Goal: Task Accomplishment & Management: Use online tool/utility

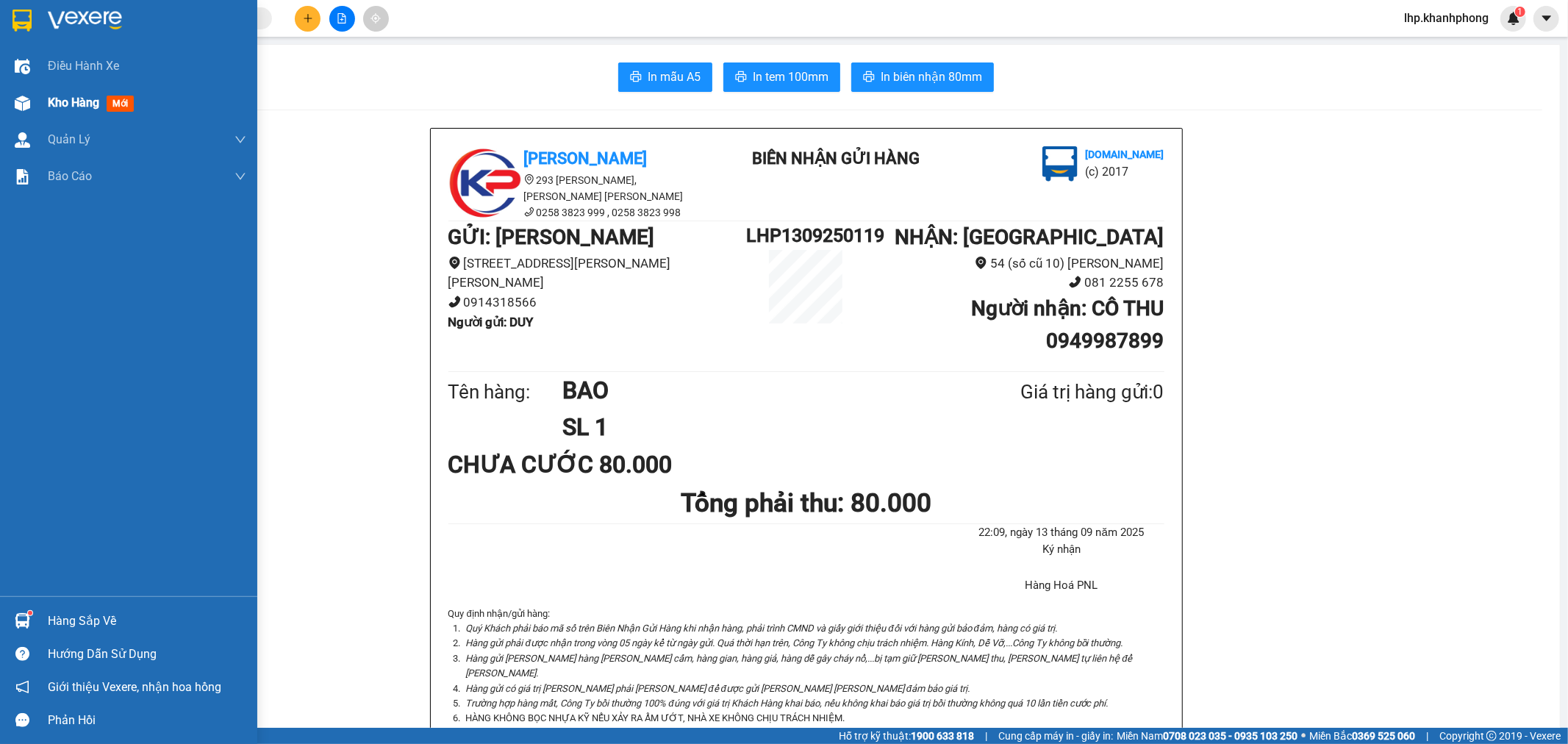
click at [35, 92] on div "Kho hàng mới" at bounding box center [129, 103] width 257 height 37
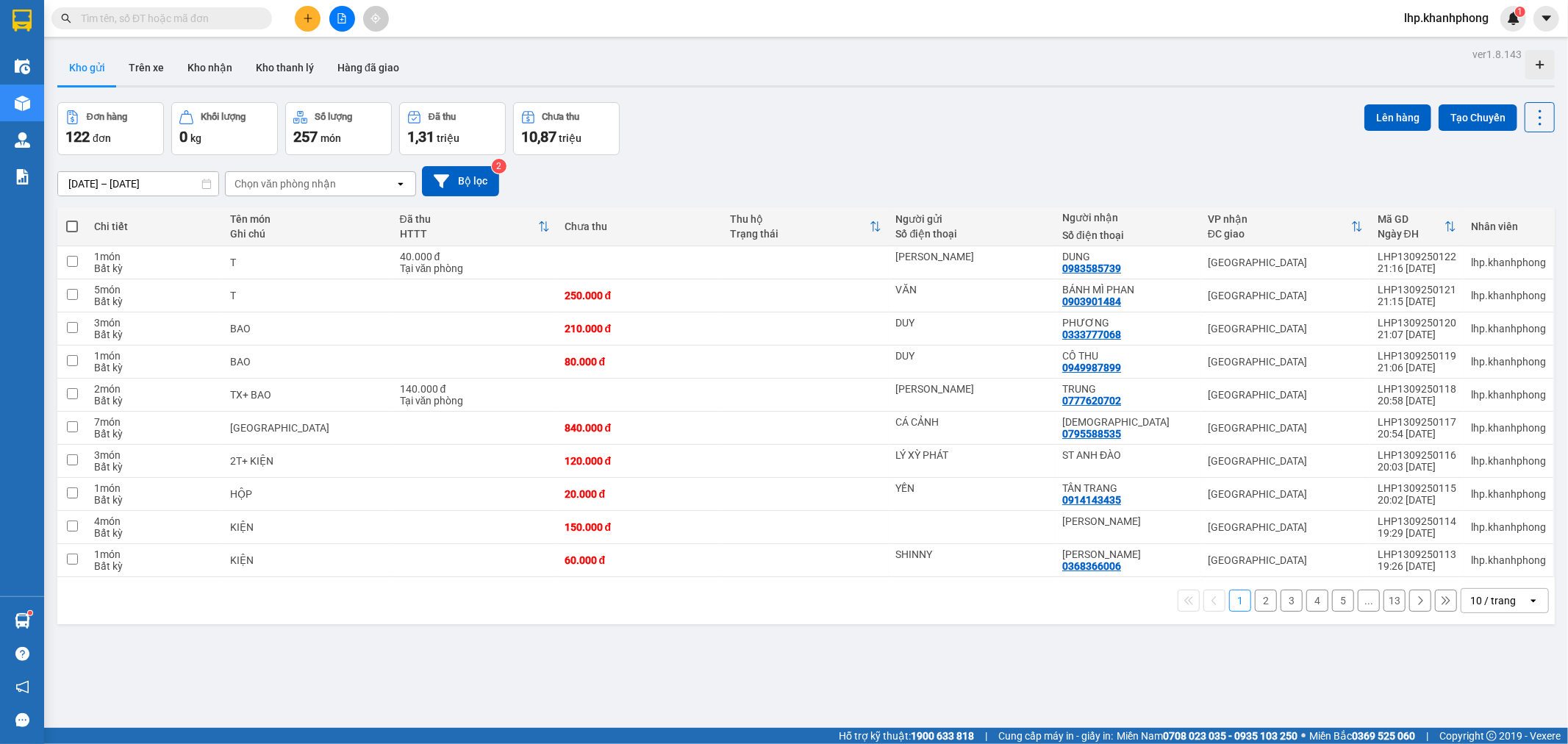
click at [73, 225] on span at bounding box center [72, 226] width 12 height 12
click at [72, 219] on input "checkbox" at bounding box center [72, 219] width 0 height 0
checkbox input "true"
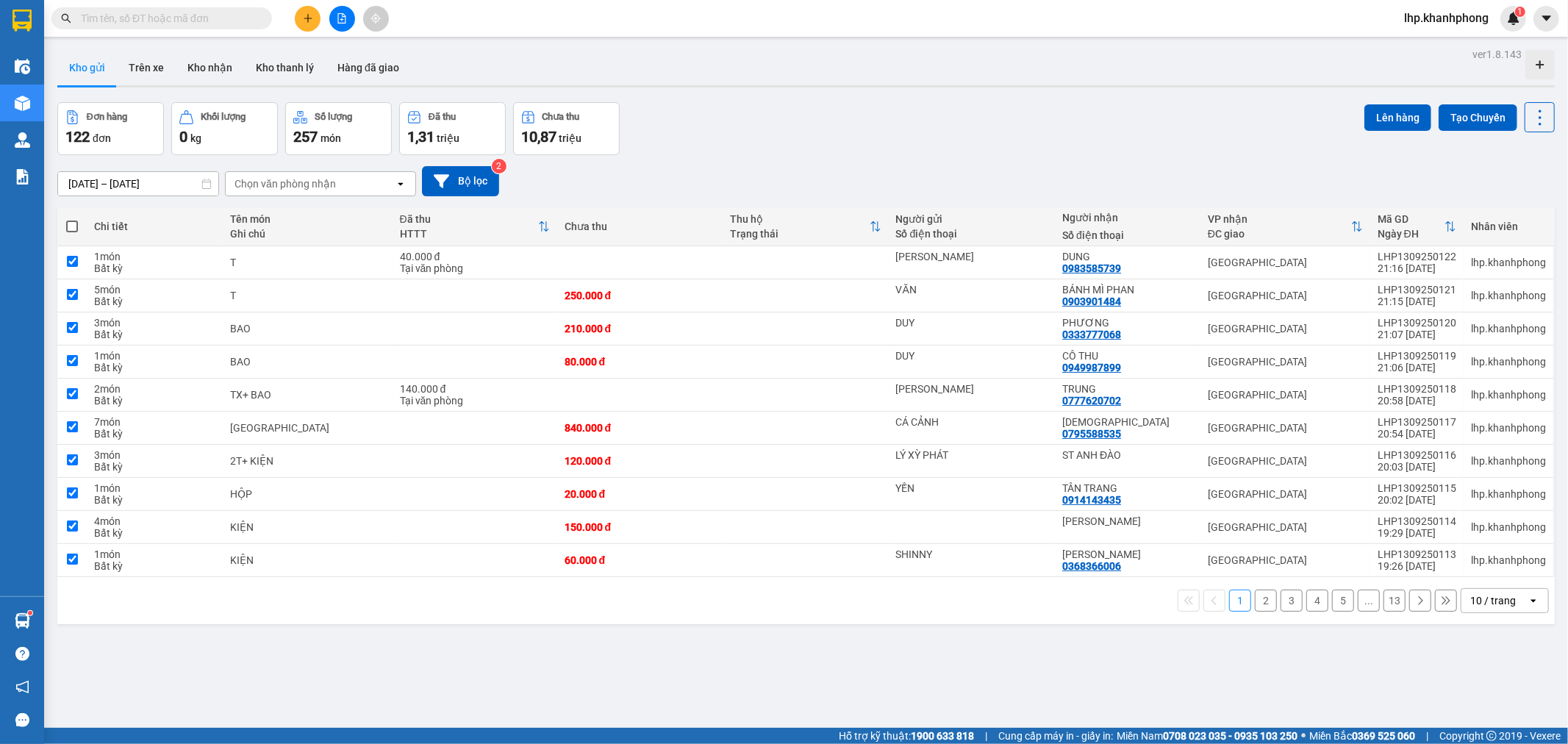
checkbox input "true"
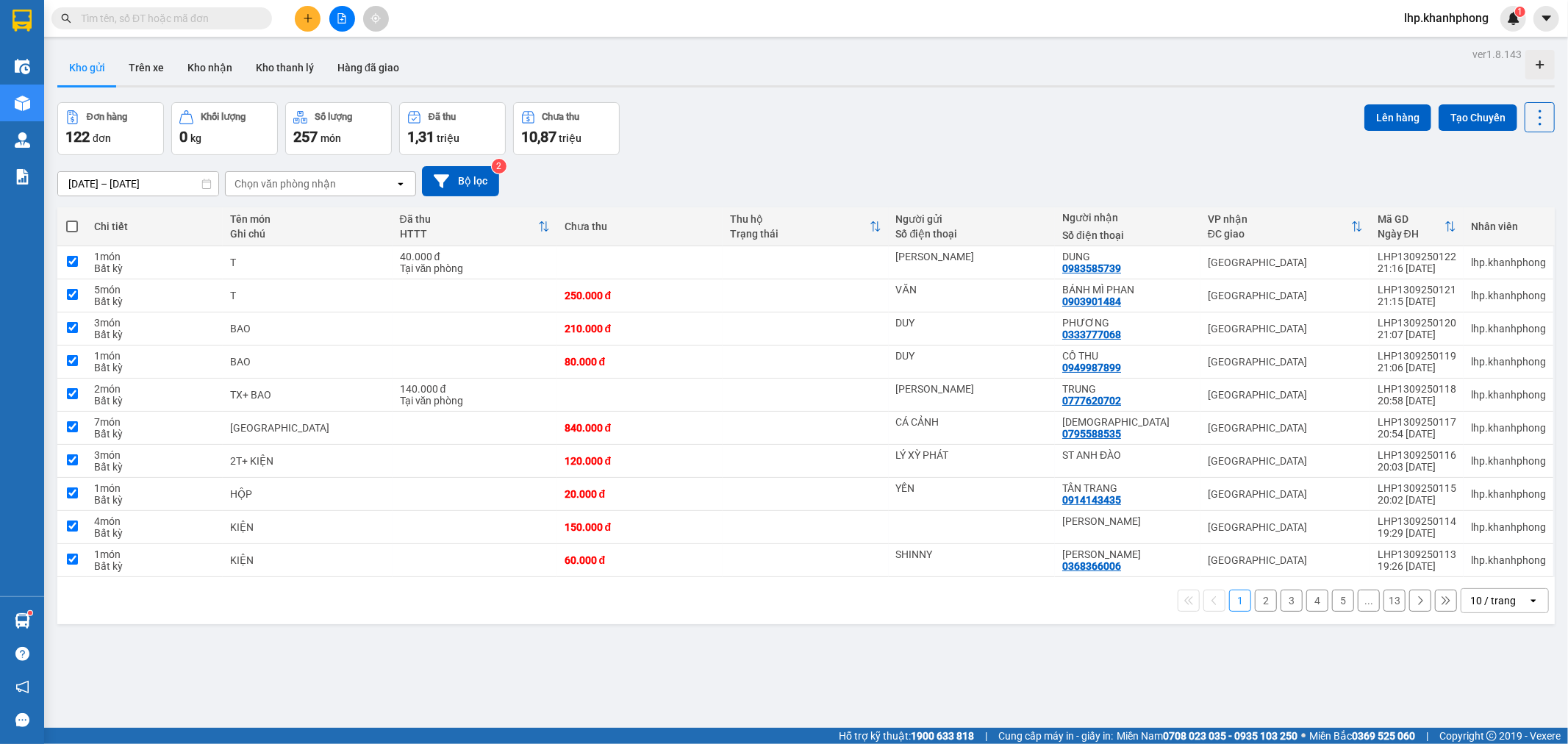
checkbox input "true"
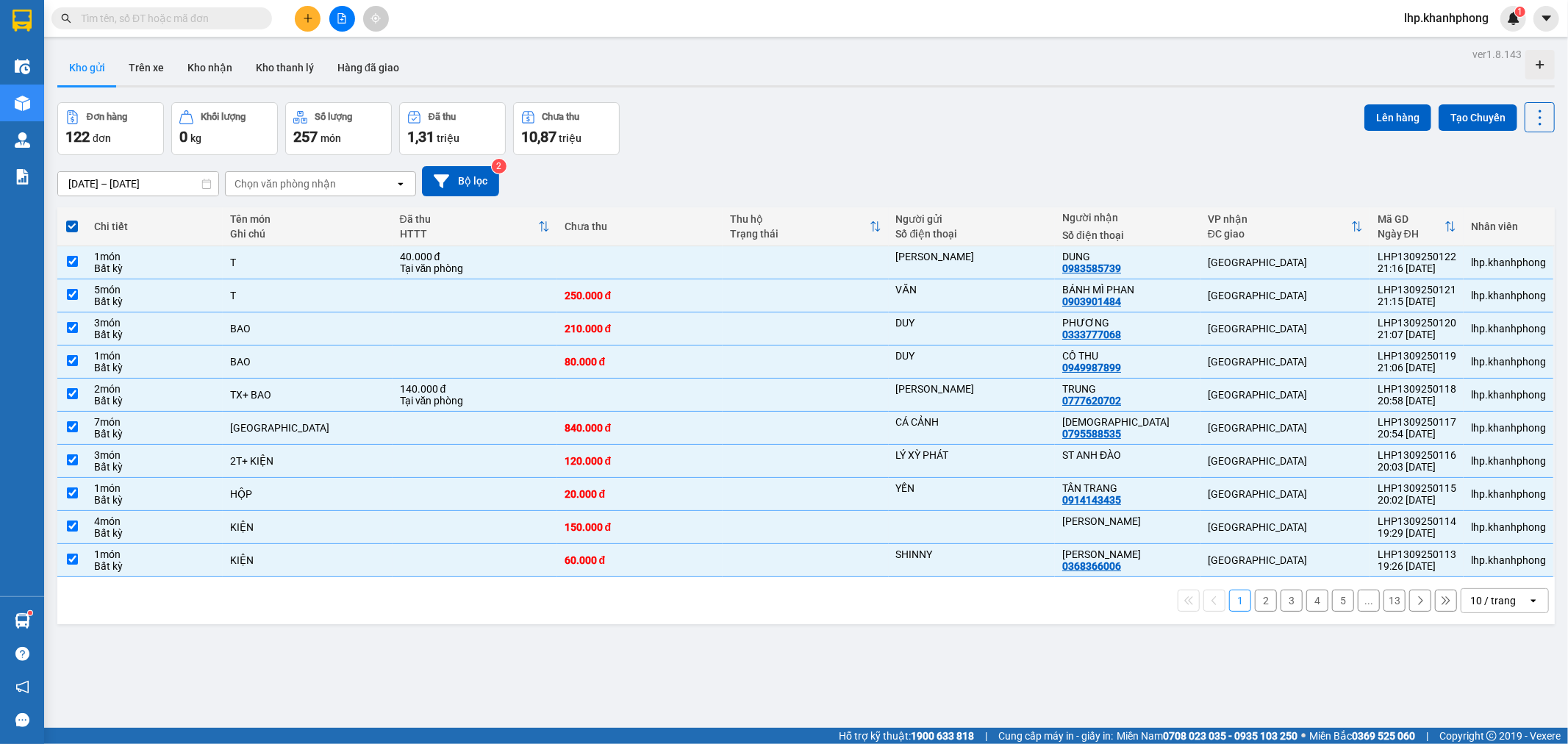
click at [1488, 600] on div "10 / trang" at bounding box center [1493, 600] width 45 height 15
click at [1494, 577] on div "100 / trang" at bounding box center [1492, 570] width 88 height 26
checkbox input "false"
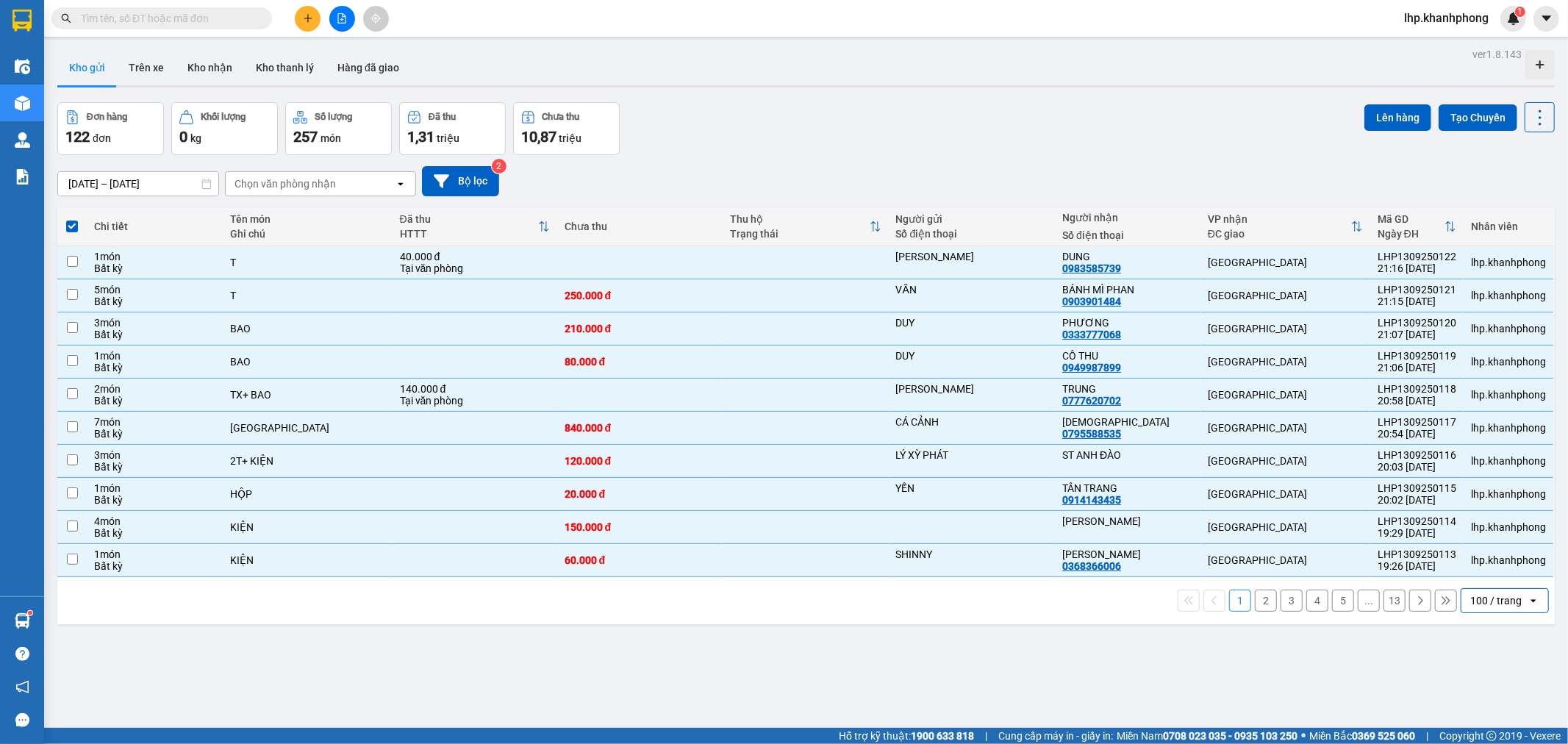
checkbox input "false"
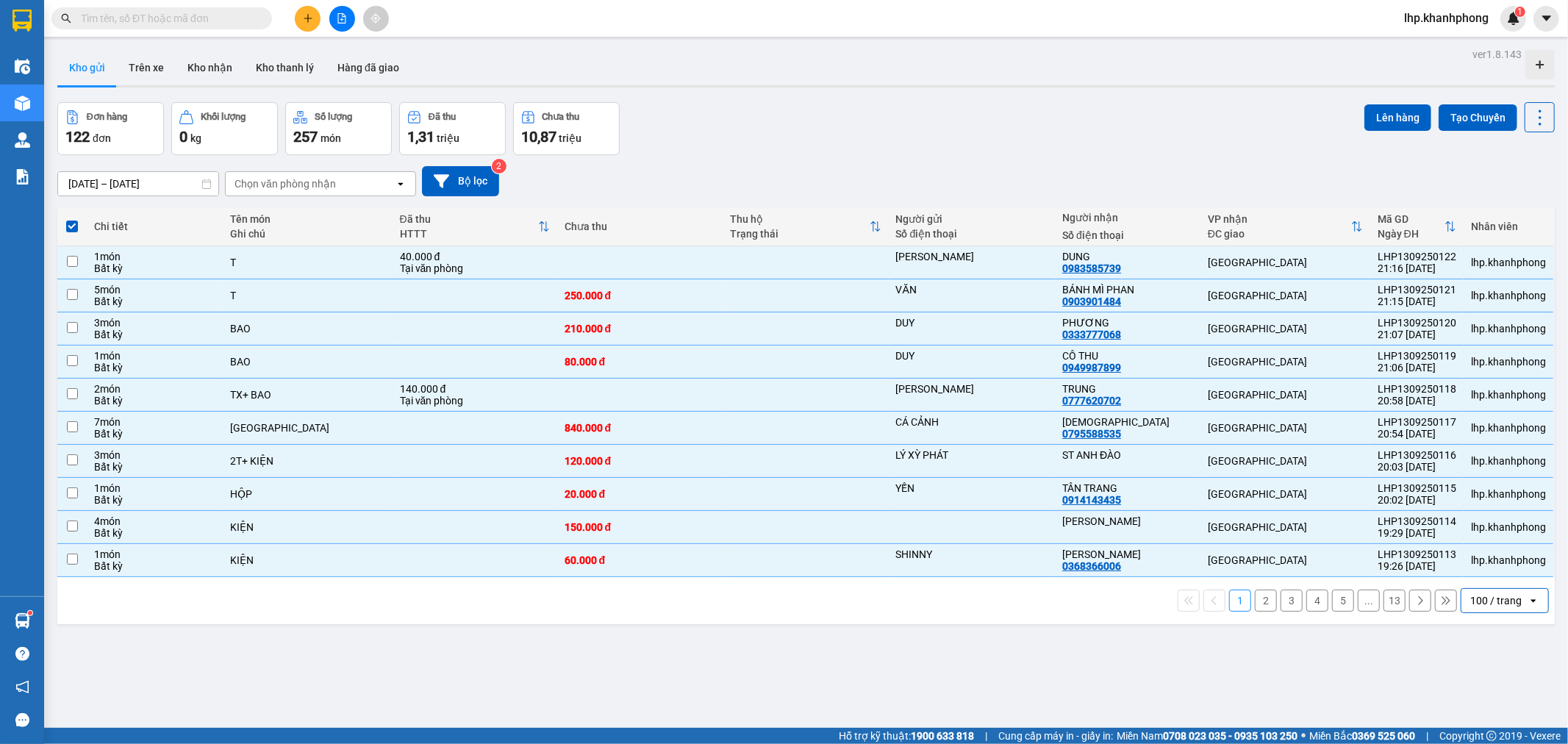
checkbox input "false"
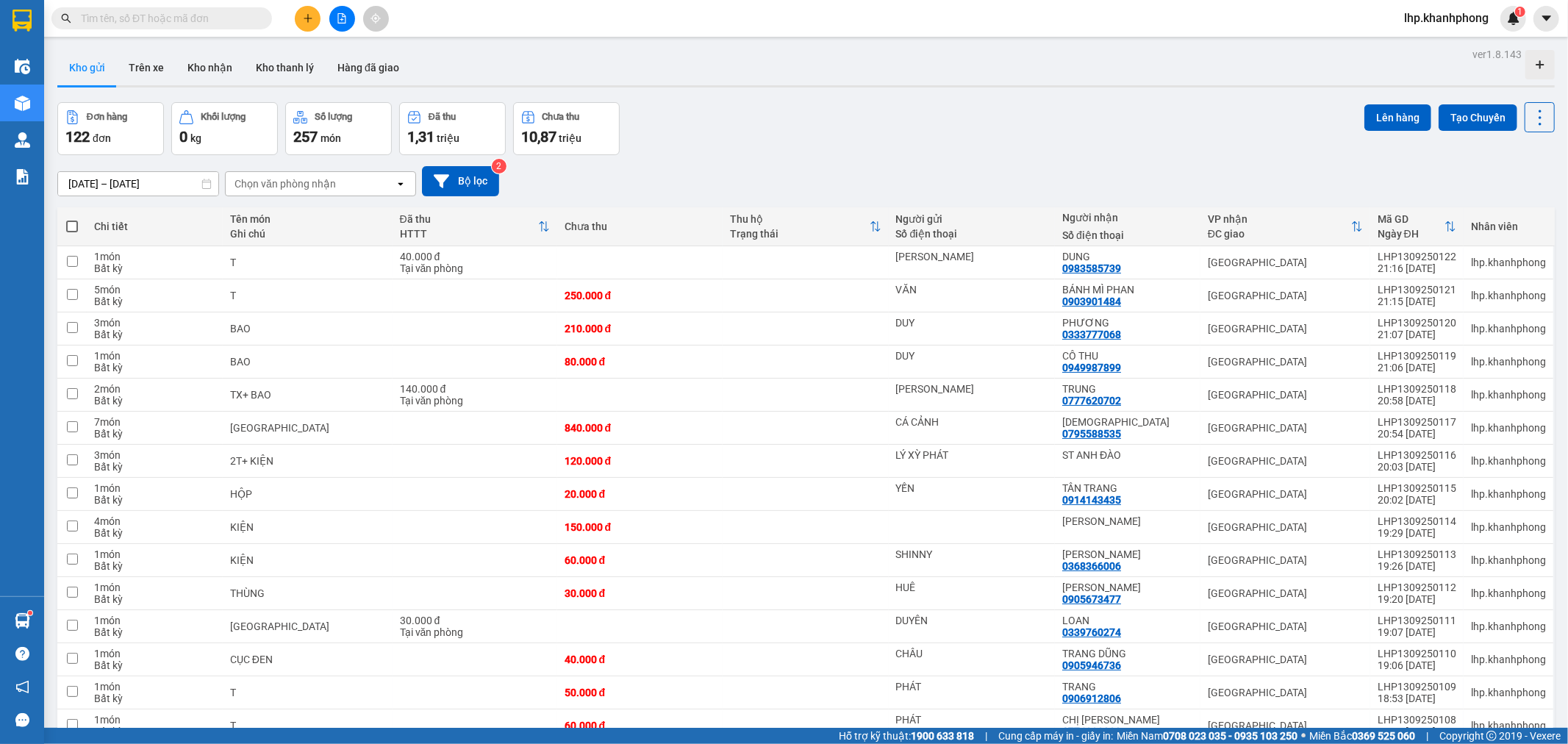
click at [74, 228] on span at bounding box center [72, 226] width 12 height 12
click at [72, 219] on input "checkbox" at bounding box center [72, 219] width 0 height 0
checkbox input "true"
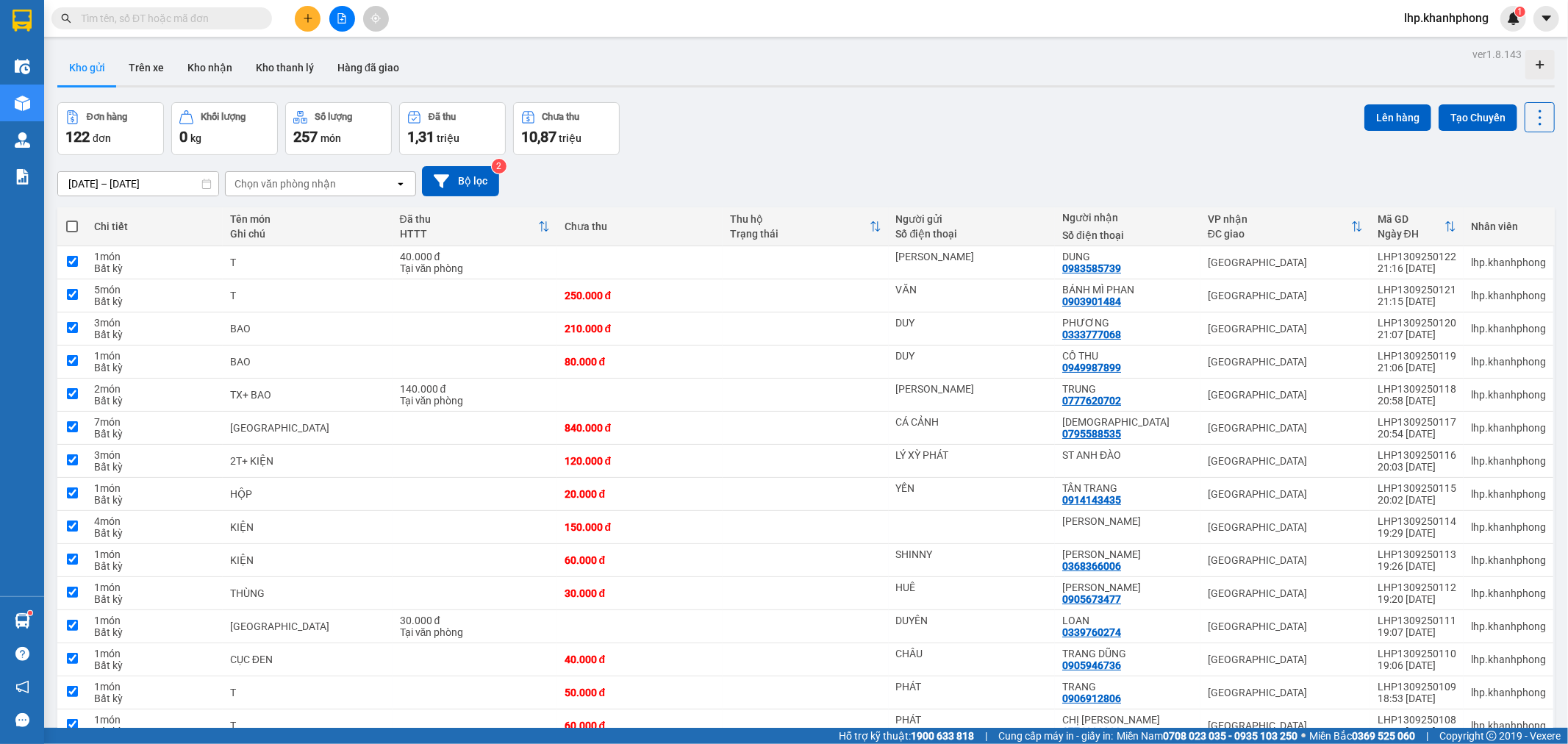
checkbox input "true"
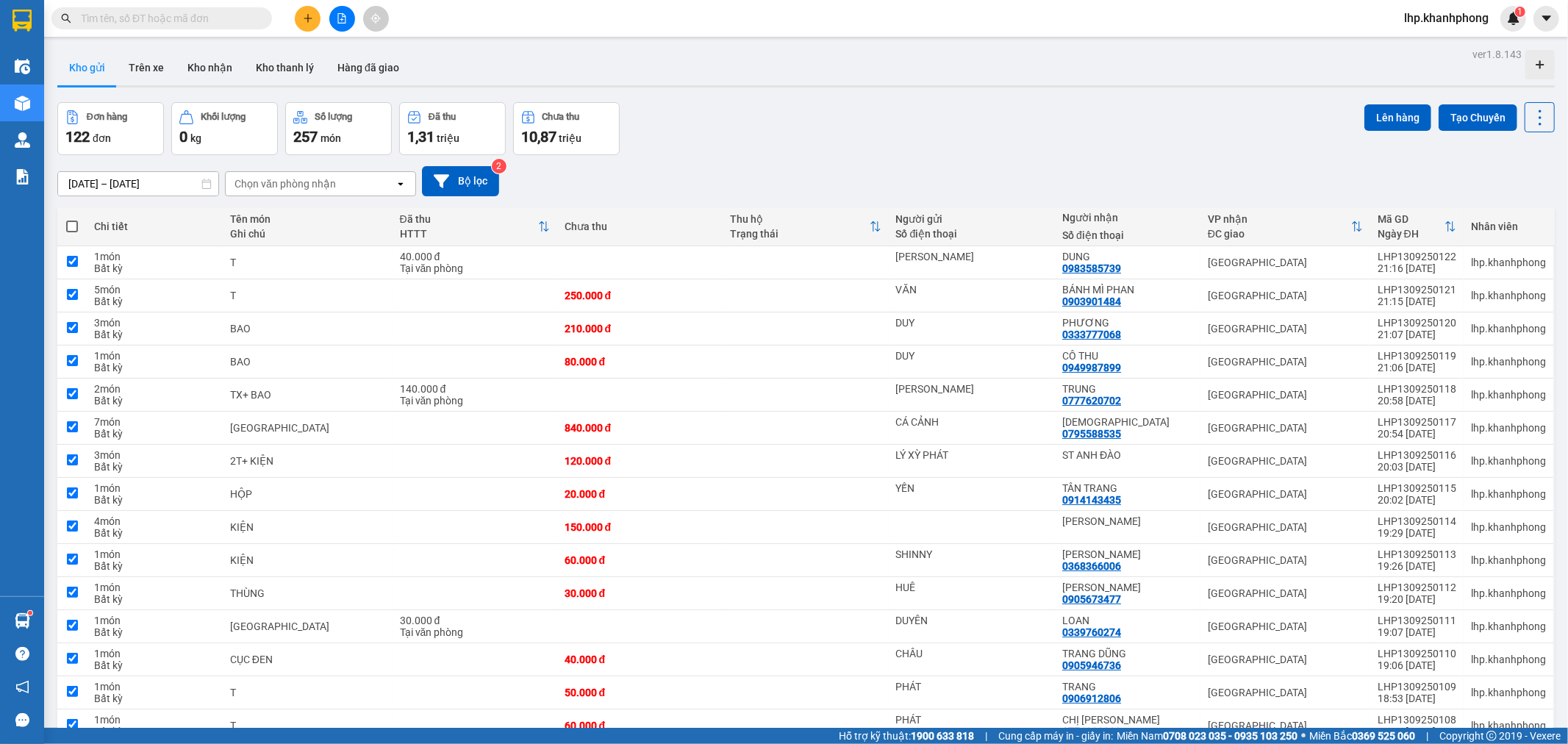
checkbox input "true"
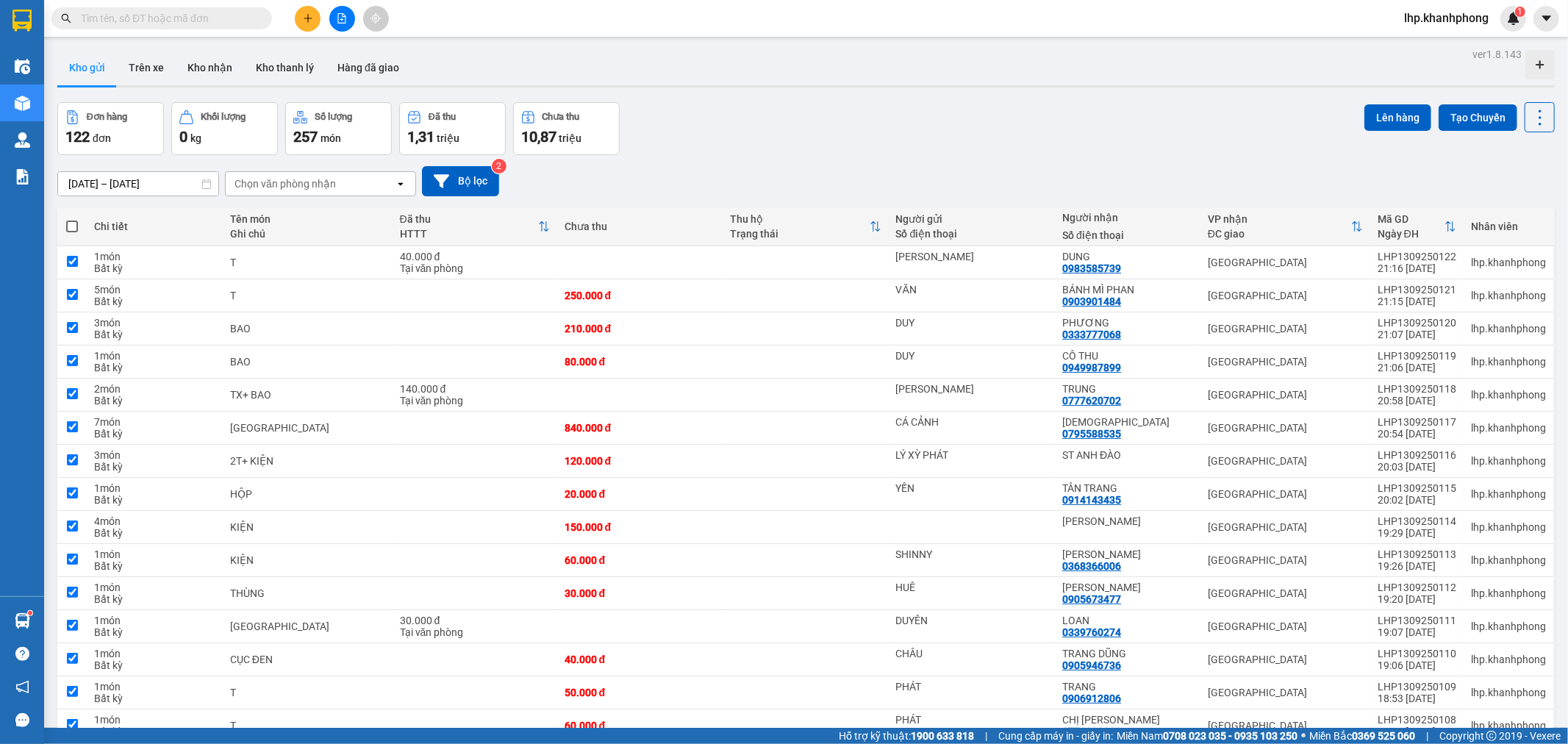
checkbox input "true"
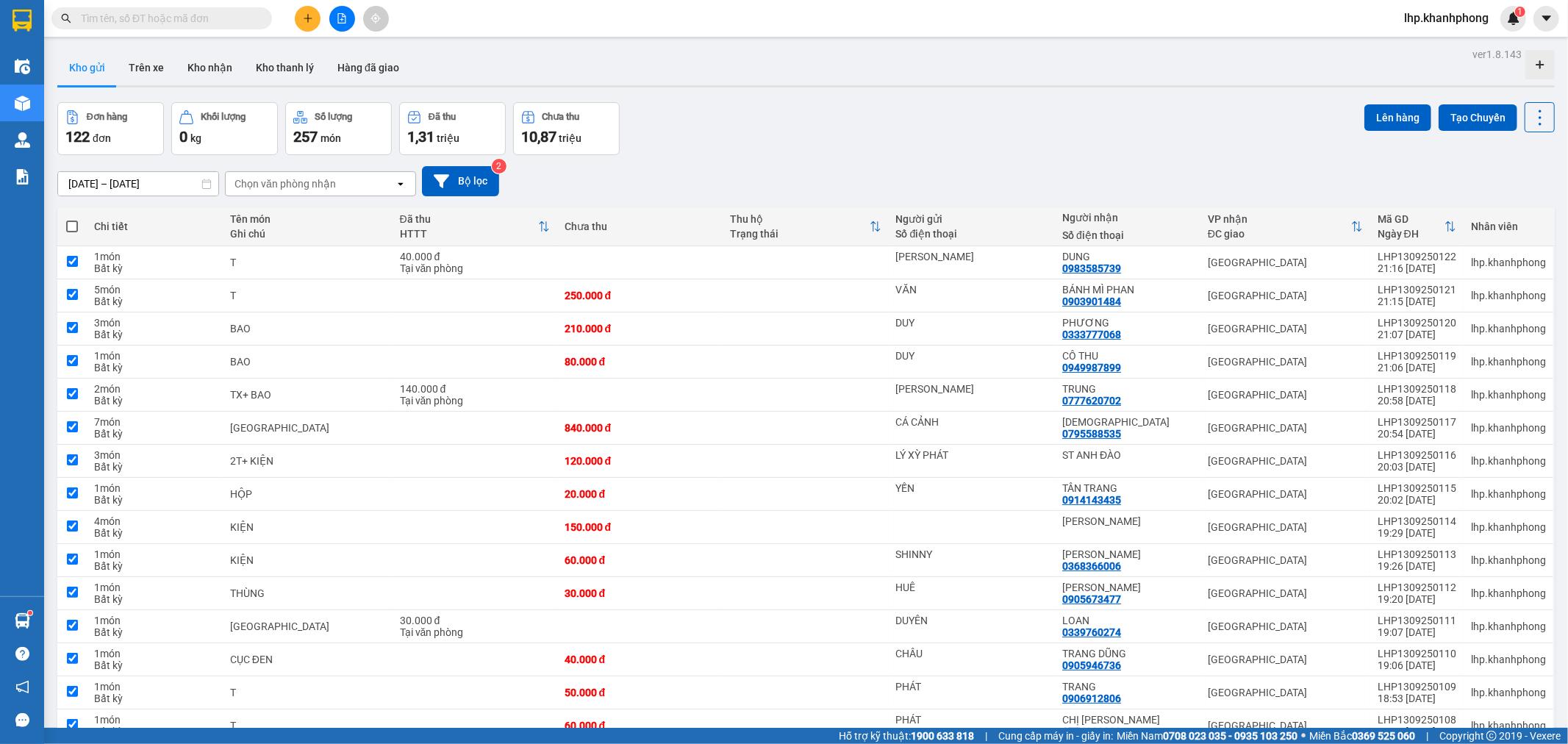
checkbox input "true"
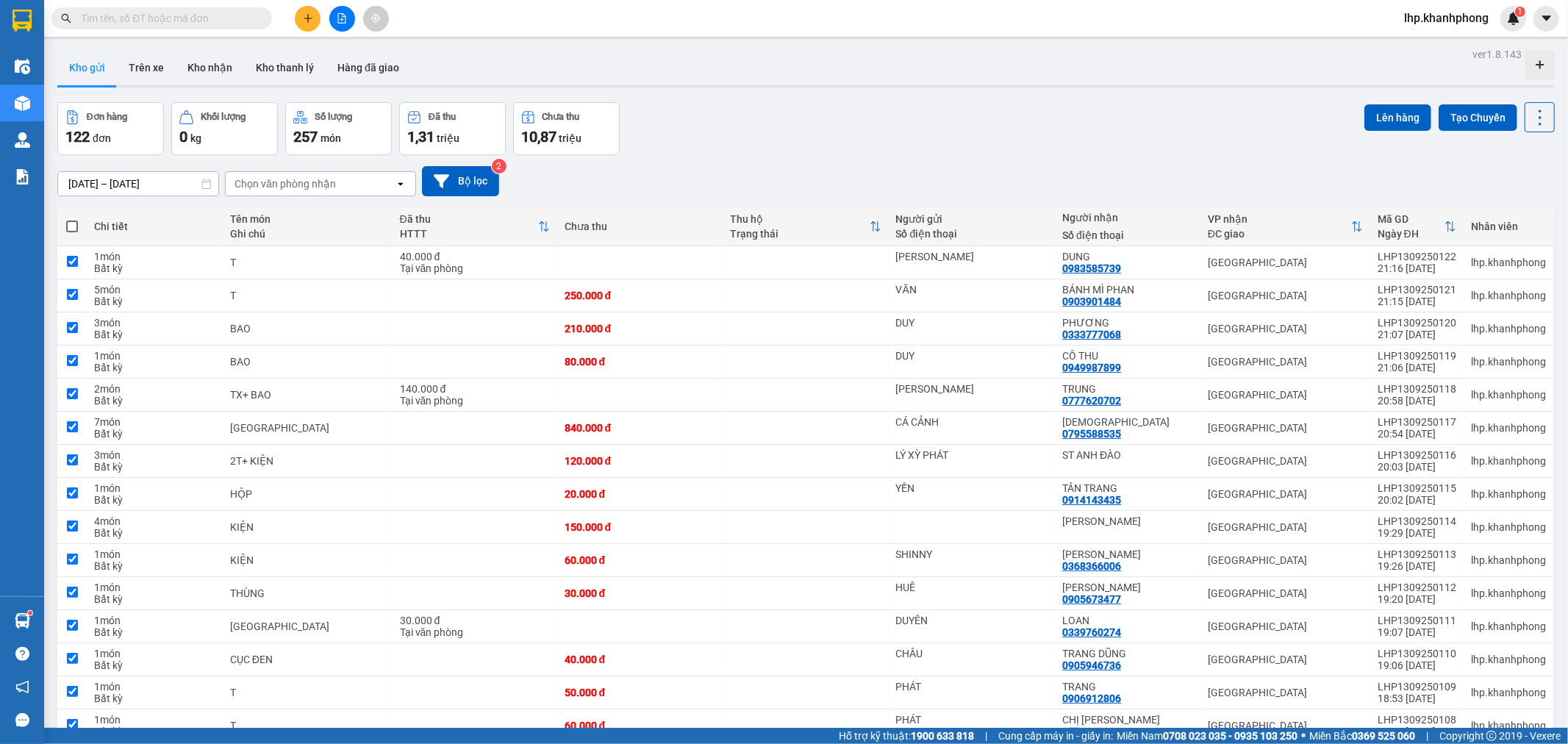
checkbox input "true"
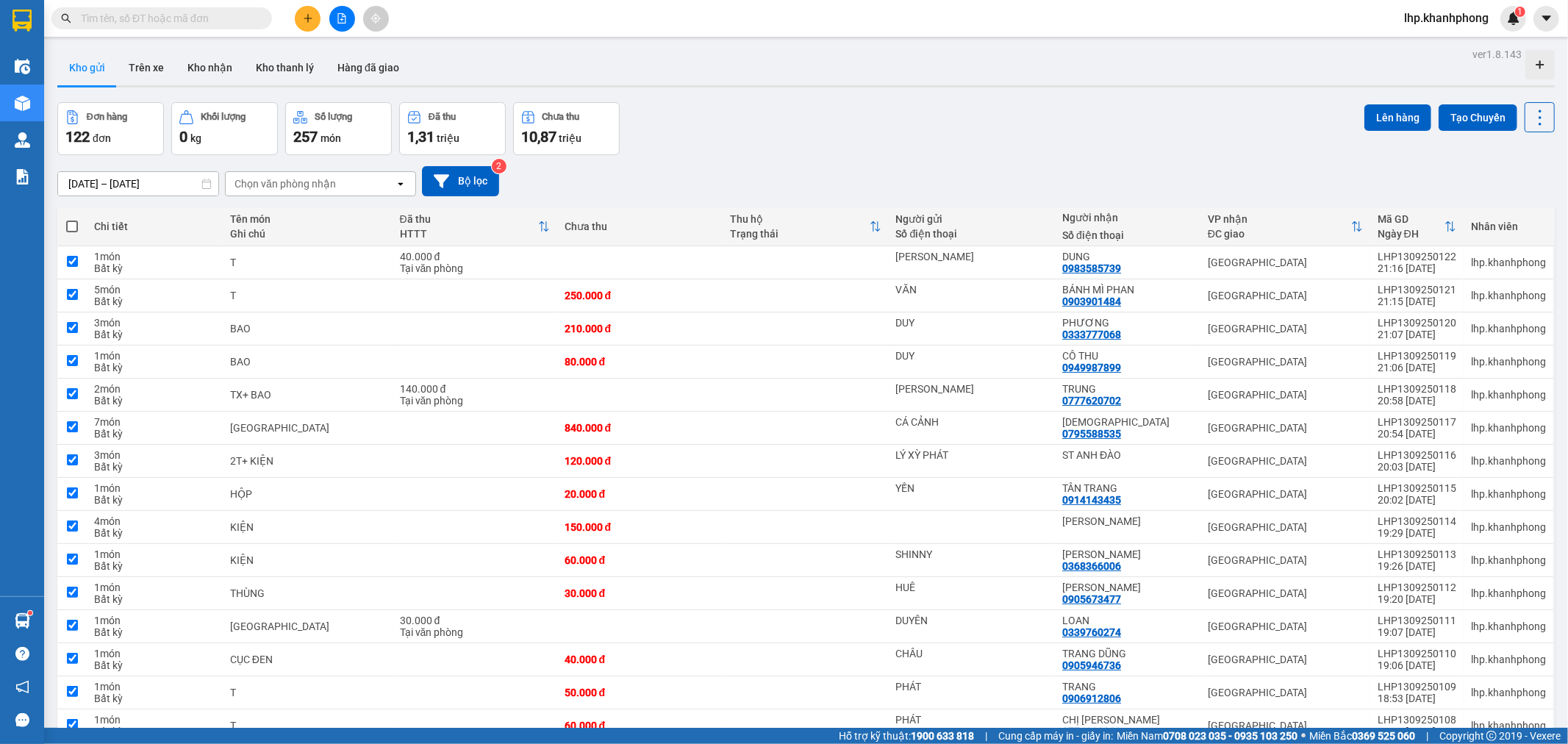
checkbox input "true"
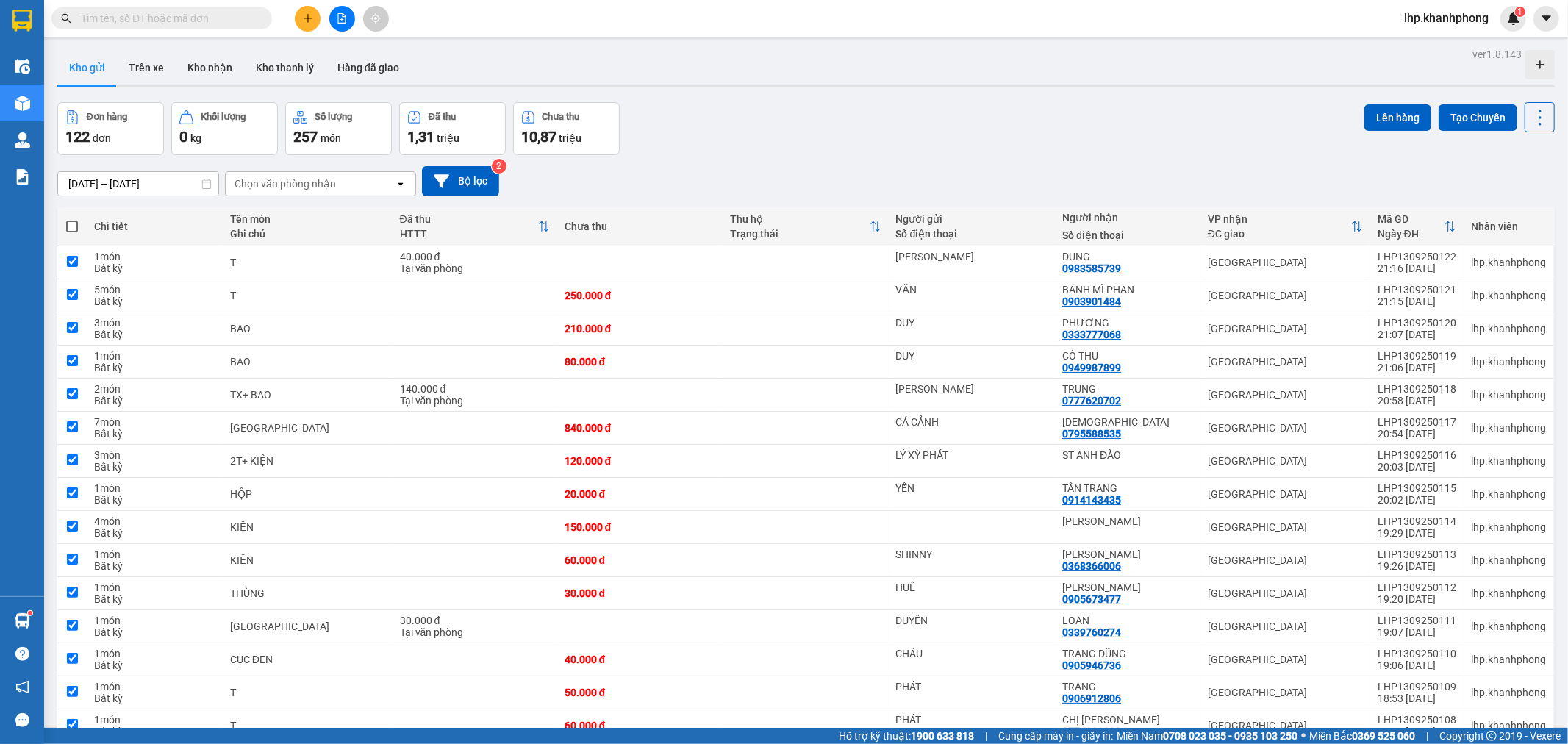
checkbox input "true"
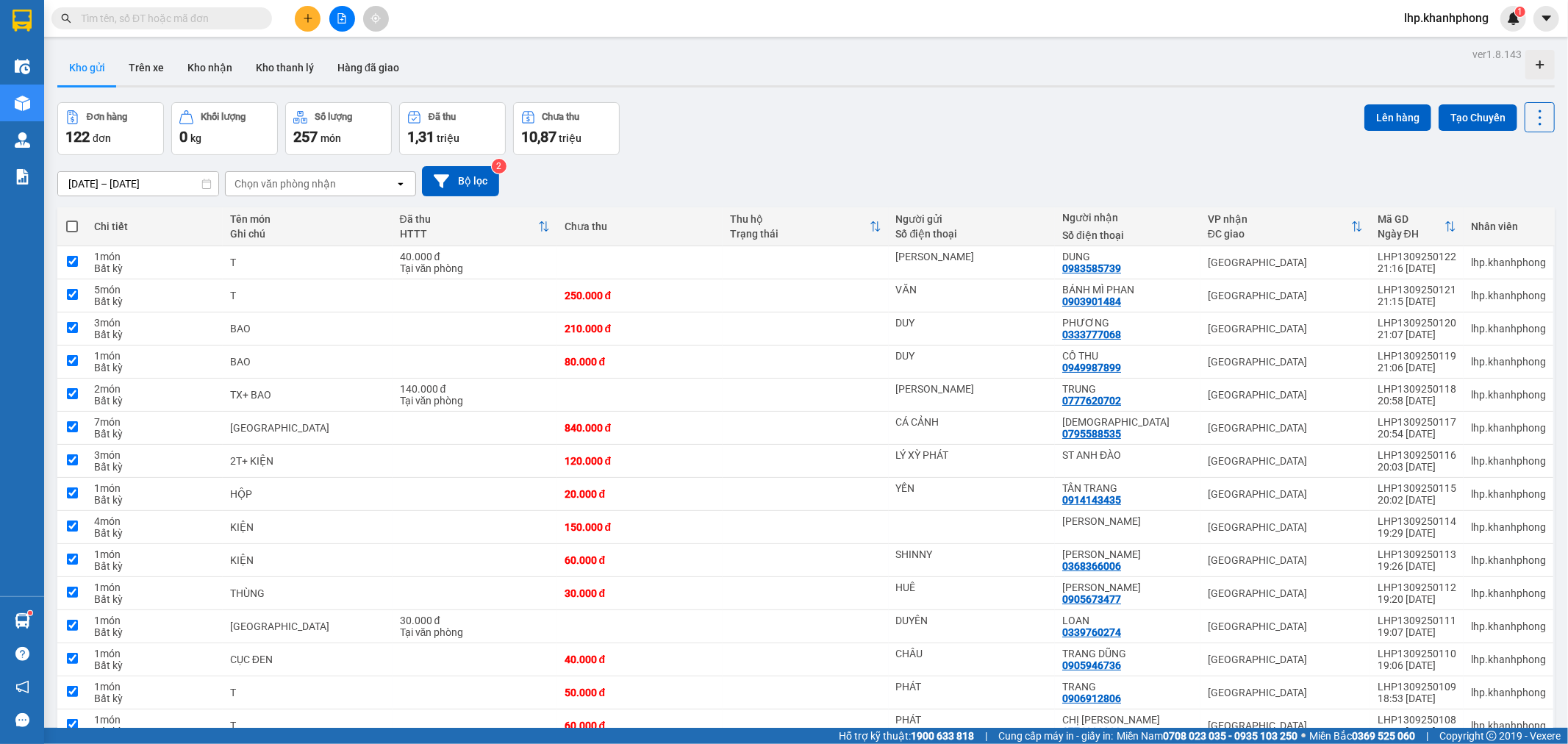
checkbox input "true"
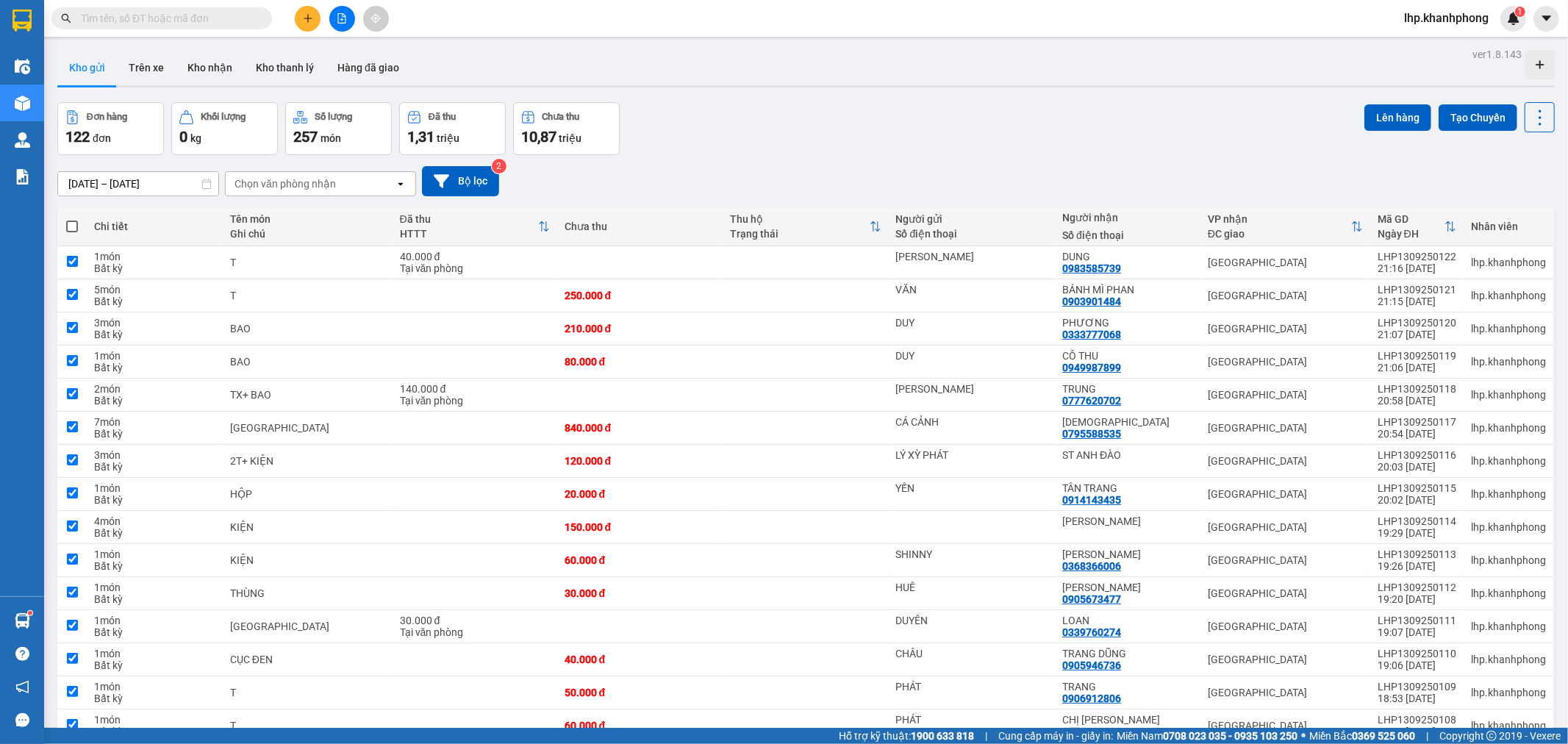
checkbox input "true"
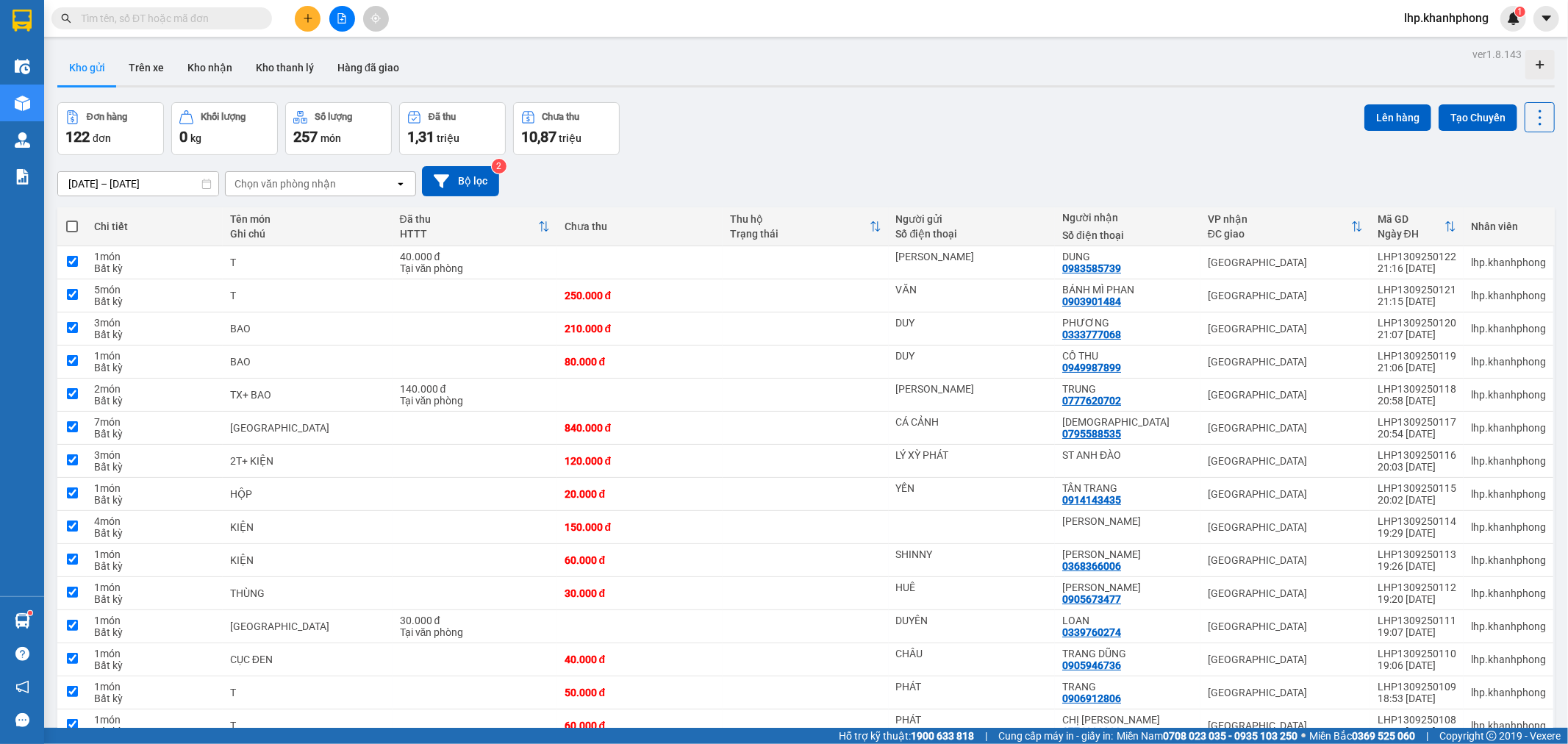
checkbox input "true"
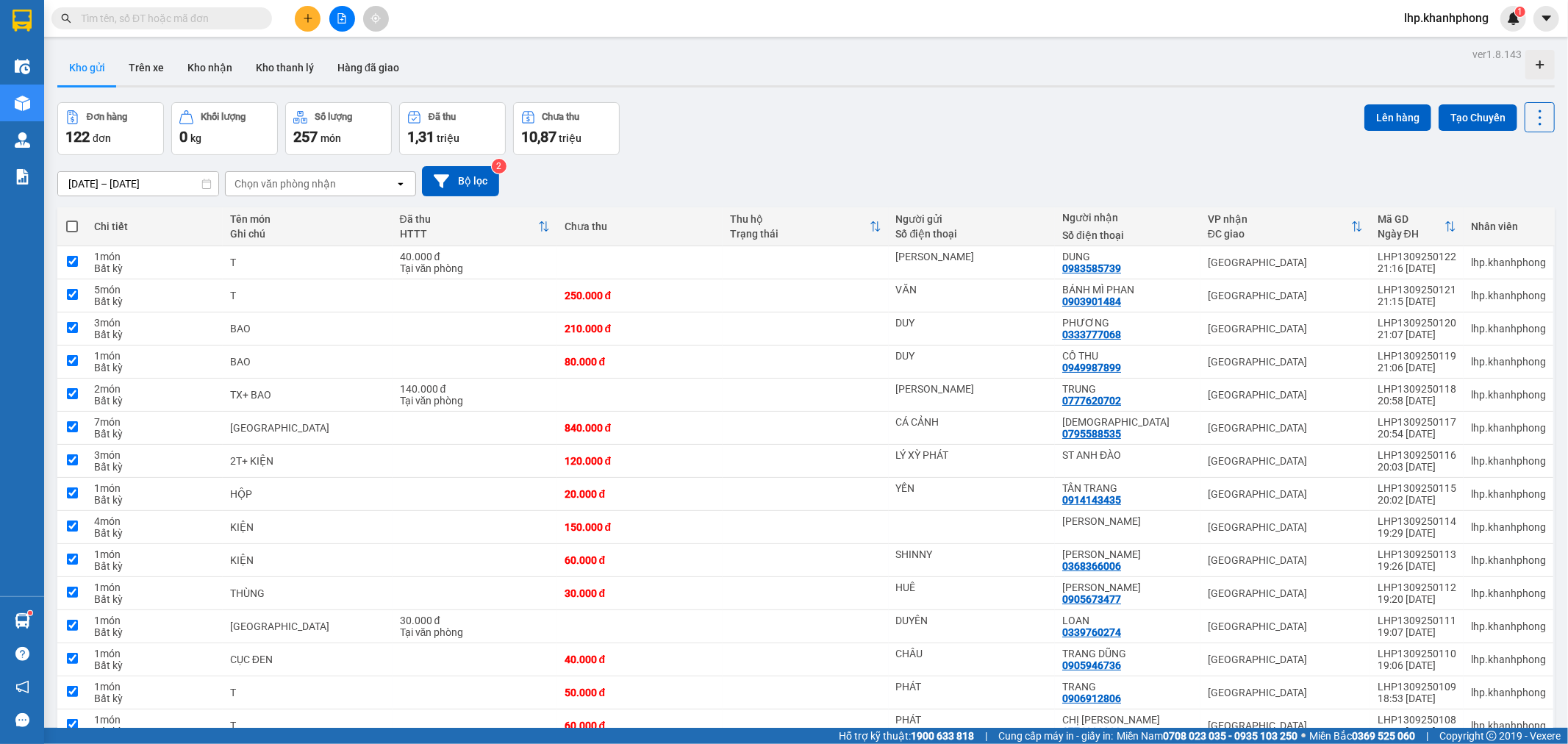
checkbox input "true"
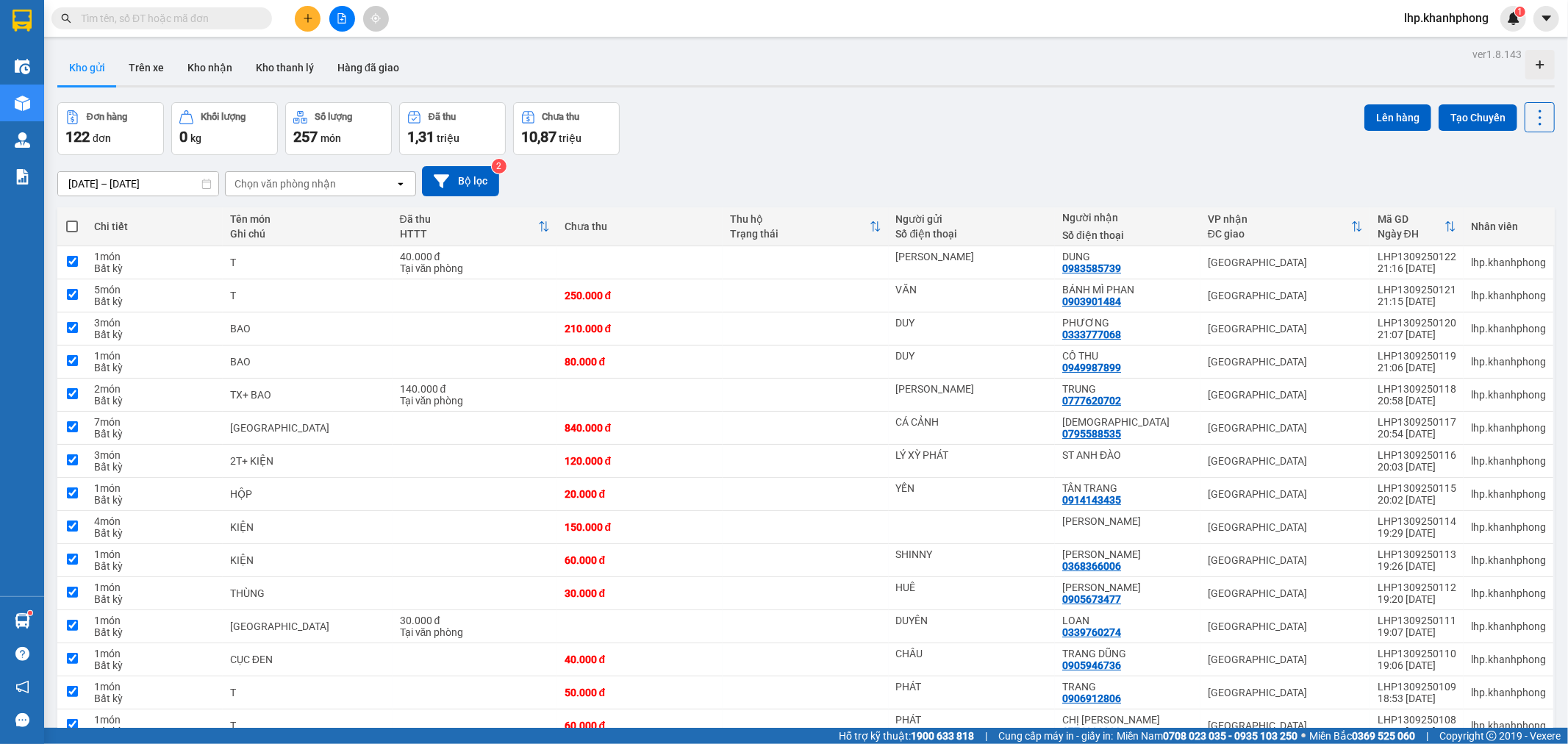
checkbox input "true"
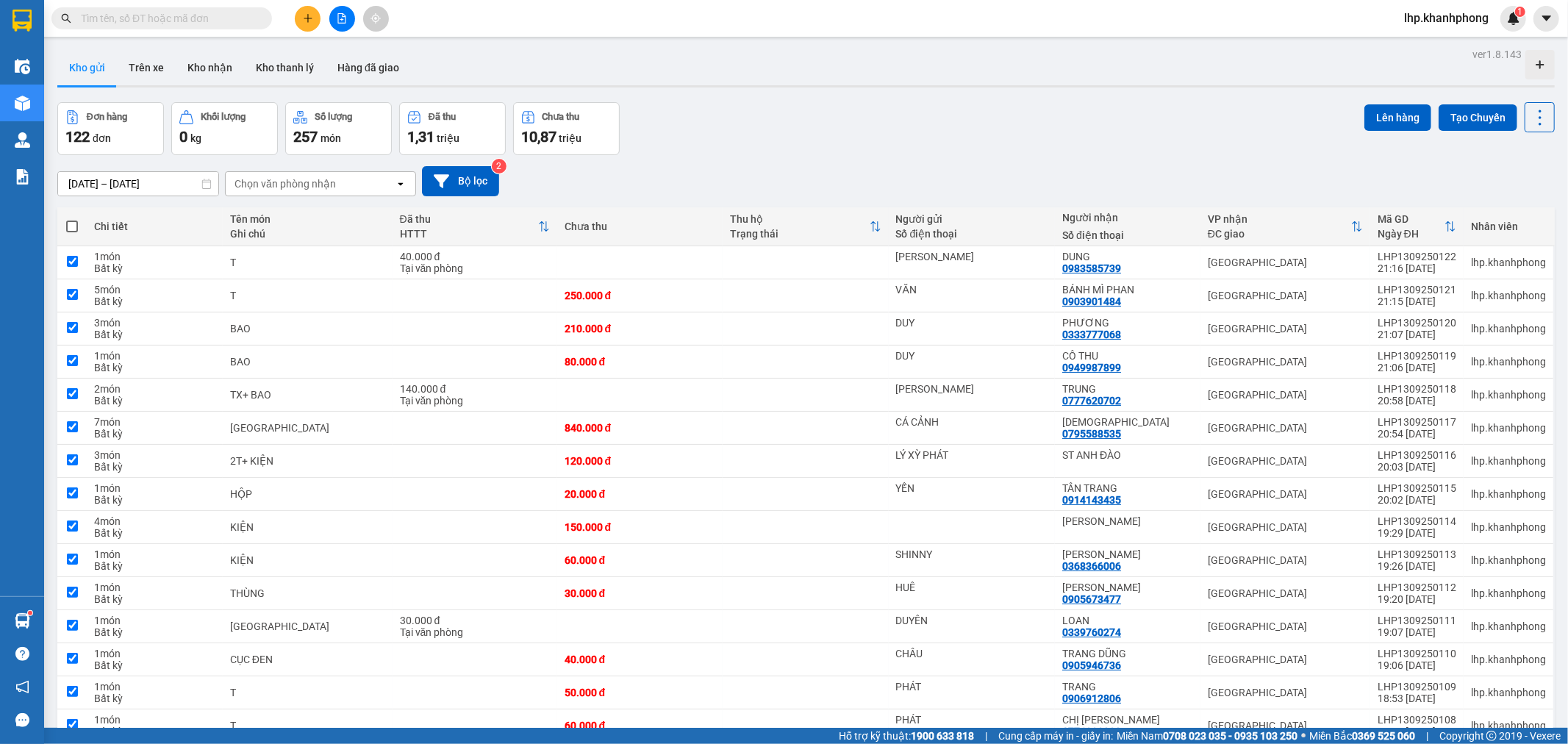
checkbox input "true"
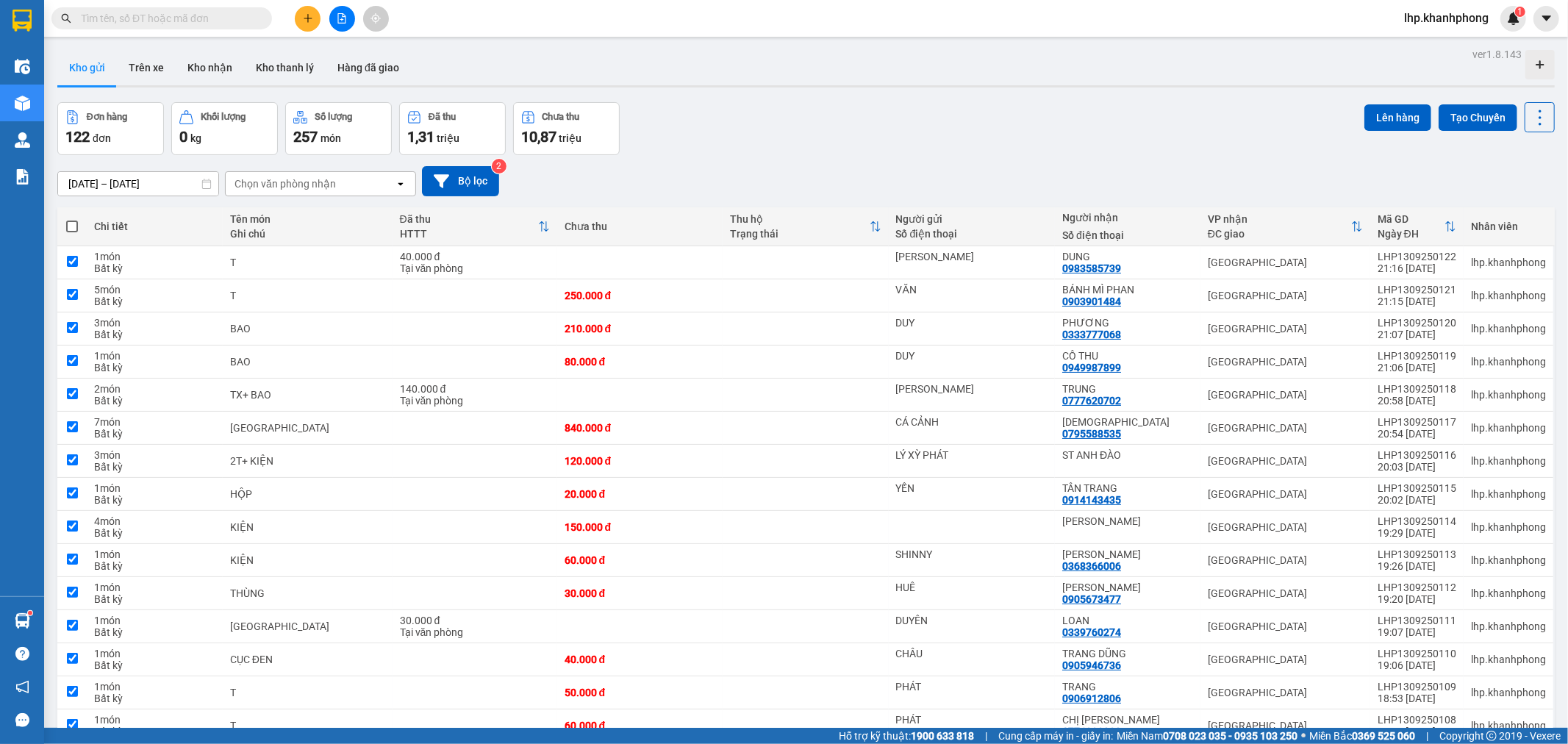
checkbox input "true"
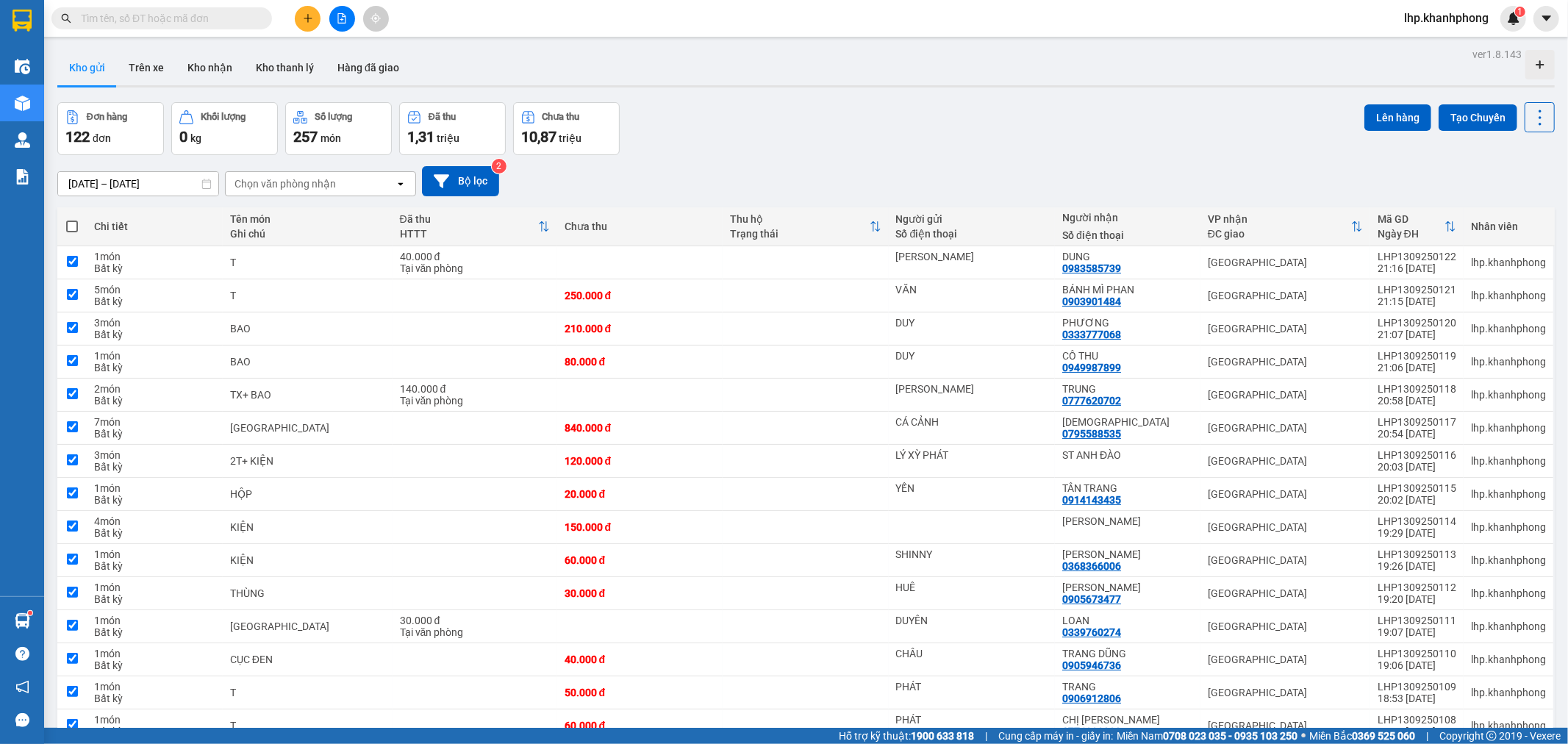
checkbox input "true"
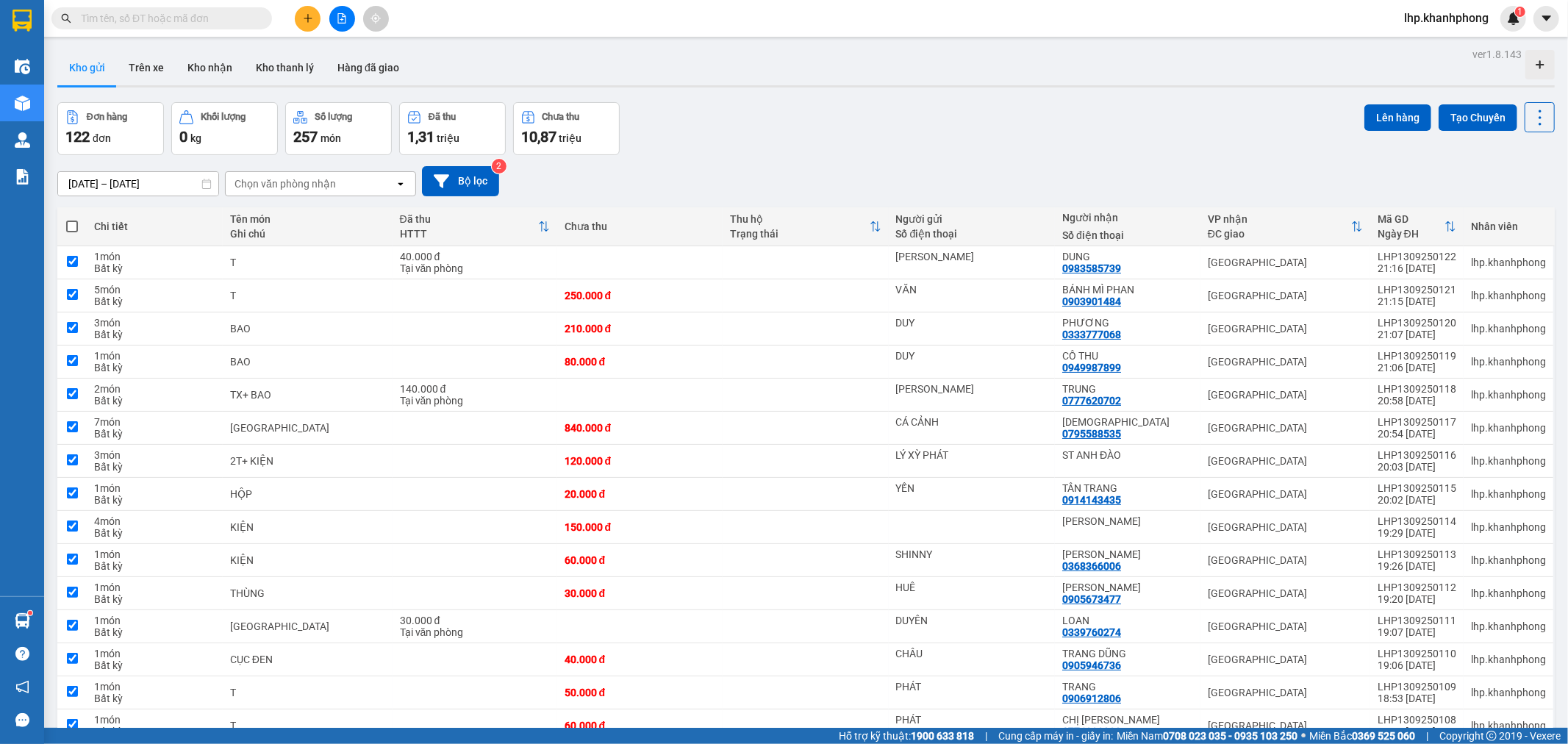
checkbox input "true"
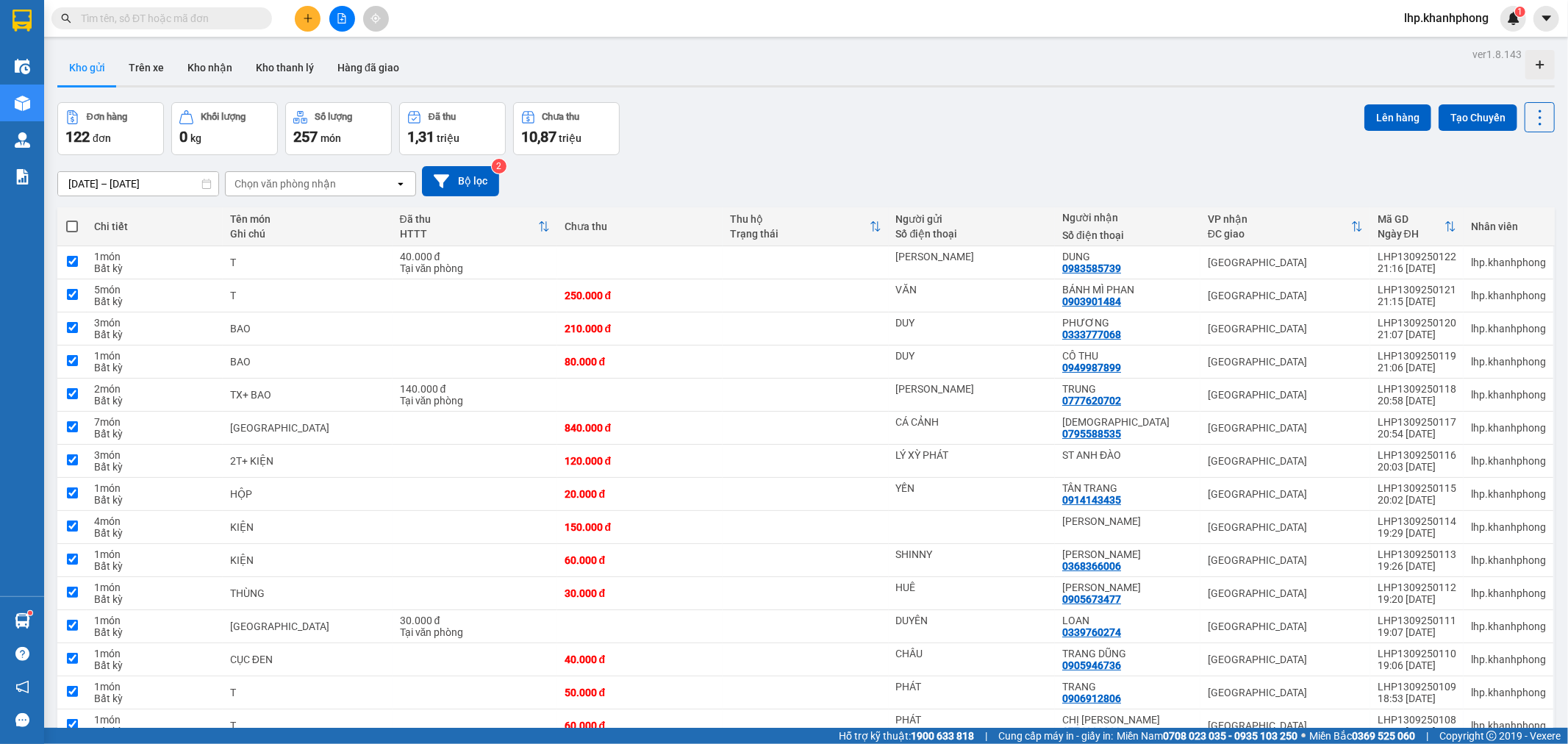
checkbox input "true"
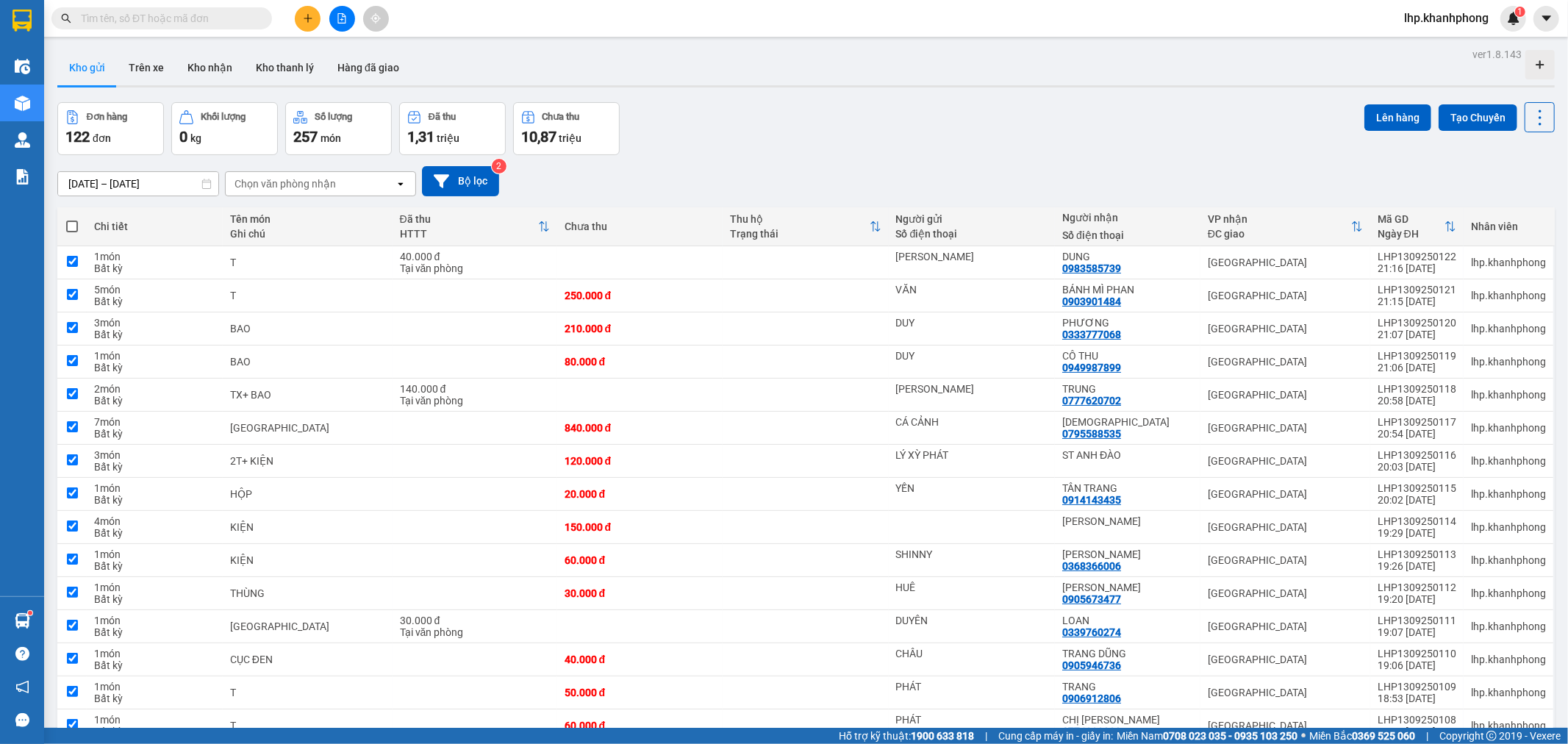
checkbox input "true"
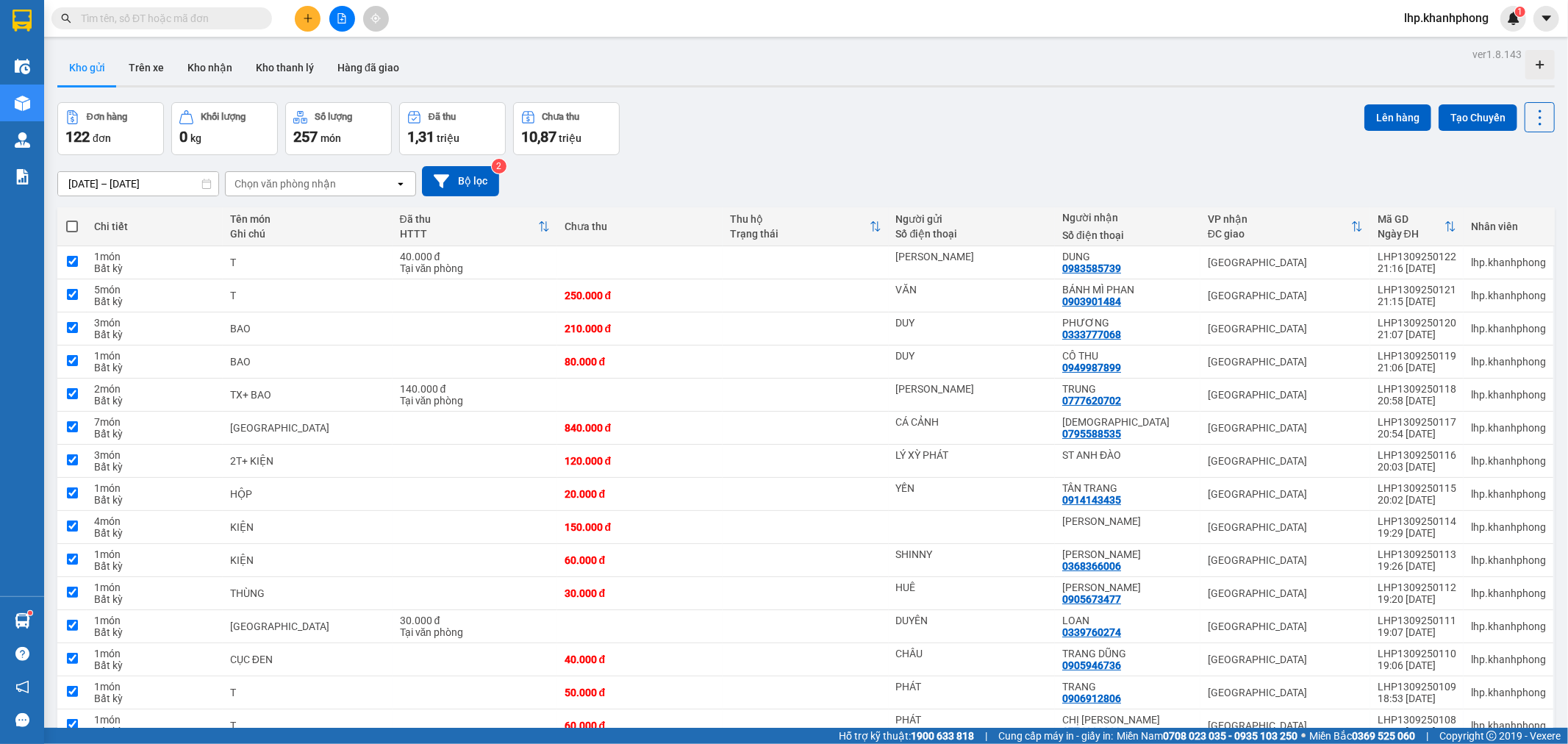
checkbox input "true"
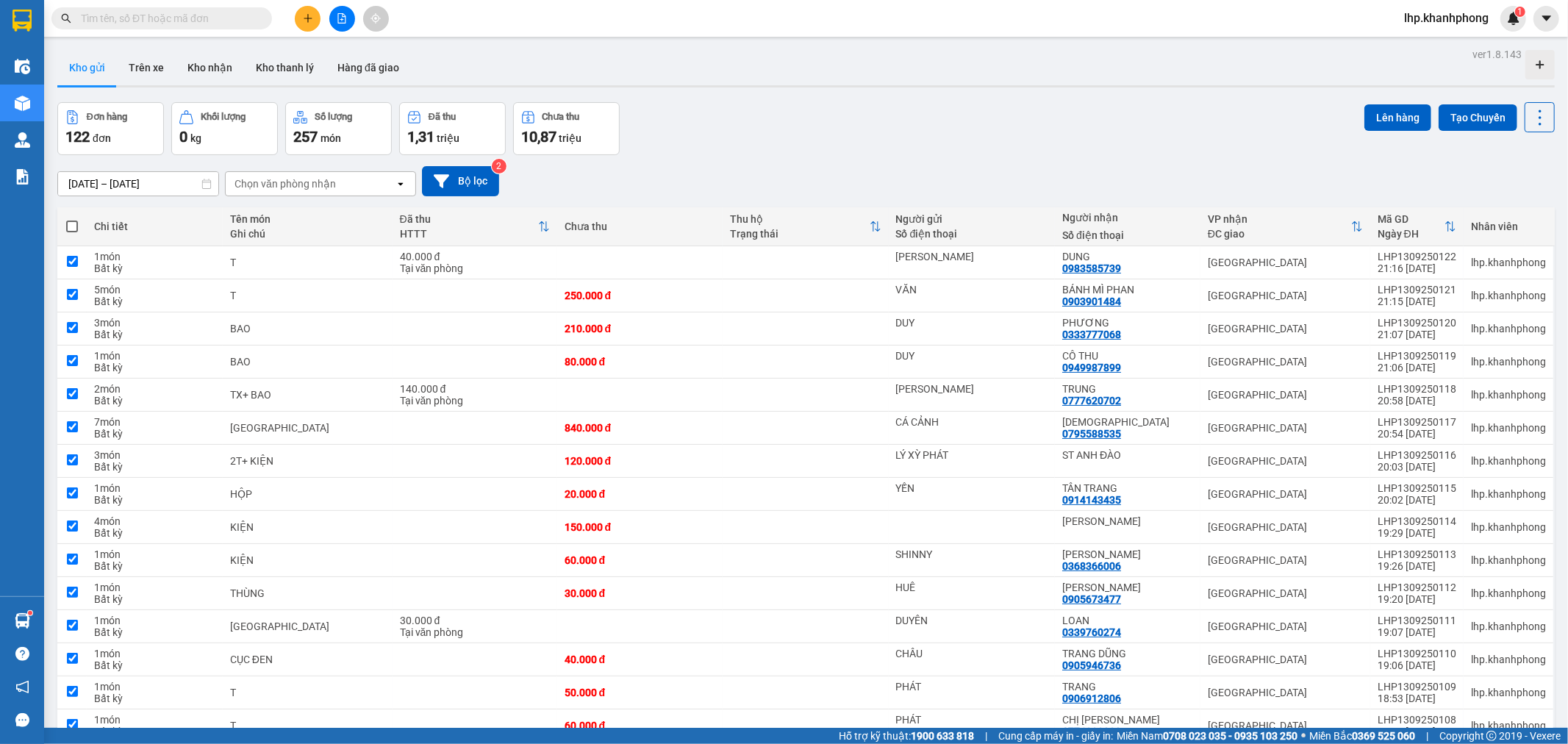
checkbox input "true"
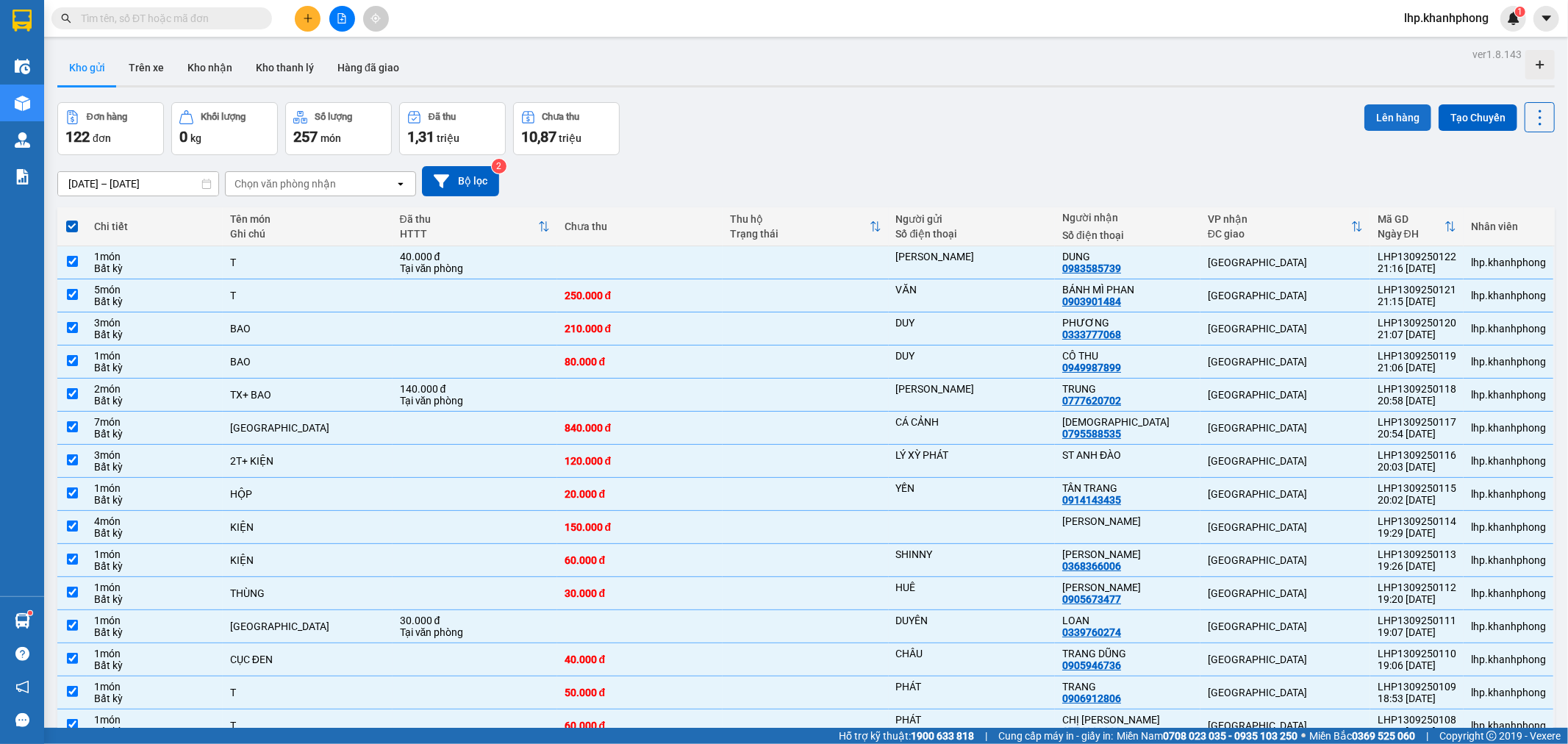
click at [1380, 122] on button "Lên hàng" at bounding box center [1397, 118] width 67 height 26
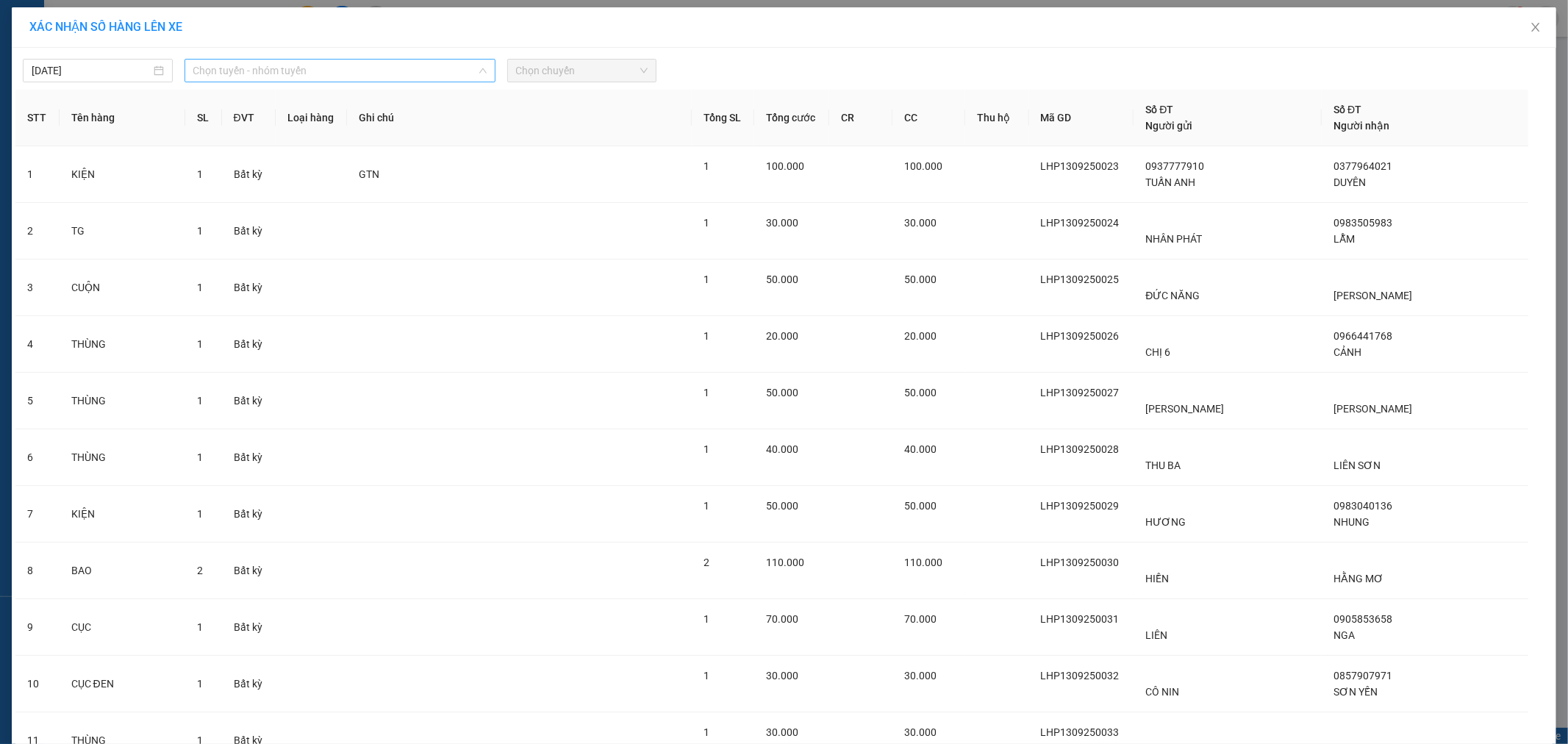
click at [282, 69] on span "Chọn tuyến - nhóm tuyến" at bounding box center [340, 70] width 294 height 22
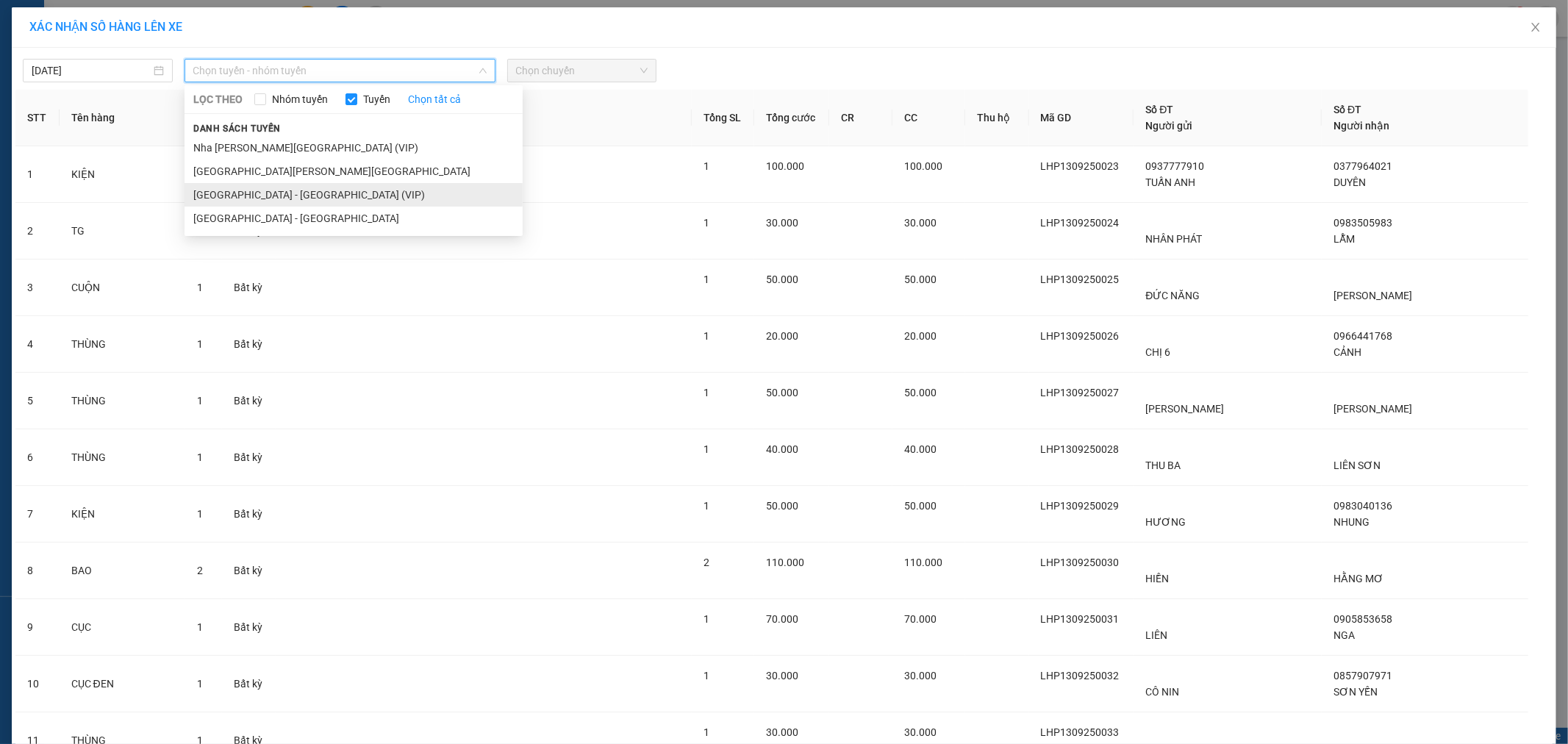
click at [254, 196] on li "[GEOGRAPHIC_DATA] - [GEOGRAPHIC_DATA] (VIP)" at bounding box center [354, 195] width 338 height 24
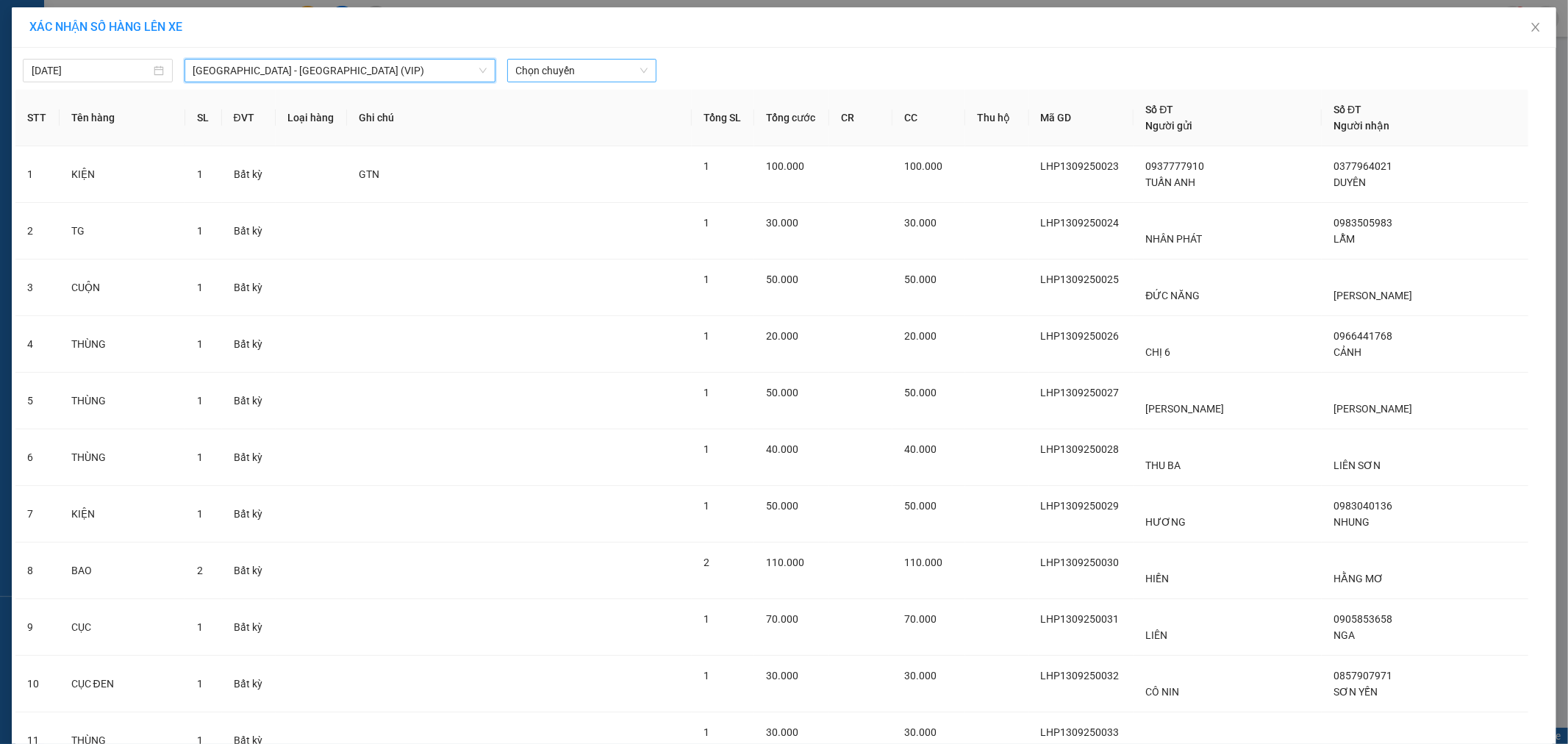
click at [535, 72] on span "Chọn chuyến" at bounding box center [582, 70] width 132 height 22
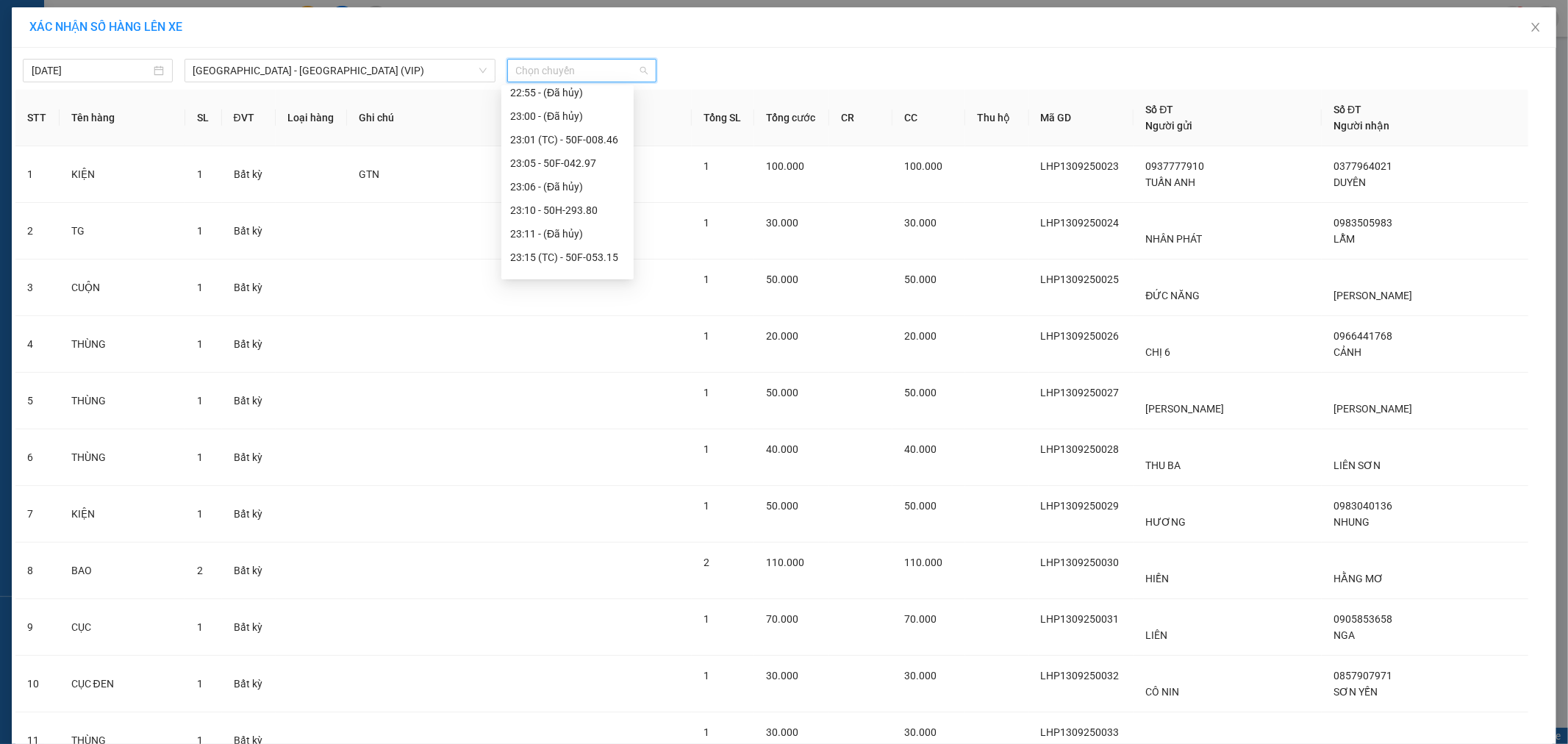
scroll to position [423, 0]
click at [577, 247] on div "23:40 - 51B-294.79" at bounding box center [567, 242] width 115 height 16
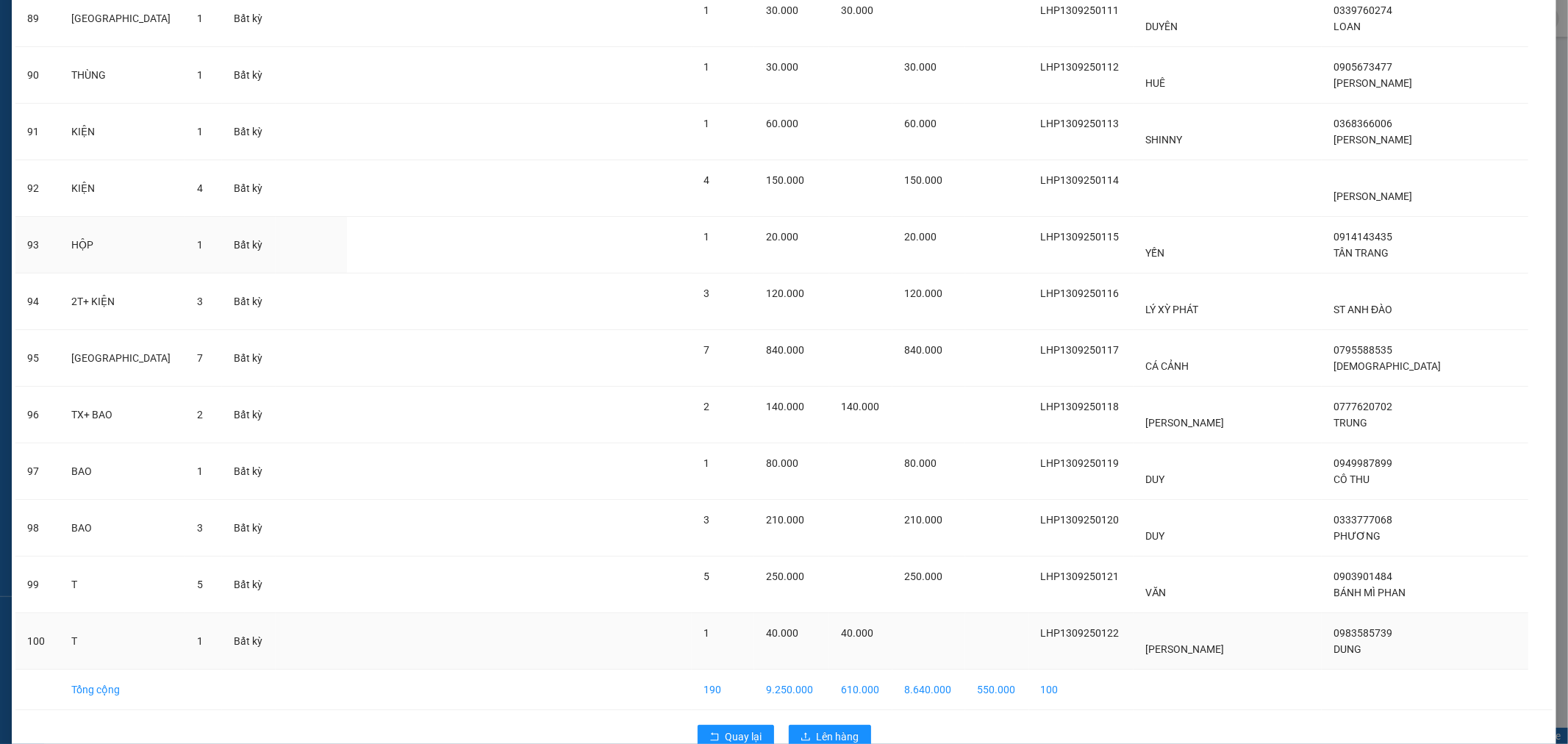
scroll to position [5183, 0]
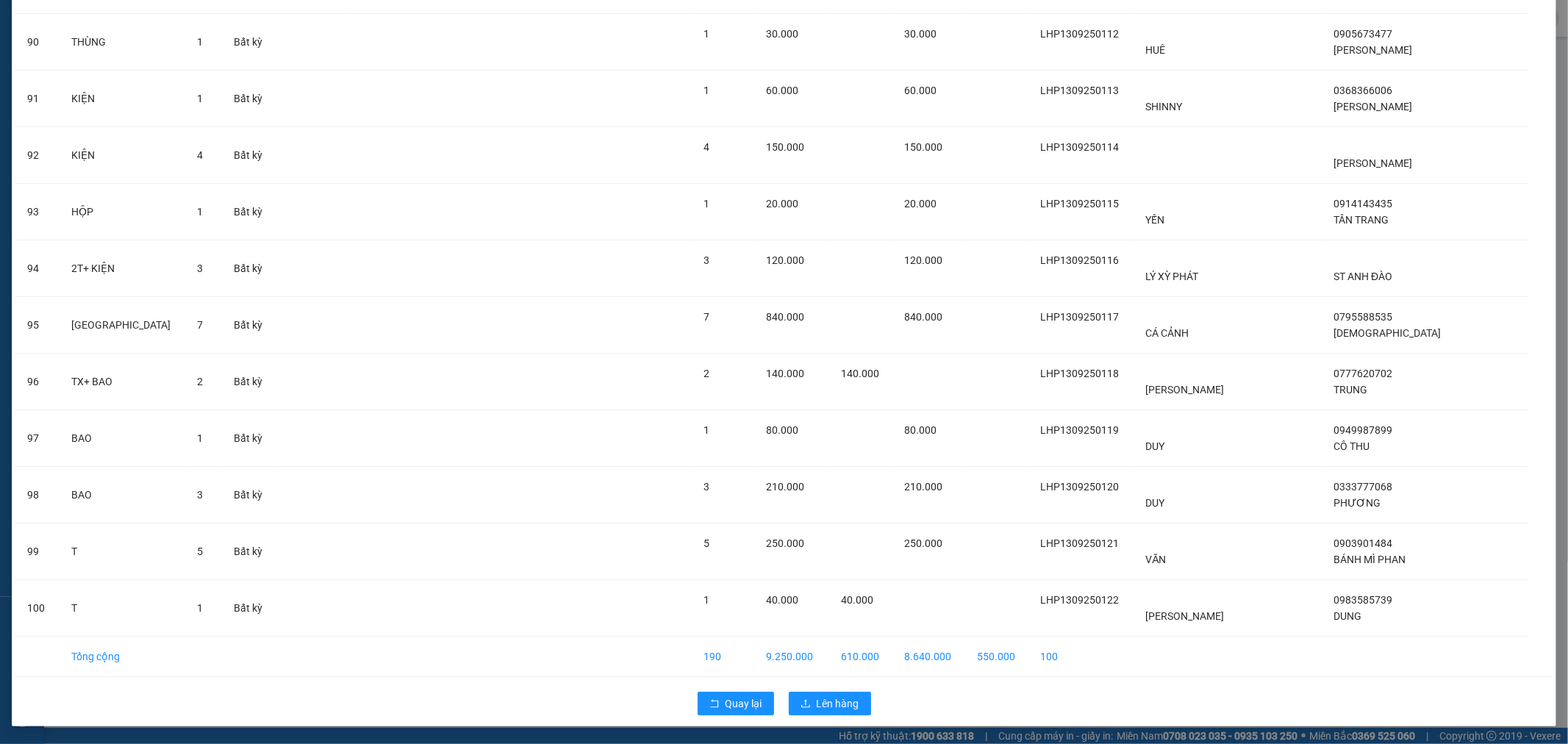
click at [811, 688] on div "Quay lại Lên hàng" at bounding box center [784, 704] width 1537 height 38
click at [802, 704] on icon "upload" at bounding box center [806, 704] width 10 height 10
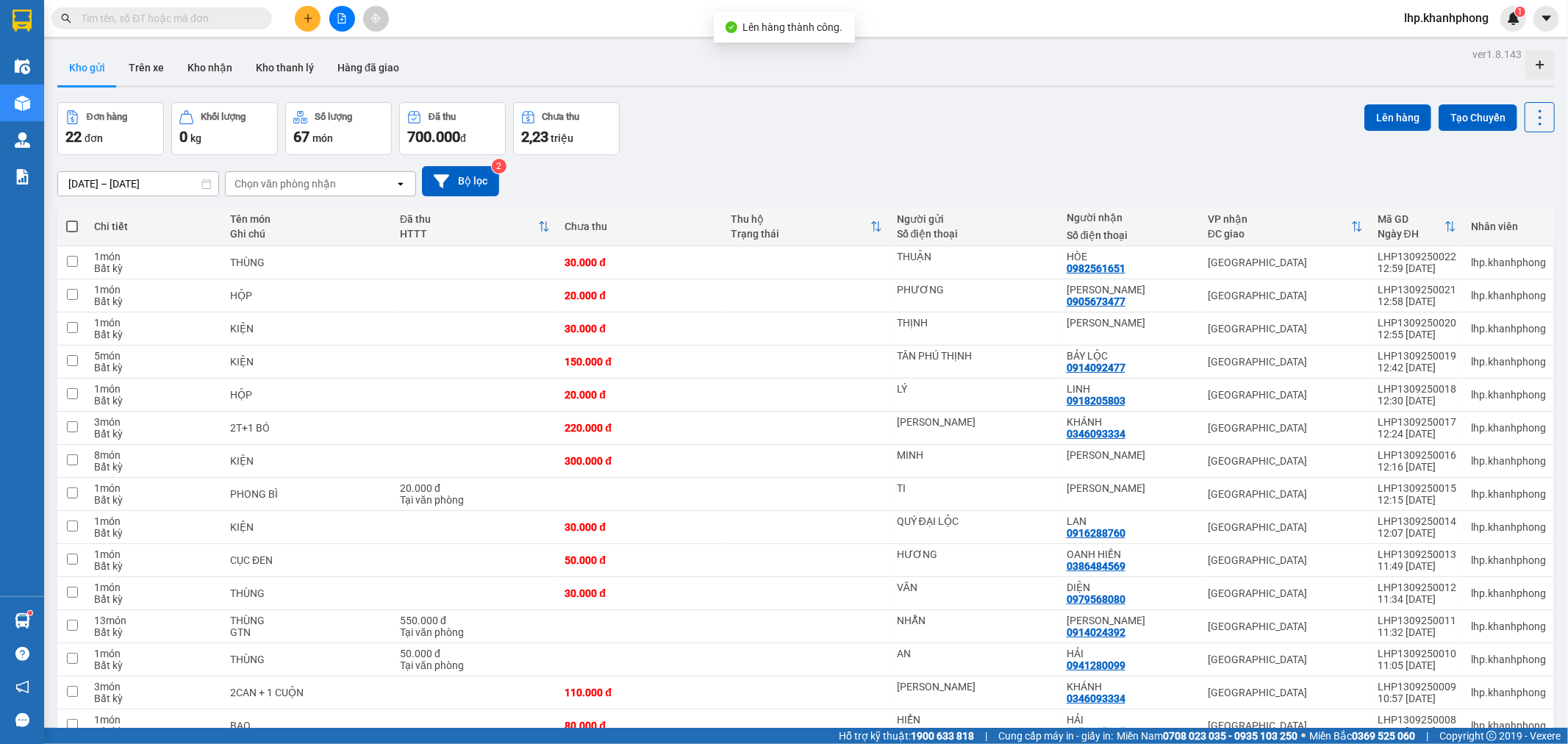
click at [67, 224] on span at bounding box center [72, 226] width 12 height 12
click at [72, 219] on input "checkbox" at bounding box center [72, 219] width 0 height 0
checkbox input "true"
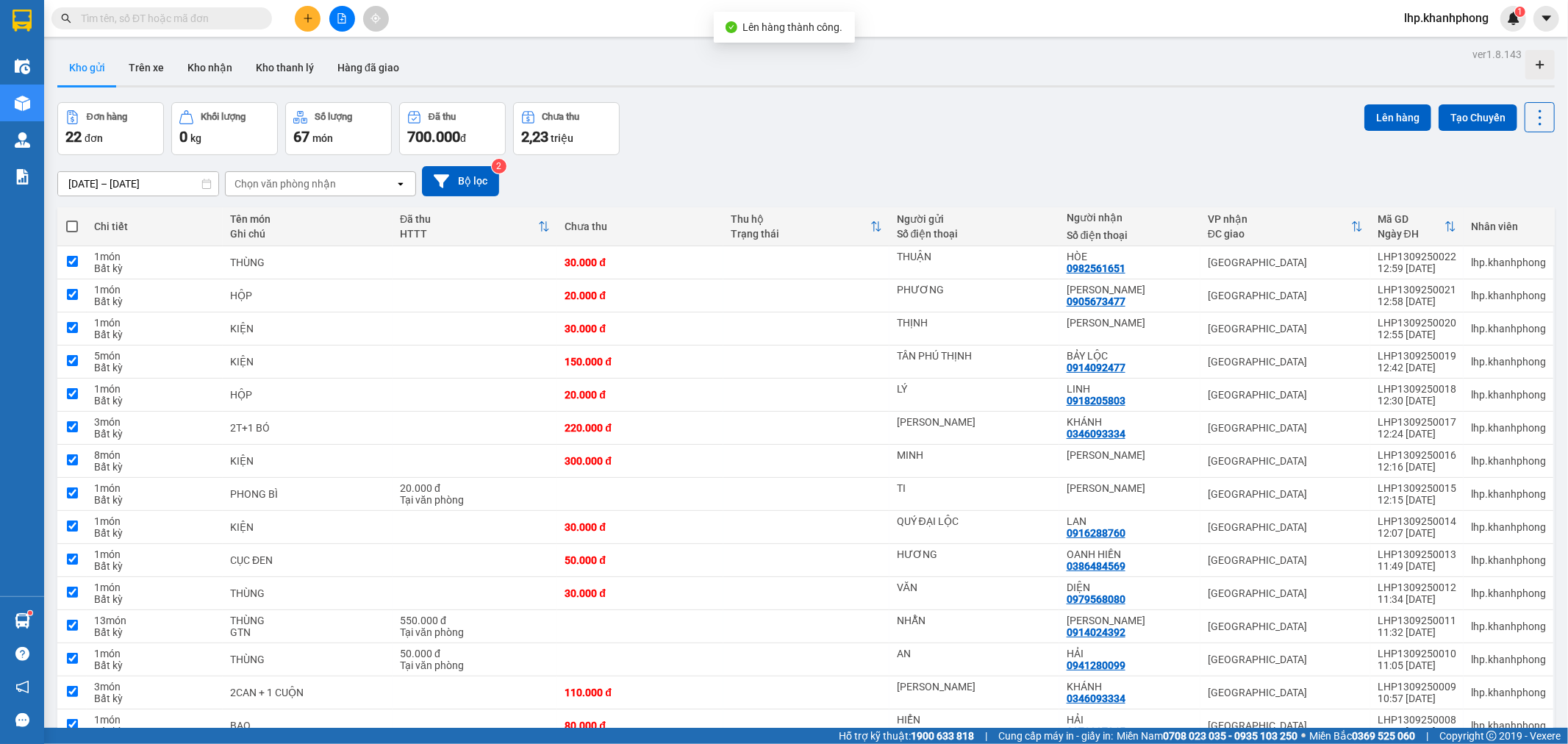
checkbox input "true"
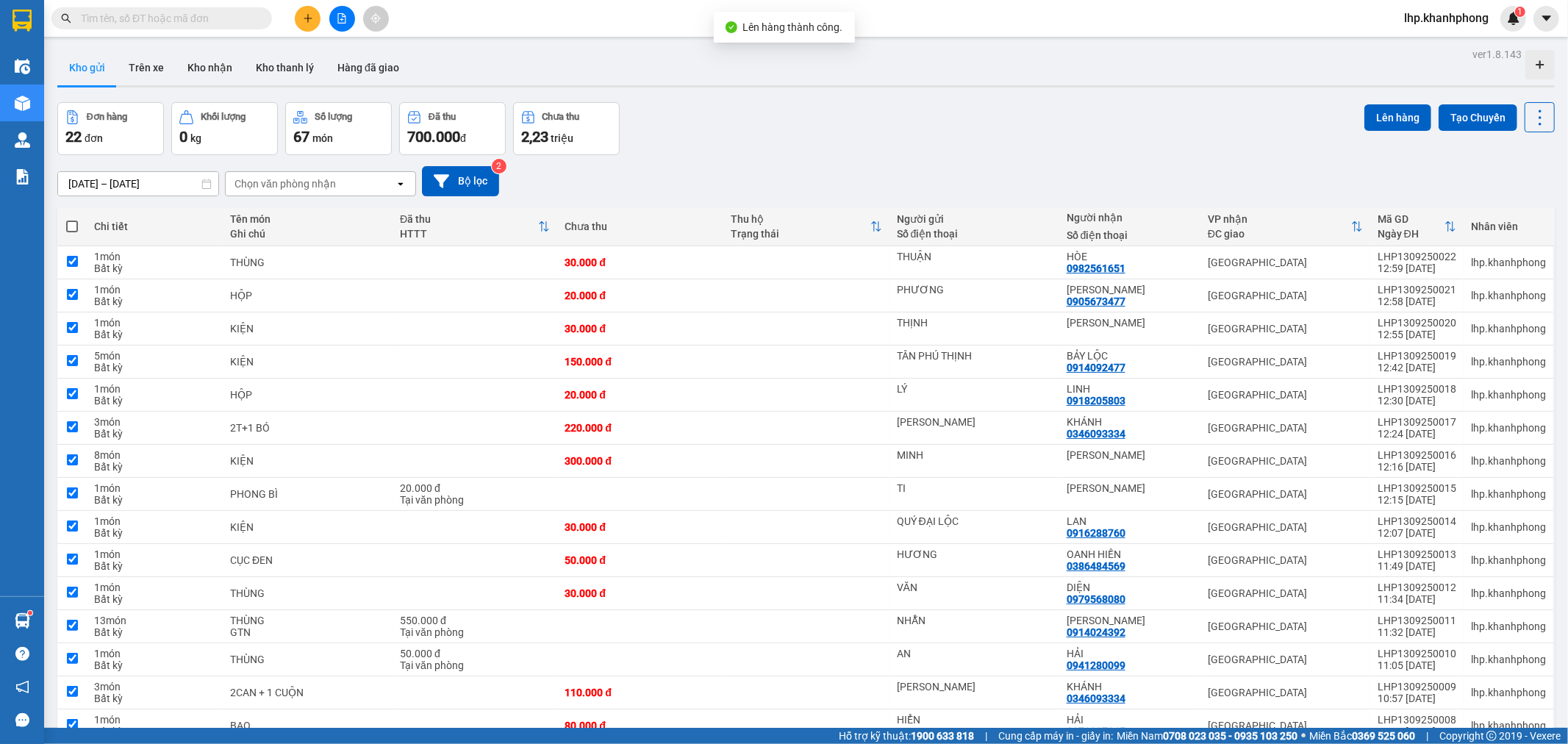
checkbox input "true"
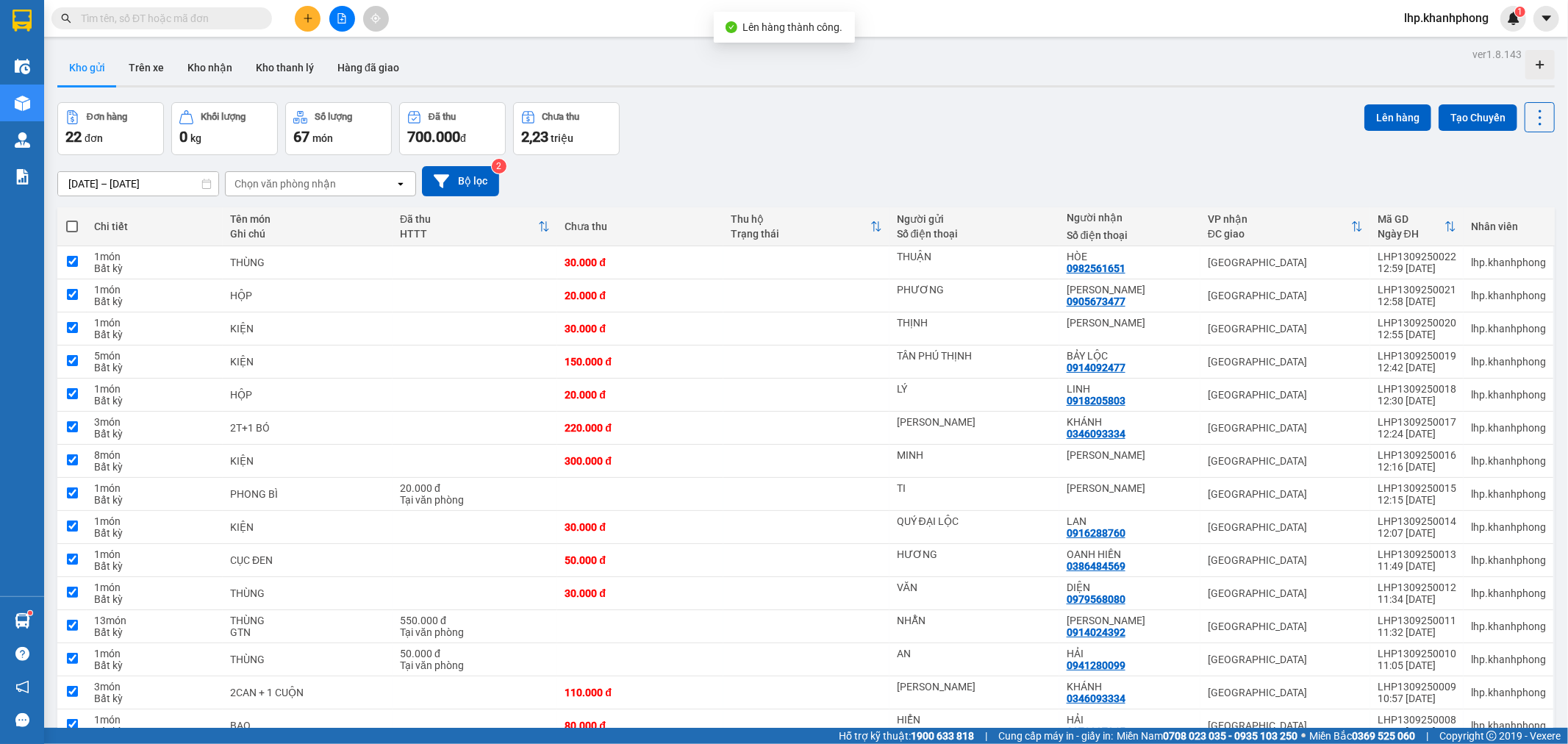
checkbox input "true"
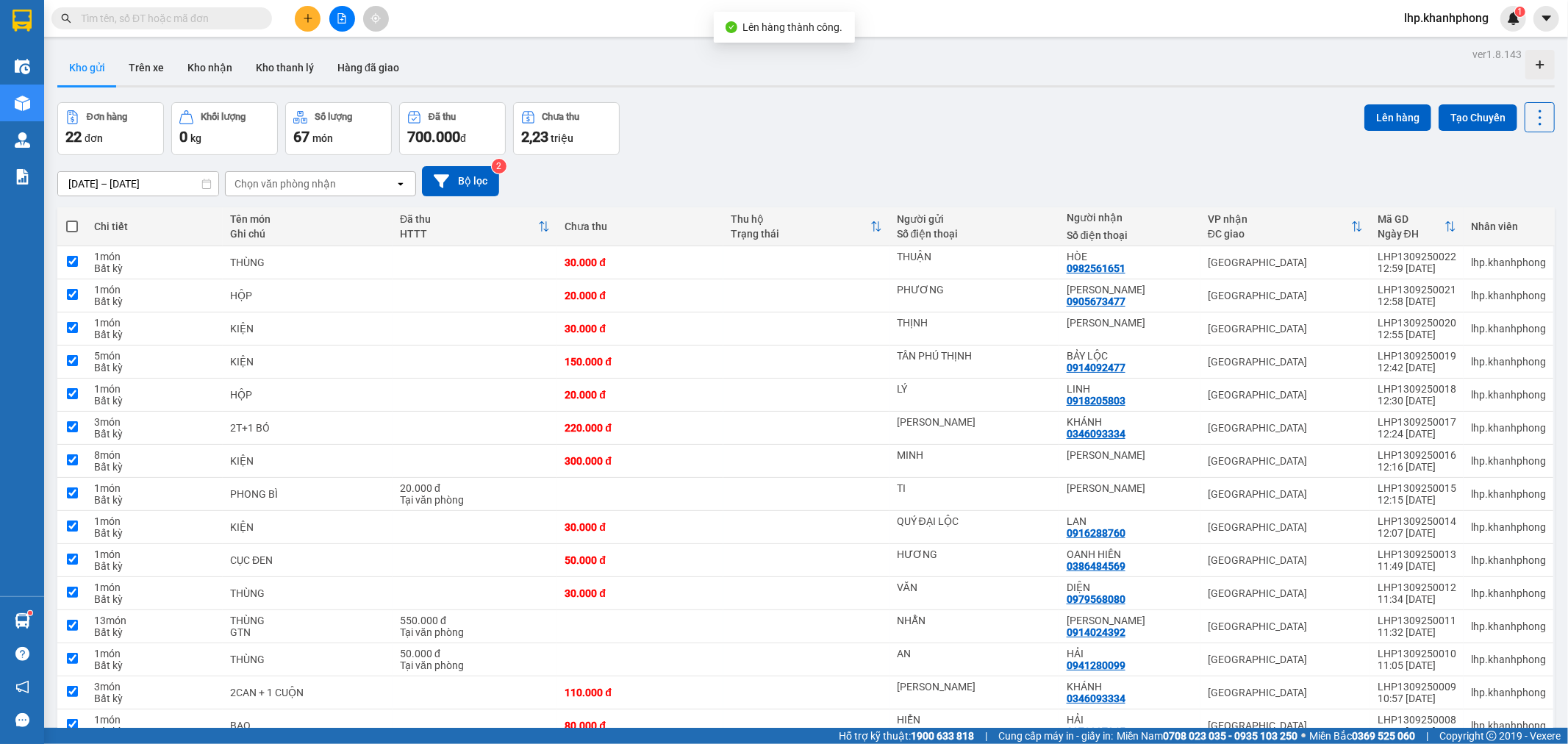
checkbox input "true"
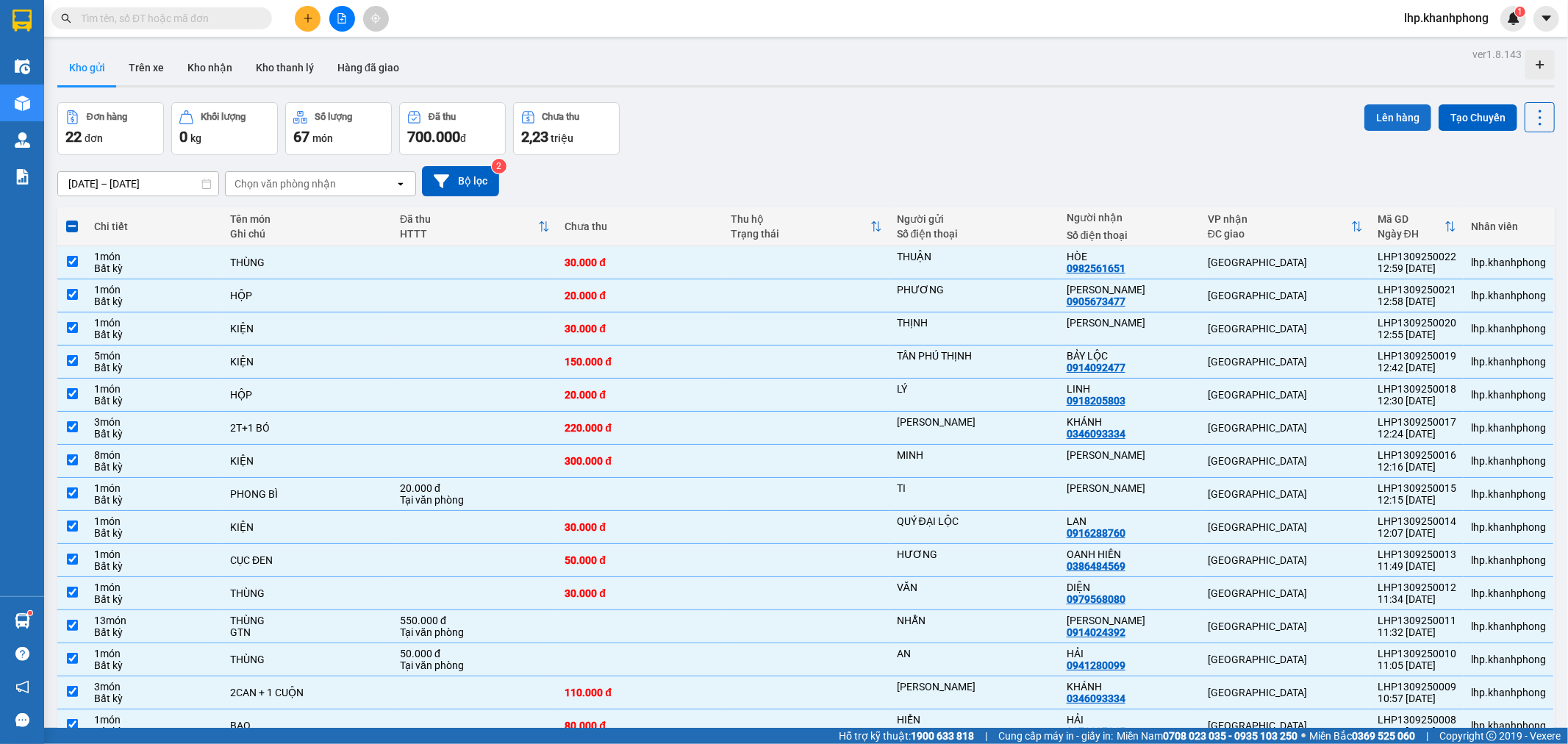
click at [1381, 114] on button "Lên hàng" at bounding box center [1397, 118] width 67 height 26
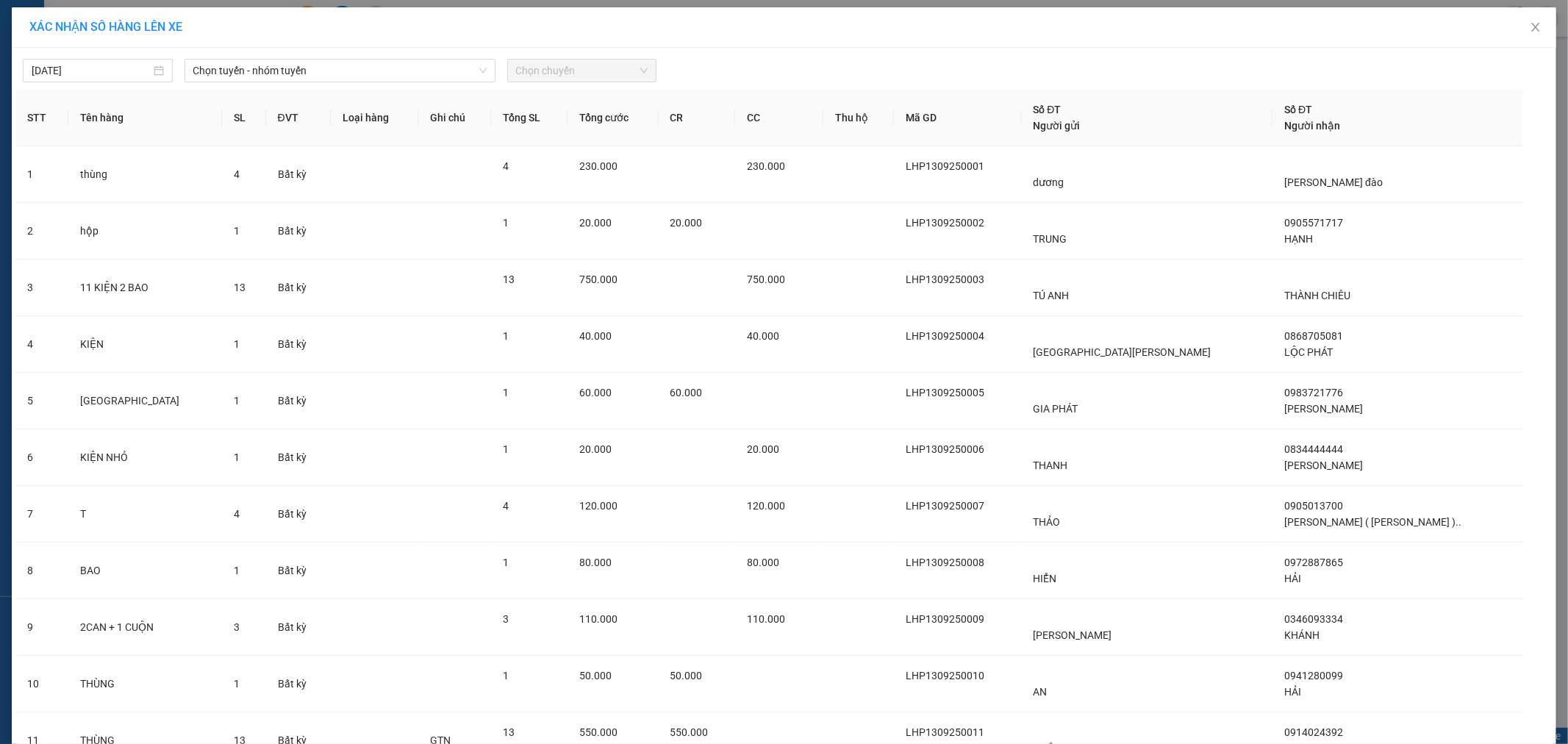
click at [578, 69] on span "Chọn chuyến" at bounding box center [582, 70] width 132 height 22
click at [402, 75] on span "Chọn tuyến - nhóm tuyến" at bounding box center [340, 70] width 294 height 22
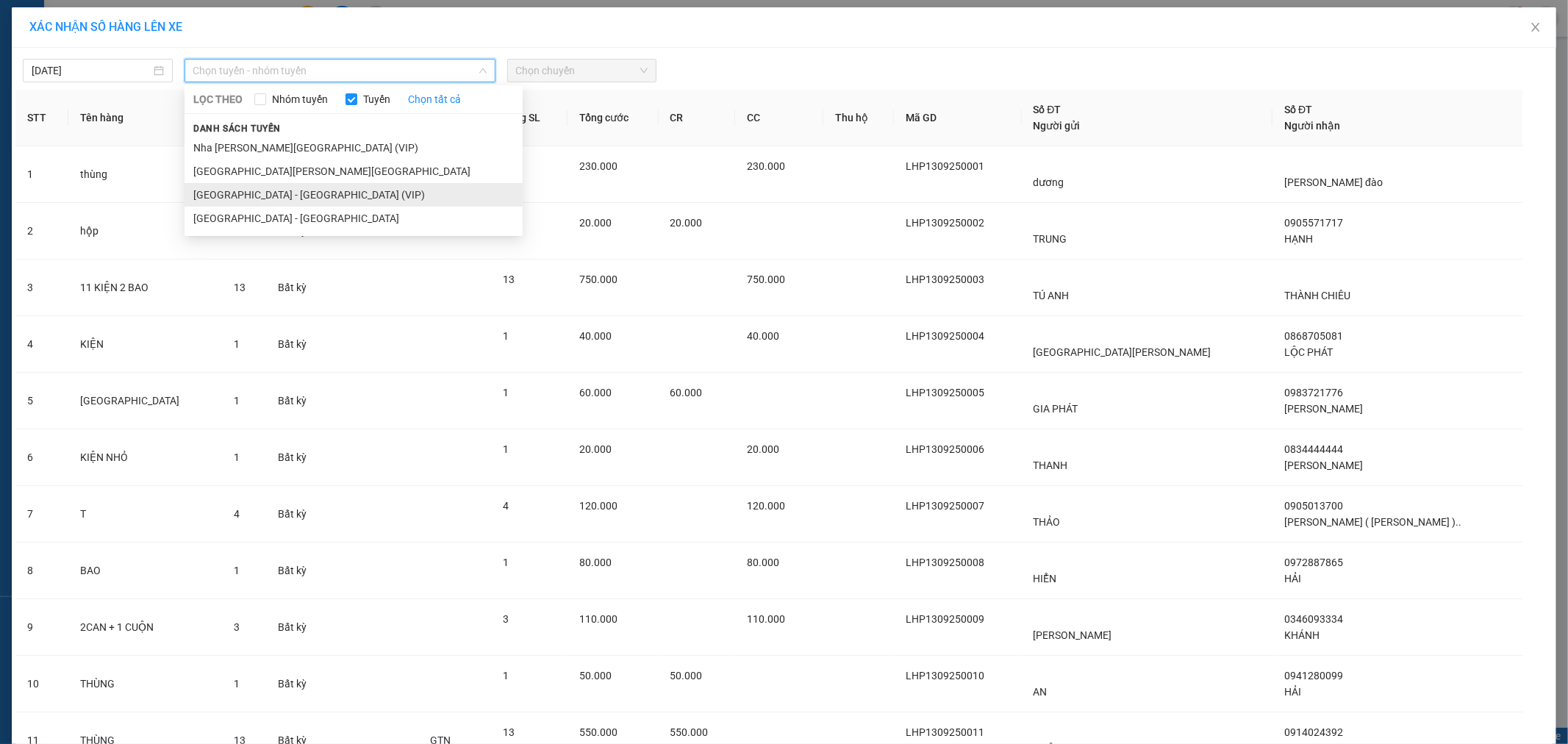
click at [305, 193] on li "[GEOGRAPHIC_DATA] - [GEOGRAPHIC_DATA] (VIP)" at bounding box center [354, 195] width 338 height 24
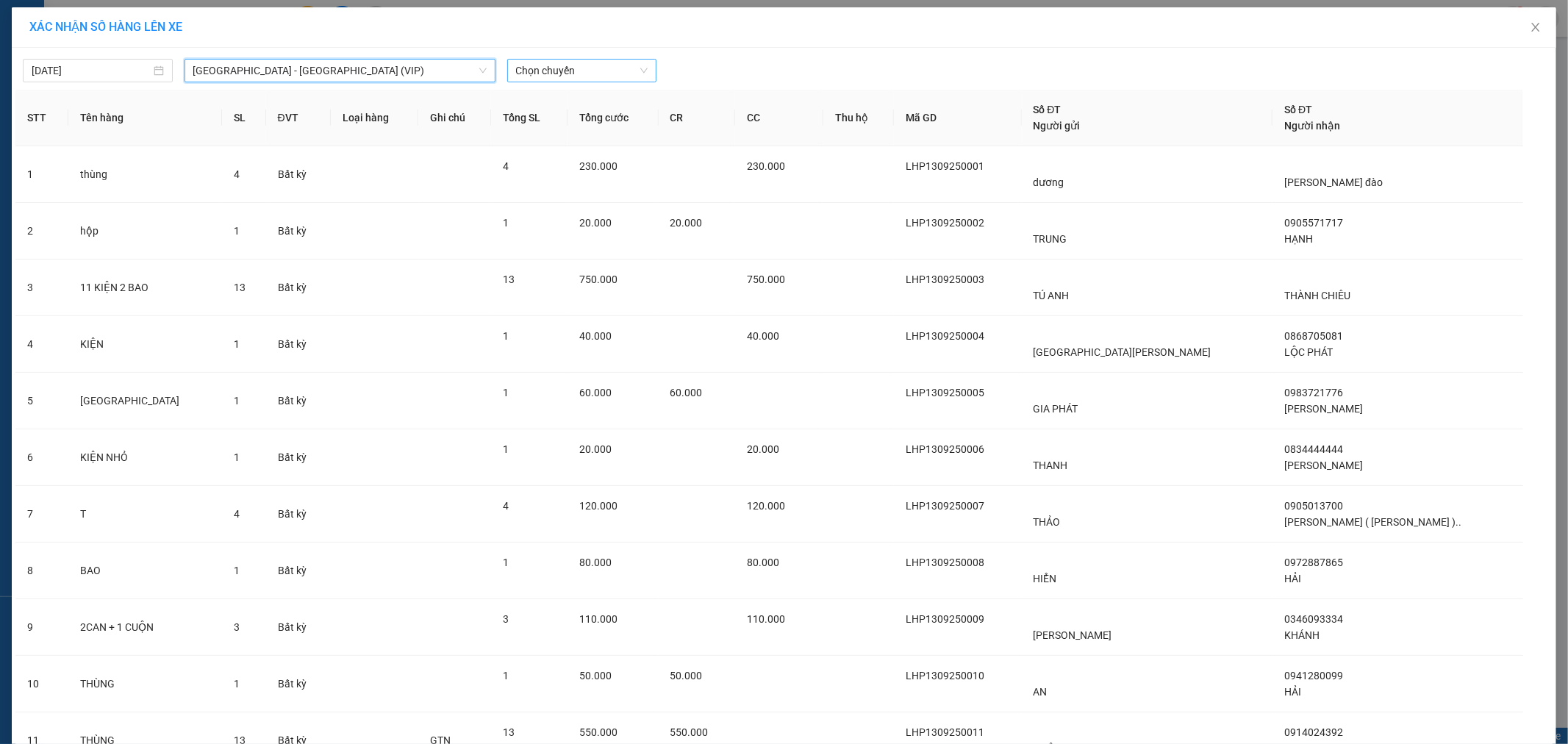
click at [572, 68] on span "Chọn chuyến" at bounding box center [582, 70] width 132 height 22
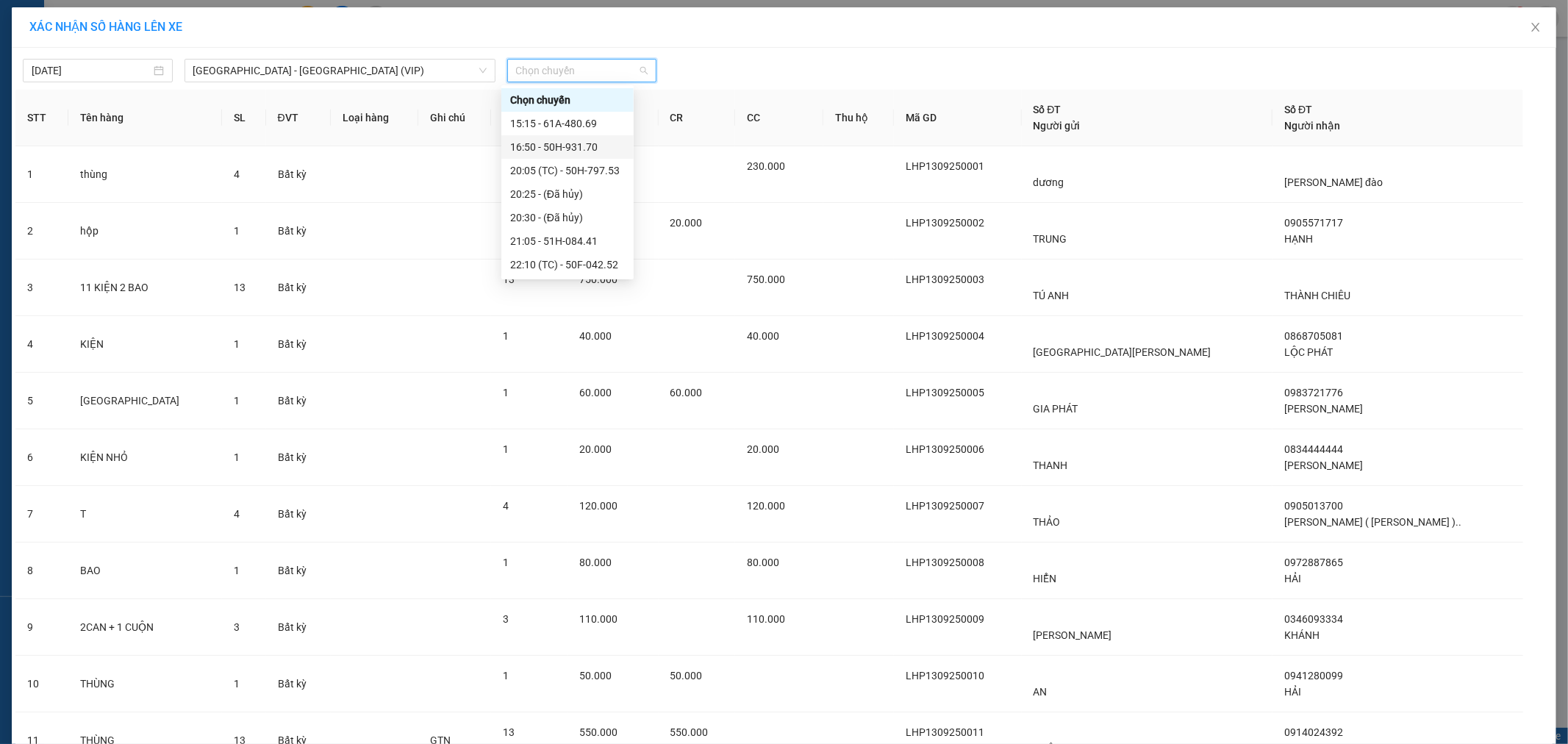
scroll to position [423, 0]
click at [558, 247] on div "23:40 - 51B-294.79" at bounding box center [567, 242] width 115 height 16
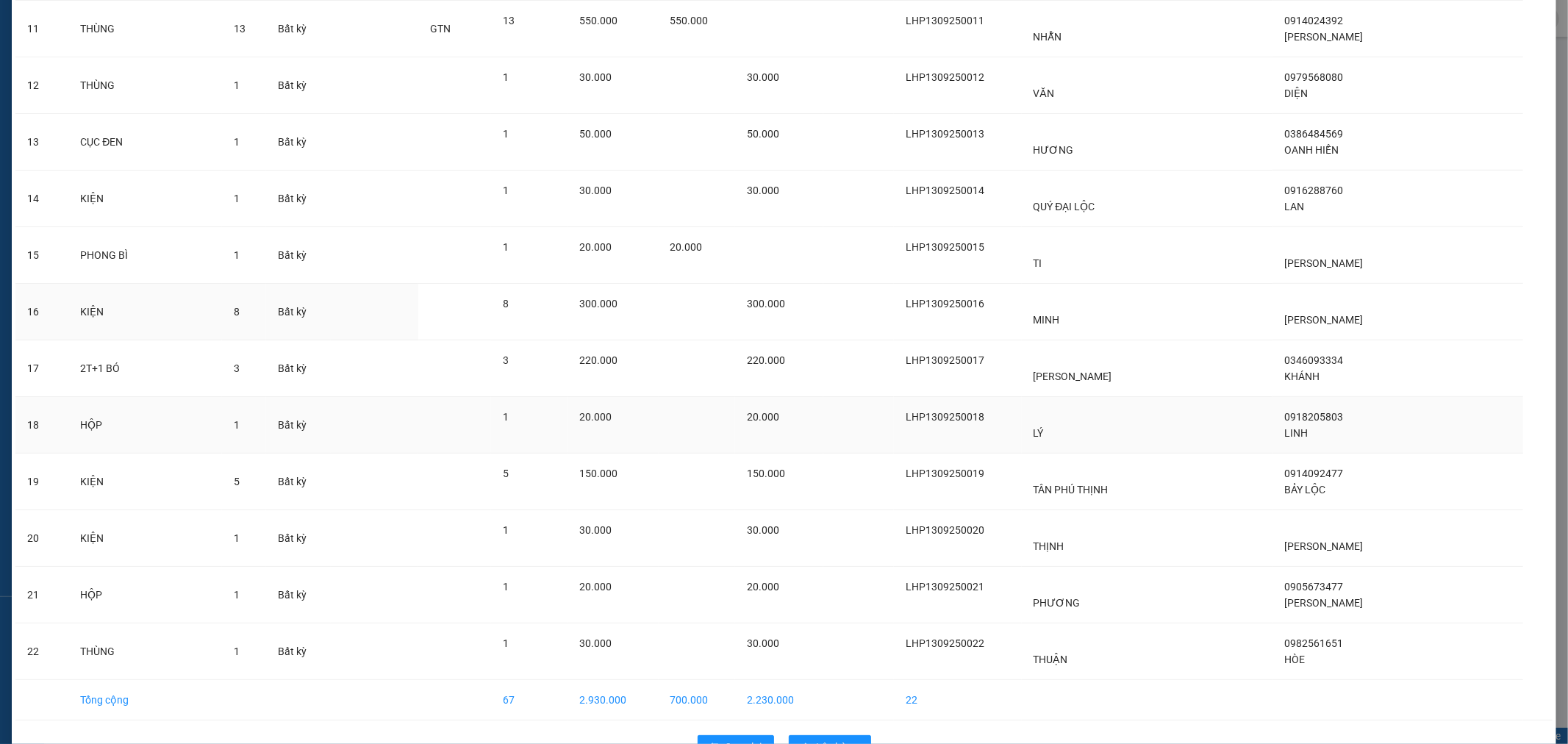
scroll to position [765, 0]
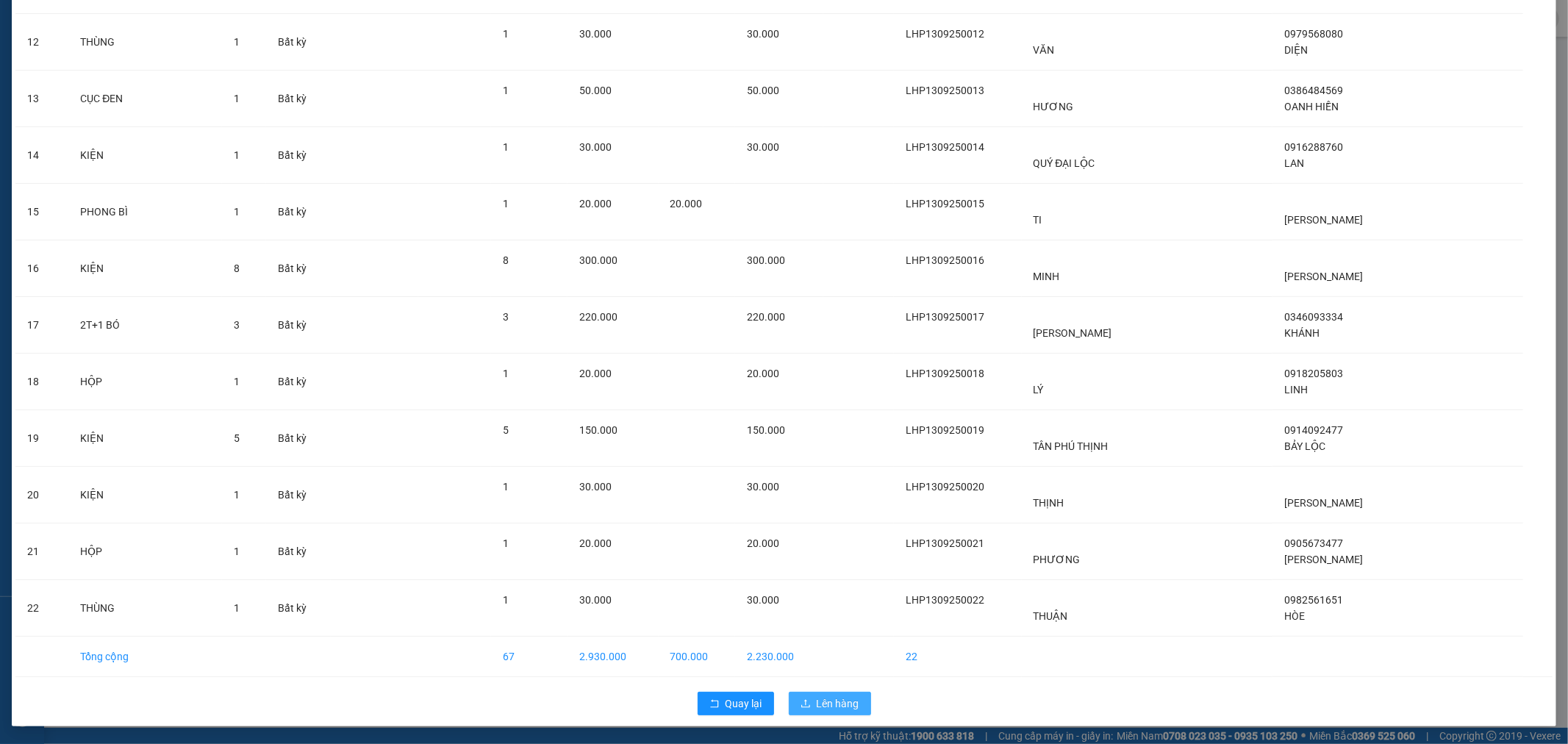
click at [858, 702] on button "Lên hàng" at bounding box center [830, 704] width 82 height 24
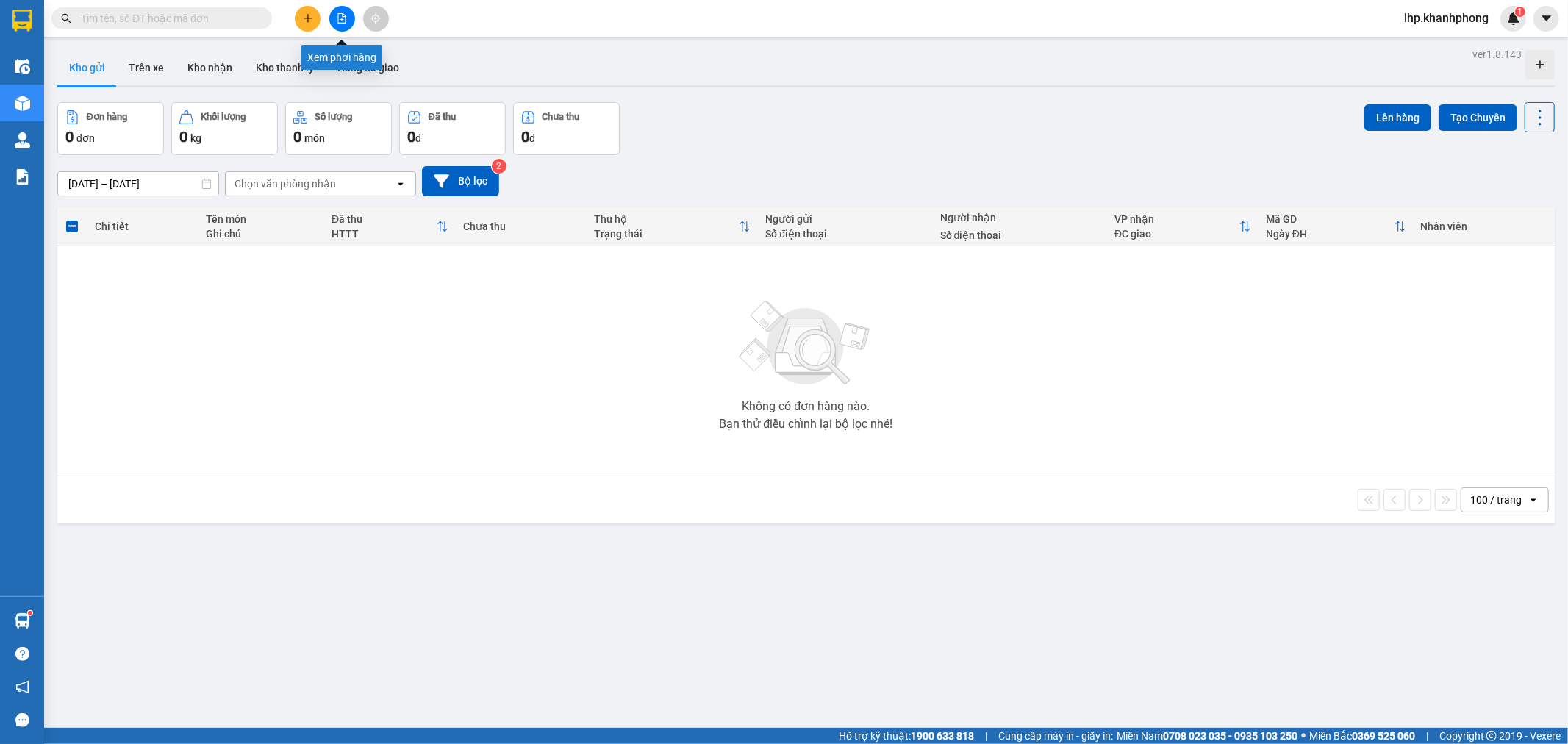
click at [342, 21] on icon "file-add" at bounding box center [341, 18] width 10 height 10
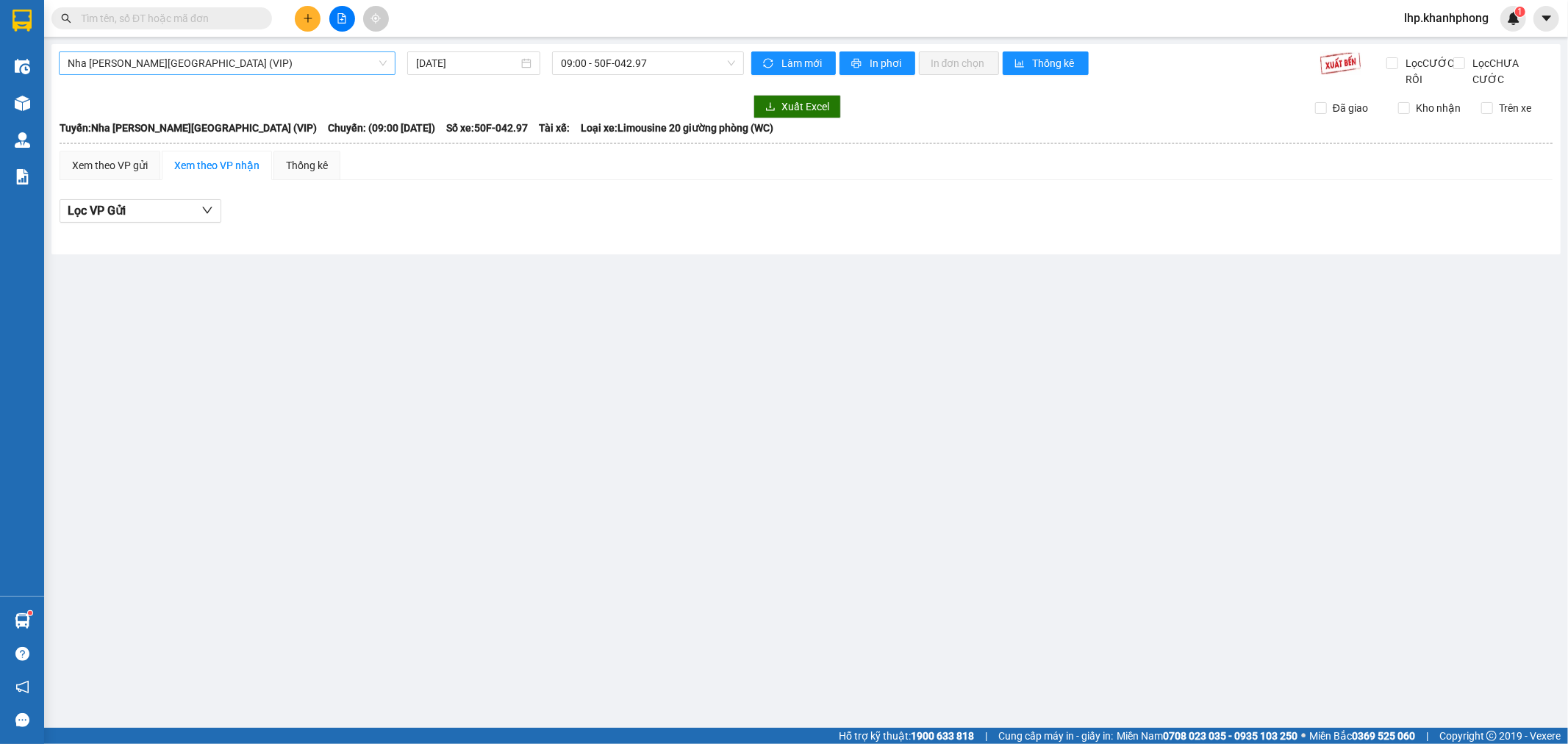
click at [208, 67] on span "Nha [PERSON_NAME][GEOGRAPHIC_DATA] (VIP)" at bounding box center [227, 63] width 319 height 22
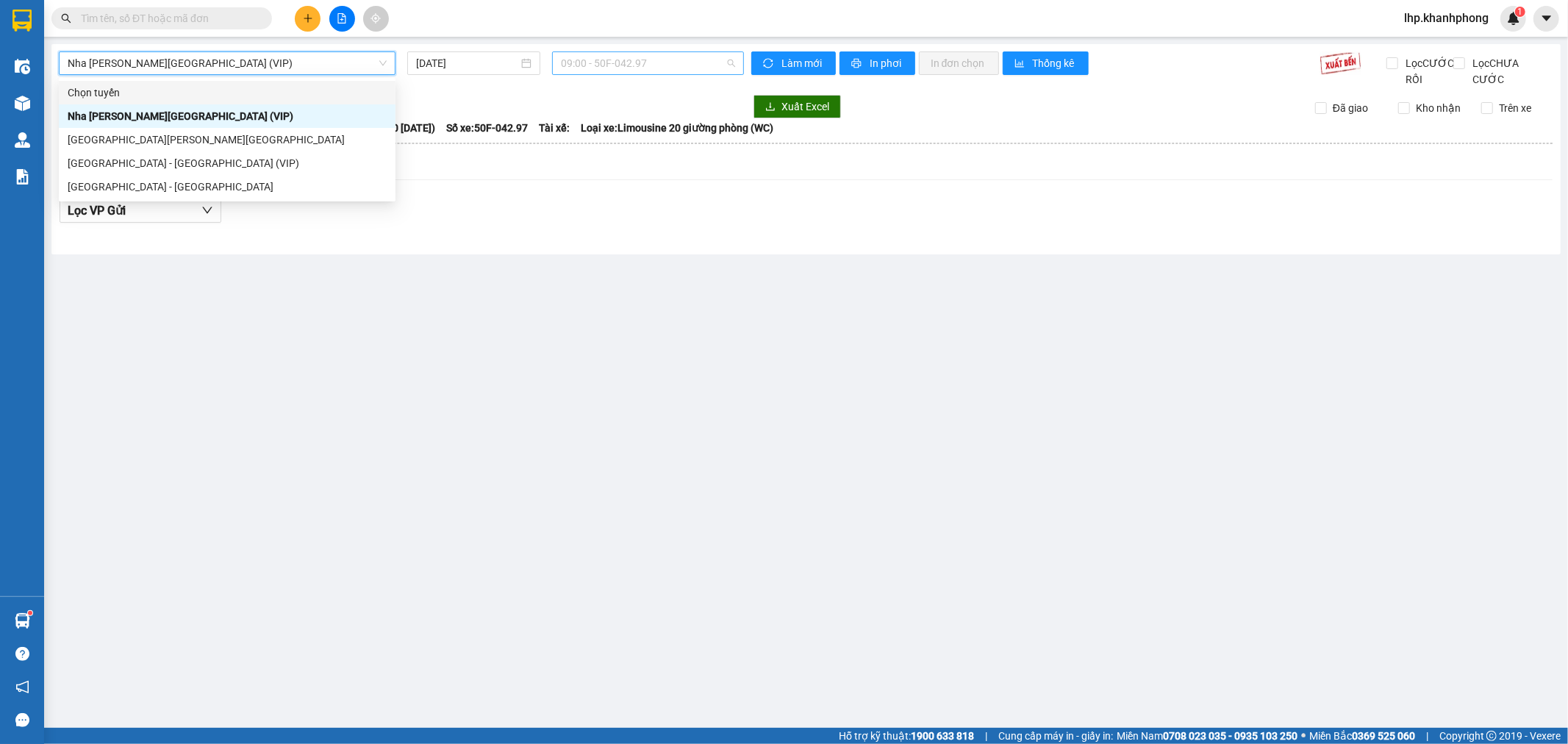
click at [591, 62] on span "09:00 - 50F-042.97" at bounding box center [647, 63] width 173 height 22
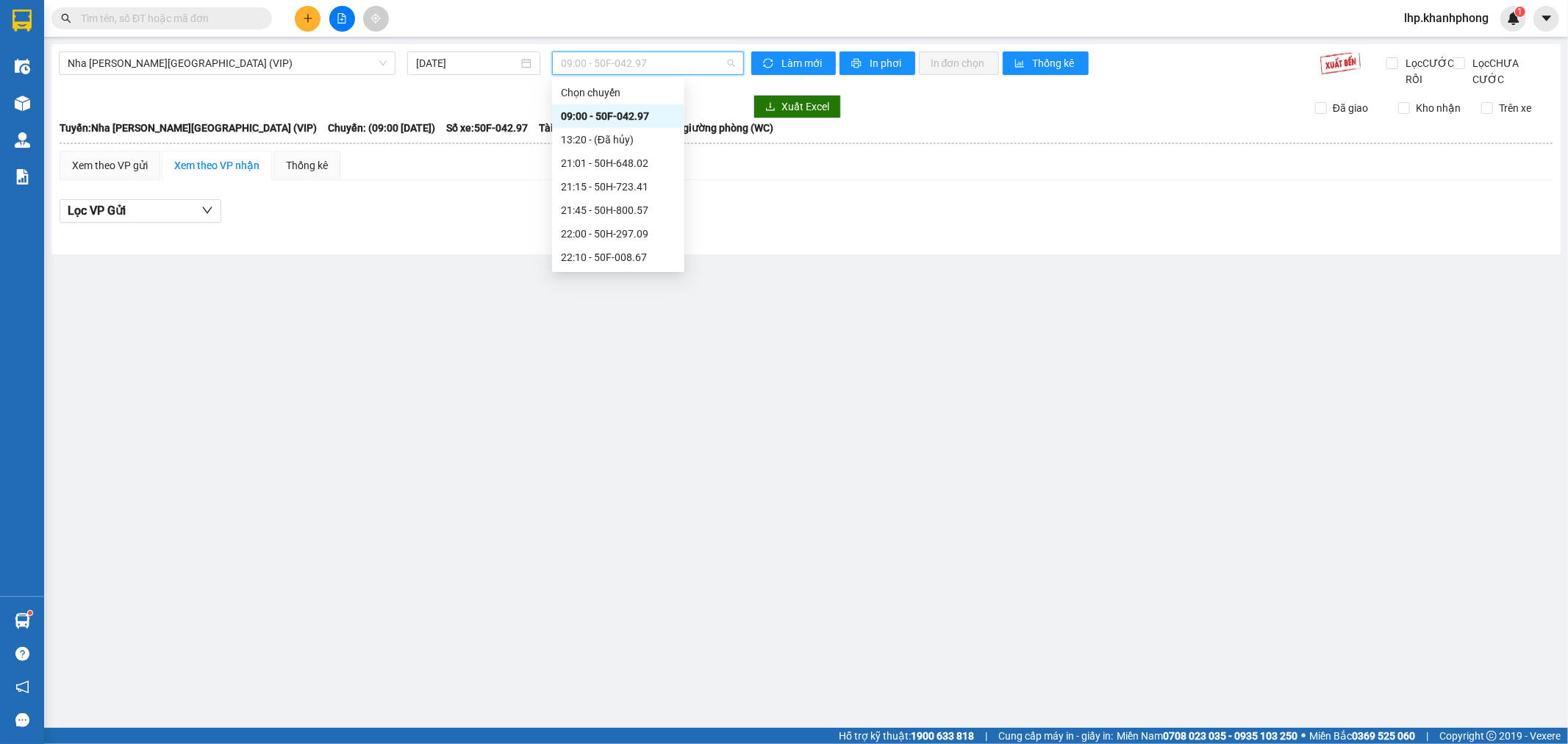
scroll to position [235, 0]
click at [606, 253] on div "23:05 (TC) - 50H-931.70" at bounding box center [618, 257] width 115 height 16
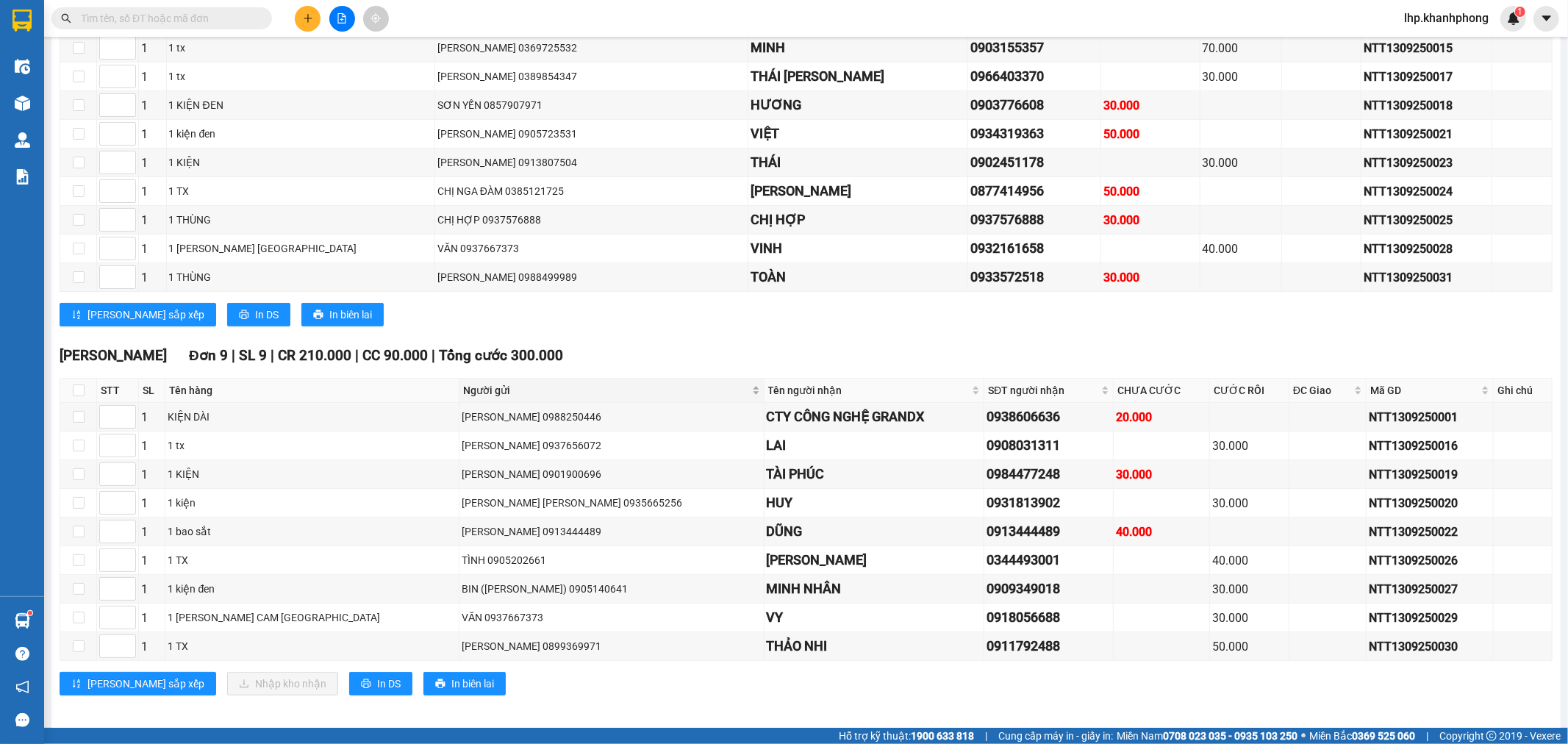
scroll to position [604, 0]
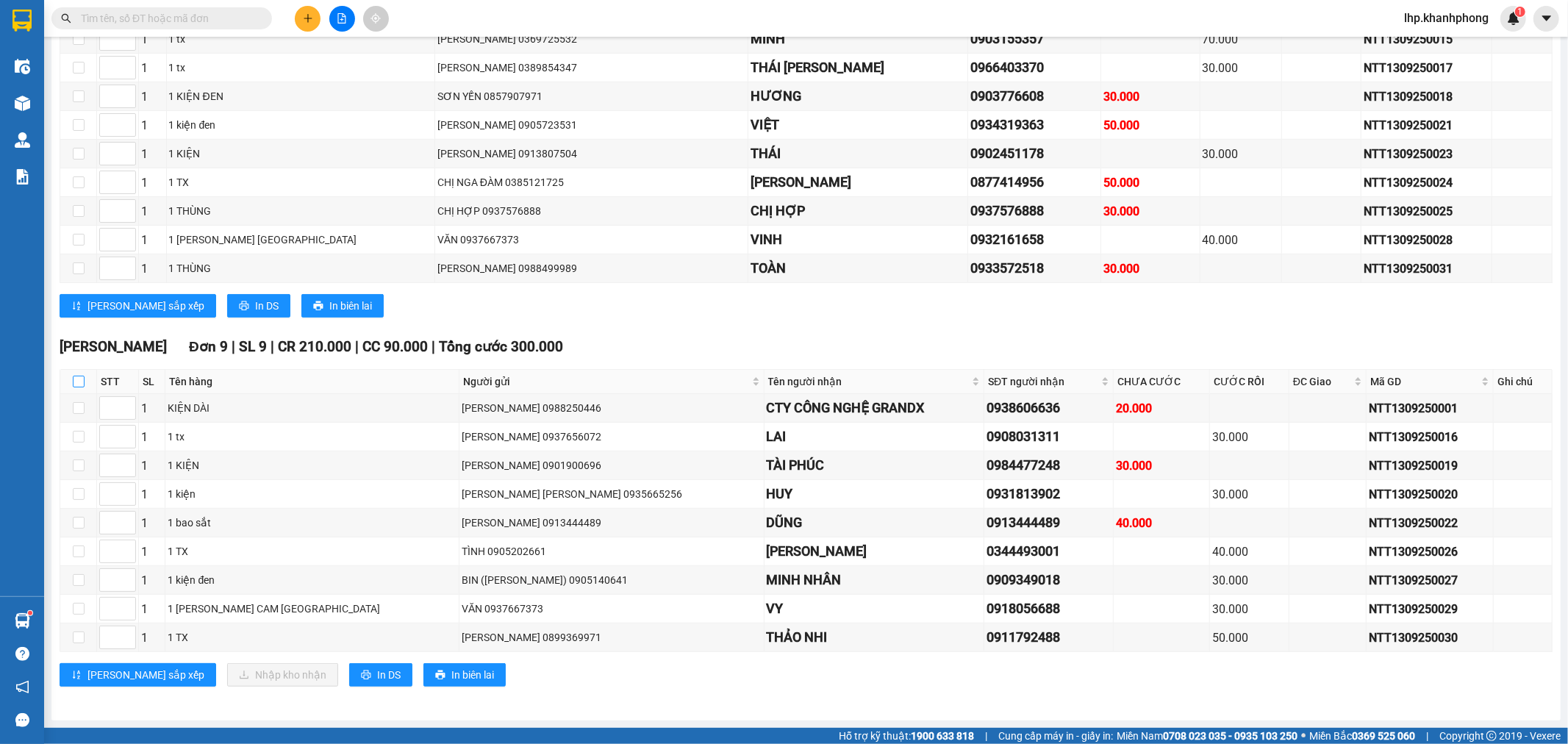
click at [74, 384] on input "checkbox" at bounding box center [78, 381] width 12 height 12
checkbox input "true"
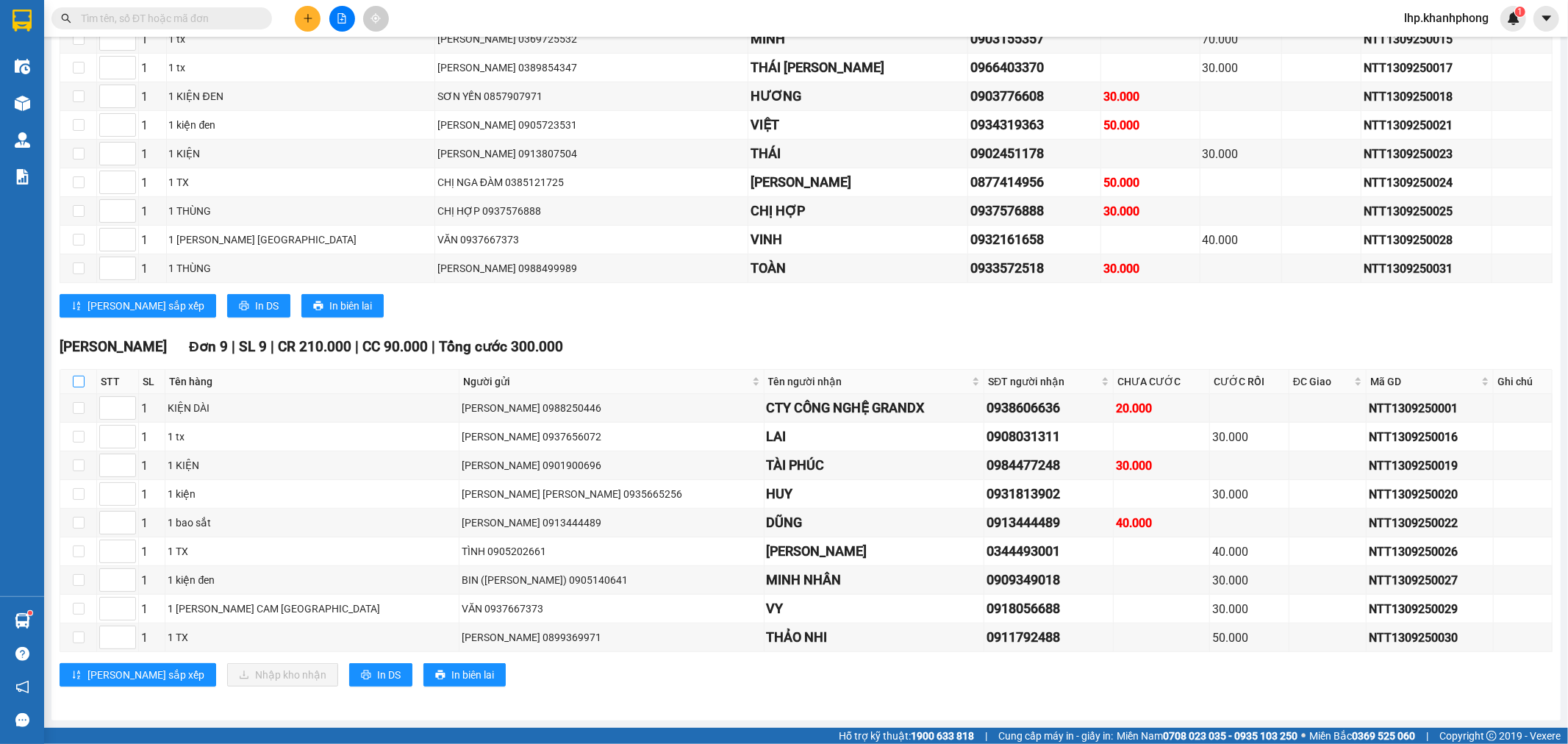
checkbox input "true"
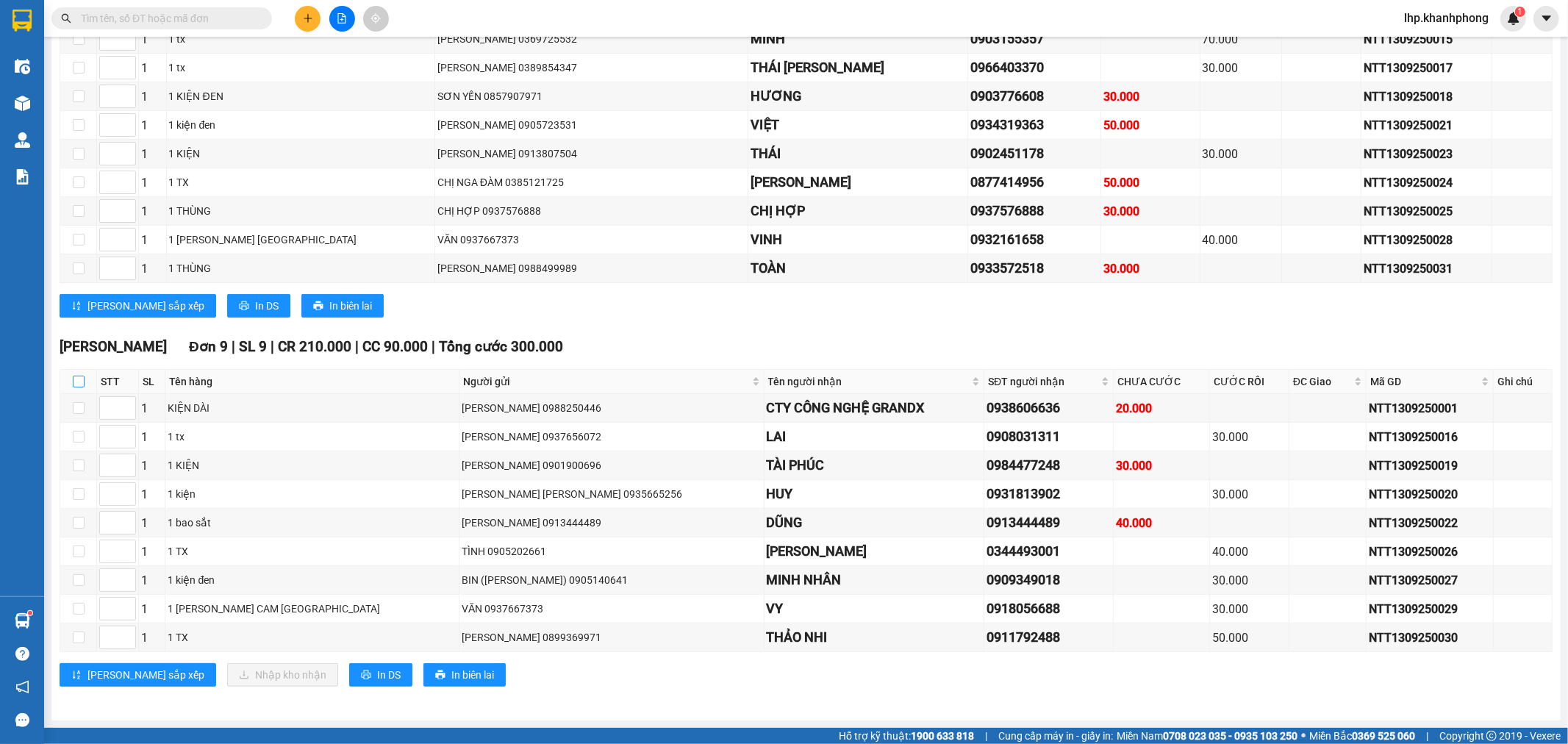
checkbox input "true"
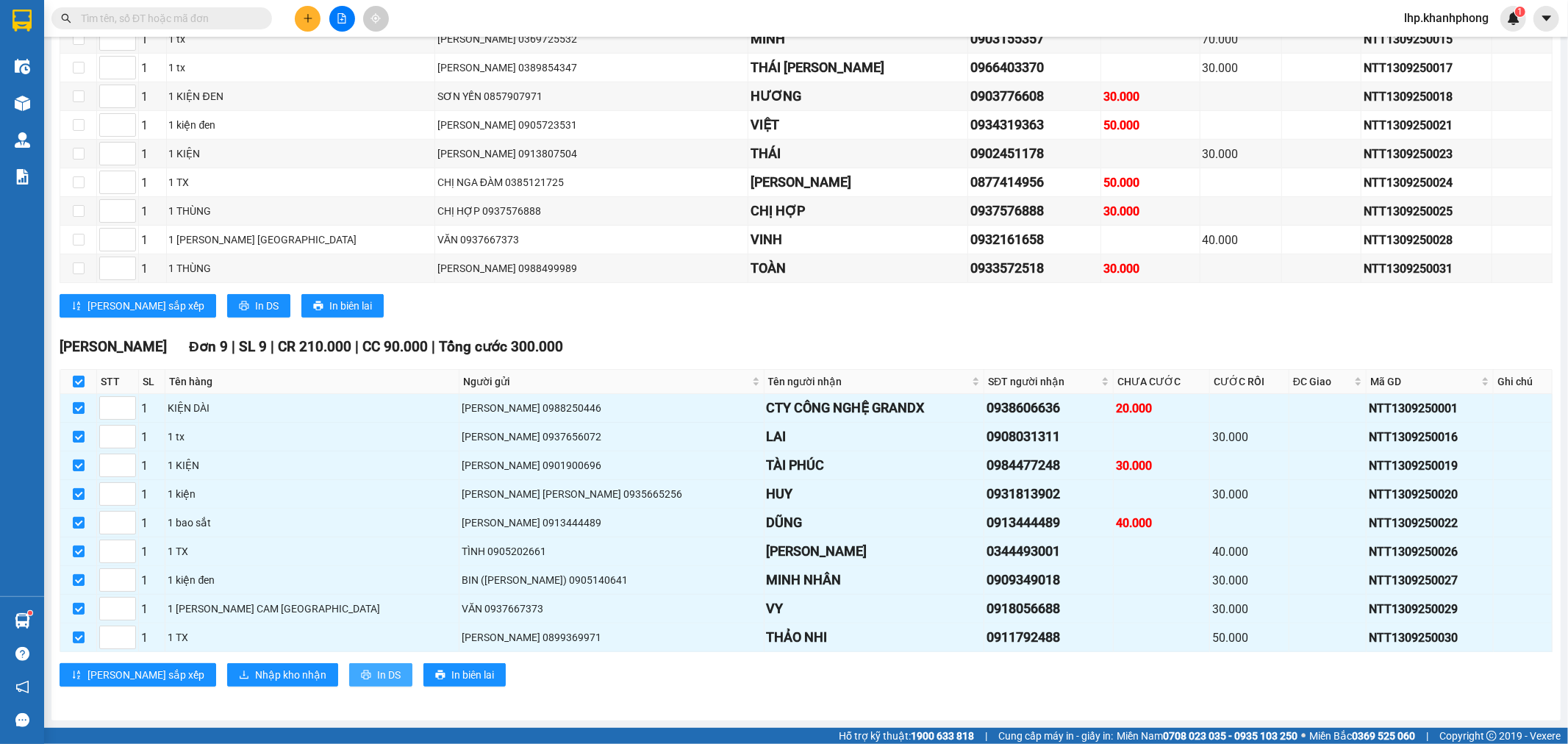
click at [377, 673] on span "In DS" at bounding box center [388, 675] width 24 height 16
click at [255, 669] on span "Nhập kho nhận" at bounding box center [290, 675] width 71 height 16
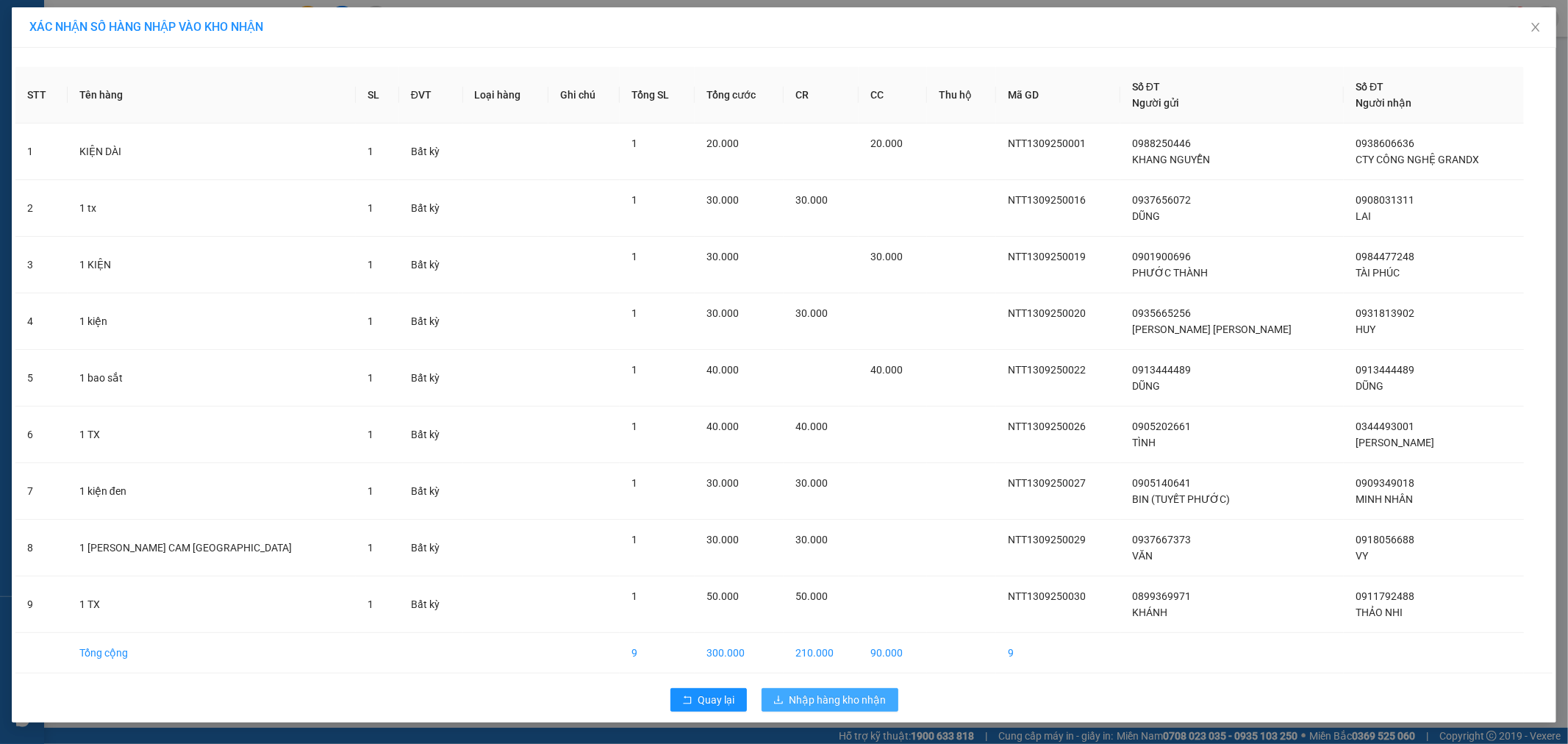
click at [832, 694] on span "Nhập hàng kho nhận" at bounding box center [838, 700] width 97 height 16
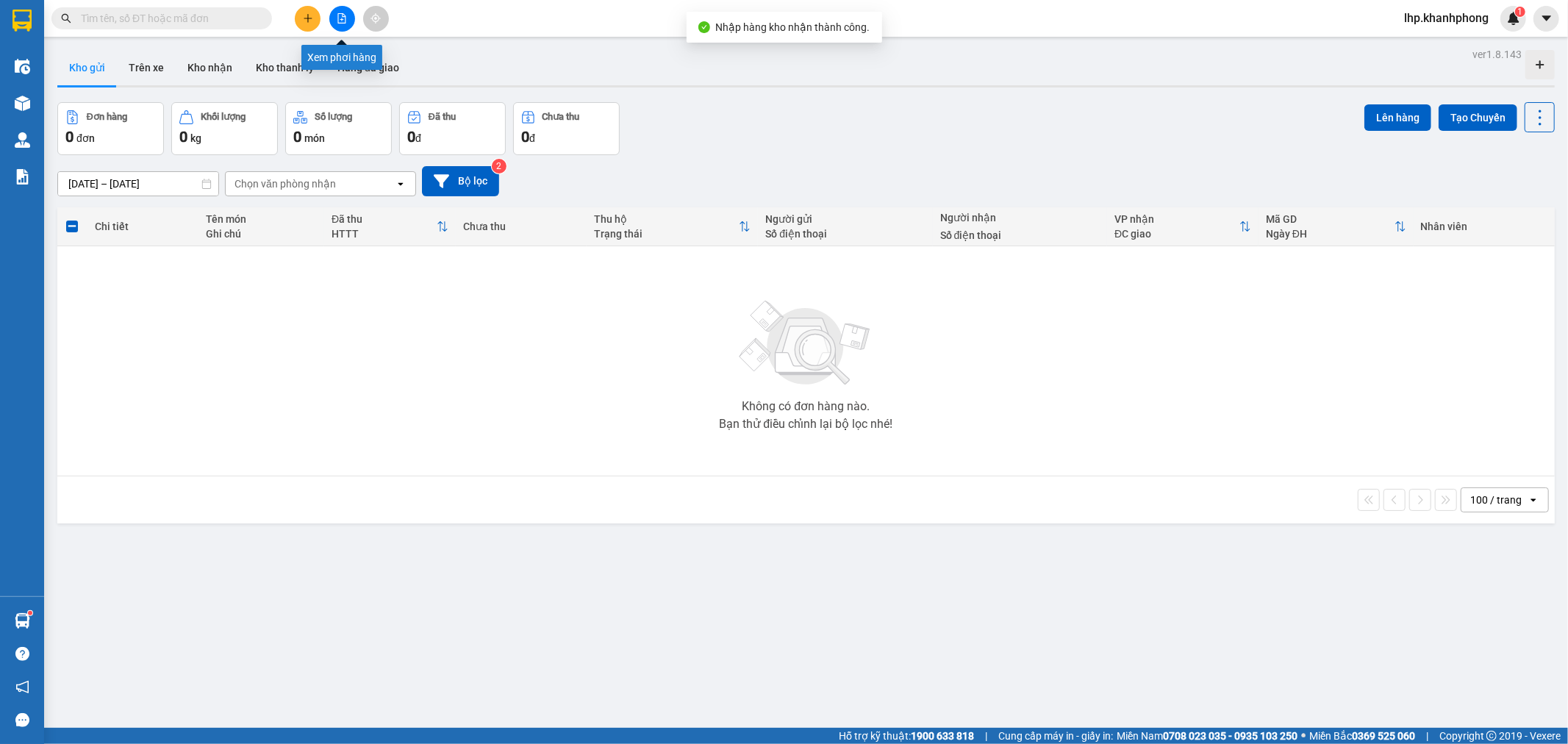
click at [337, 22] on icon "file-add" at bounding box center [341, 18] width 10 height 10
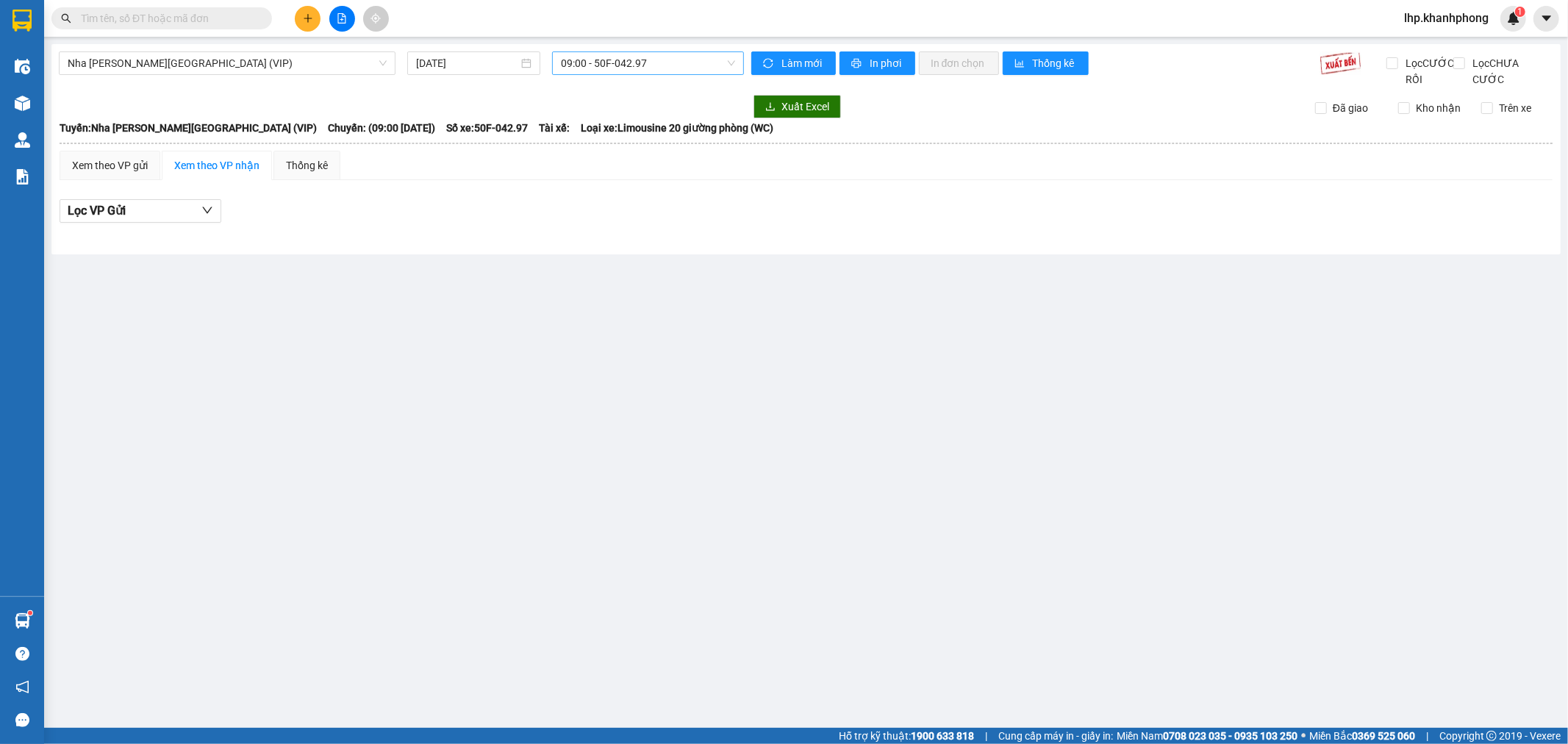
click at [599, 59] on span "09:00 - 50F-042.97" at bounding box center [647, 63] width 173 height 22
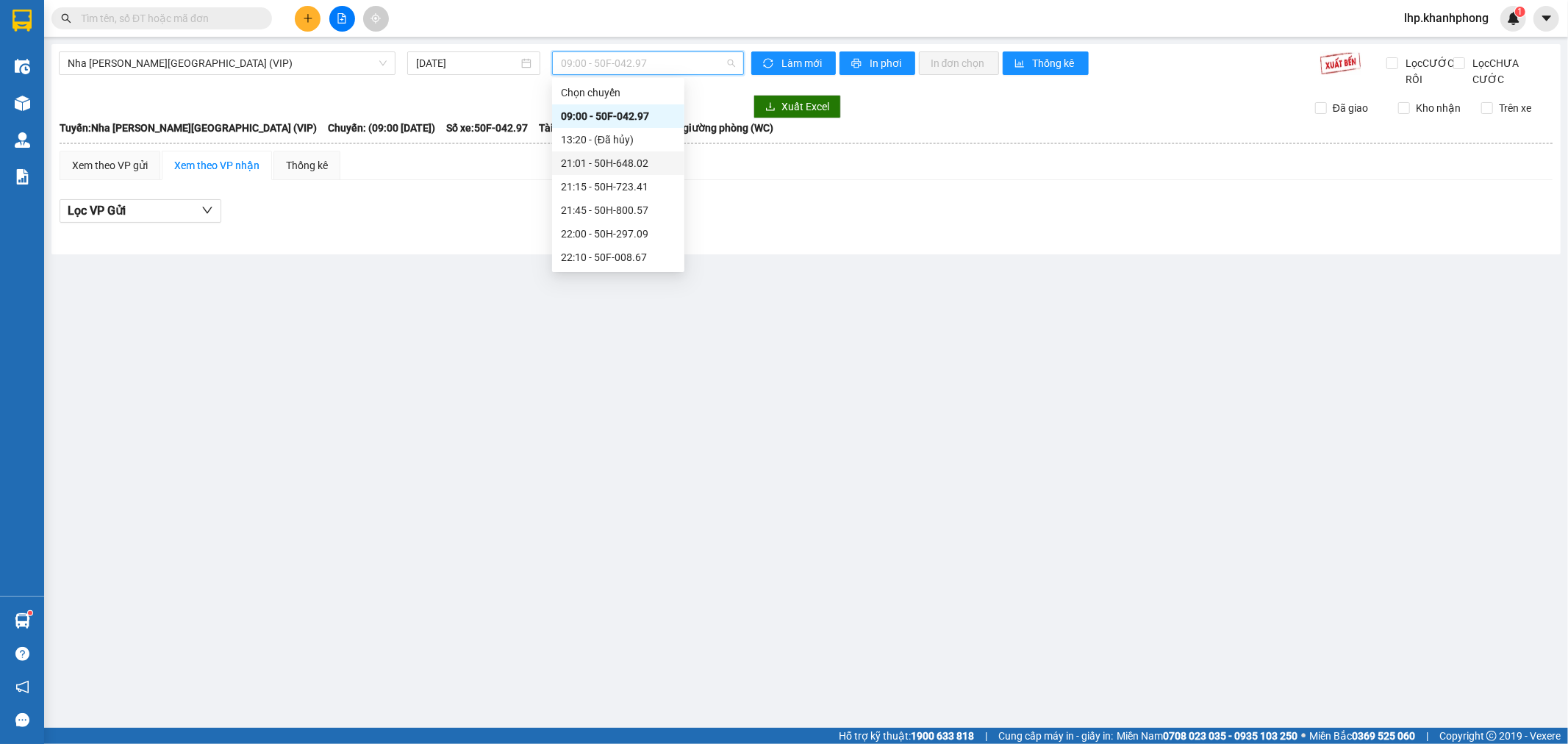
click at [607, 159] on div "21:01 - 50H-648.02" at bounding box center [618, 163] width 115 height 16
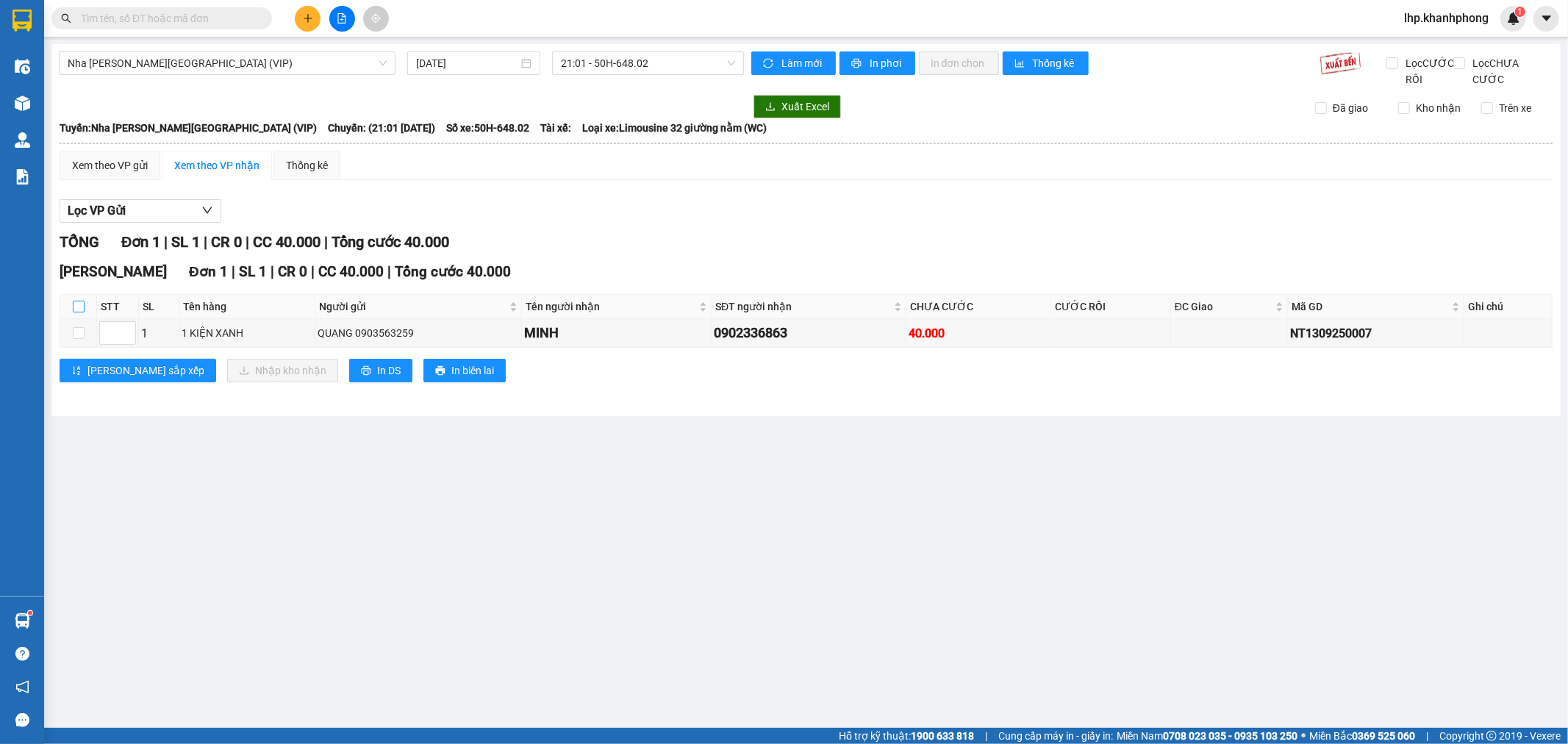
click at [75, 314] on label at bounding box center [78, 307] width 12 height 16
click at [75, 313] on input "checkbox" at bounding box center [78, 307] width 12 height 12
checkbox input "true"
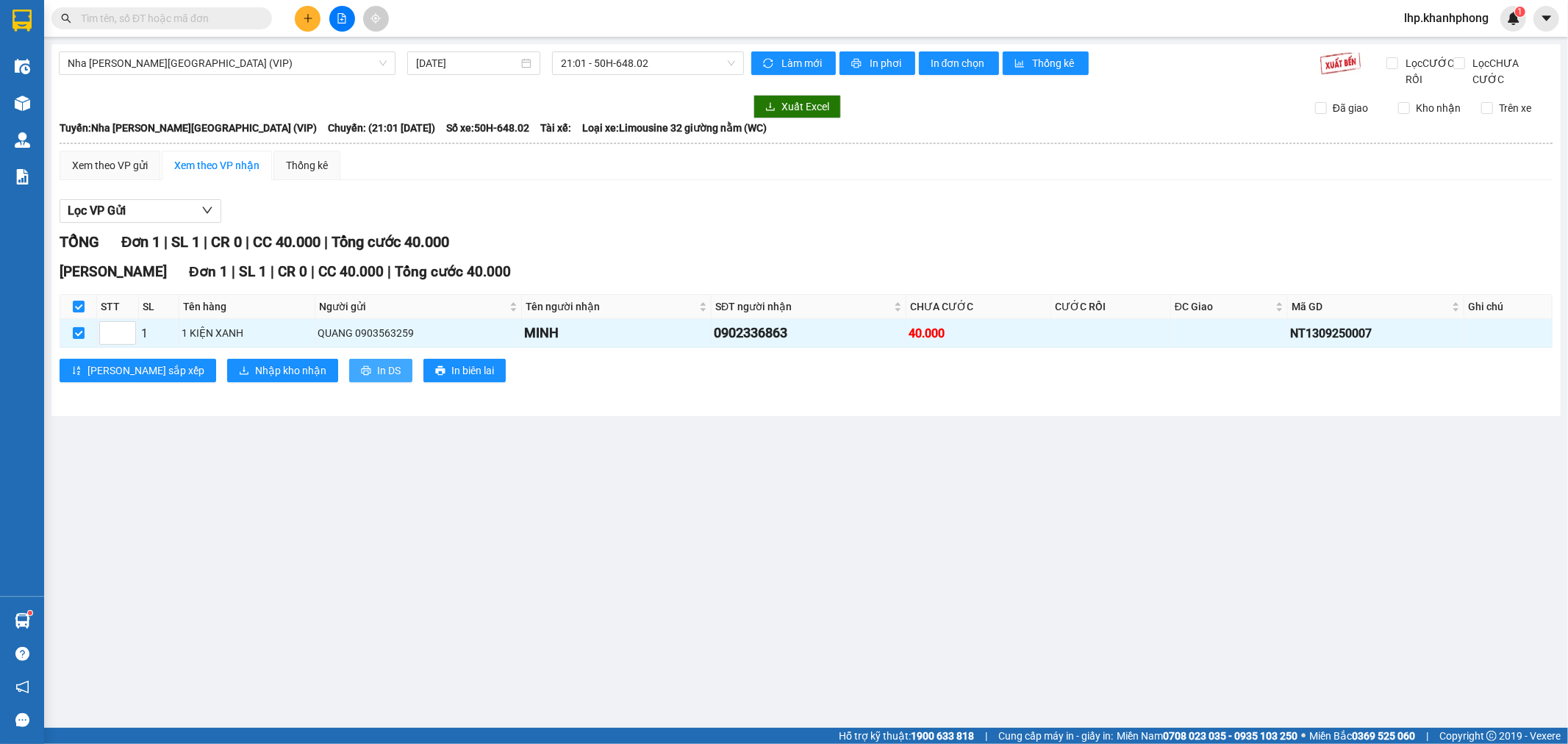
click at [377, 379] on span "In DS" at bounding box center [388, 370] width 24 height 16
click at [227, 383] on button "Nhập kho nhận" at bounding box center [282, 370] width 111 height 24
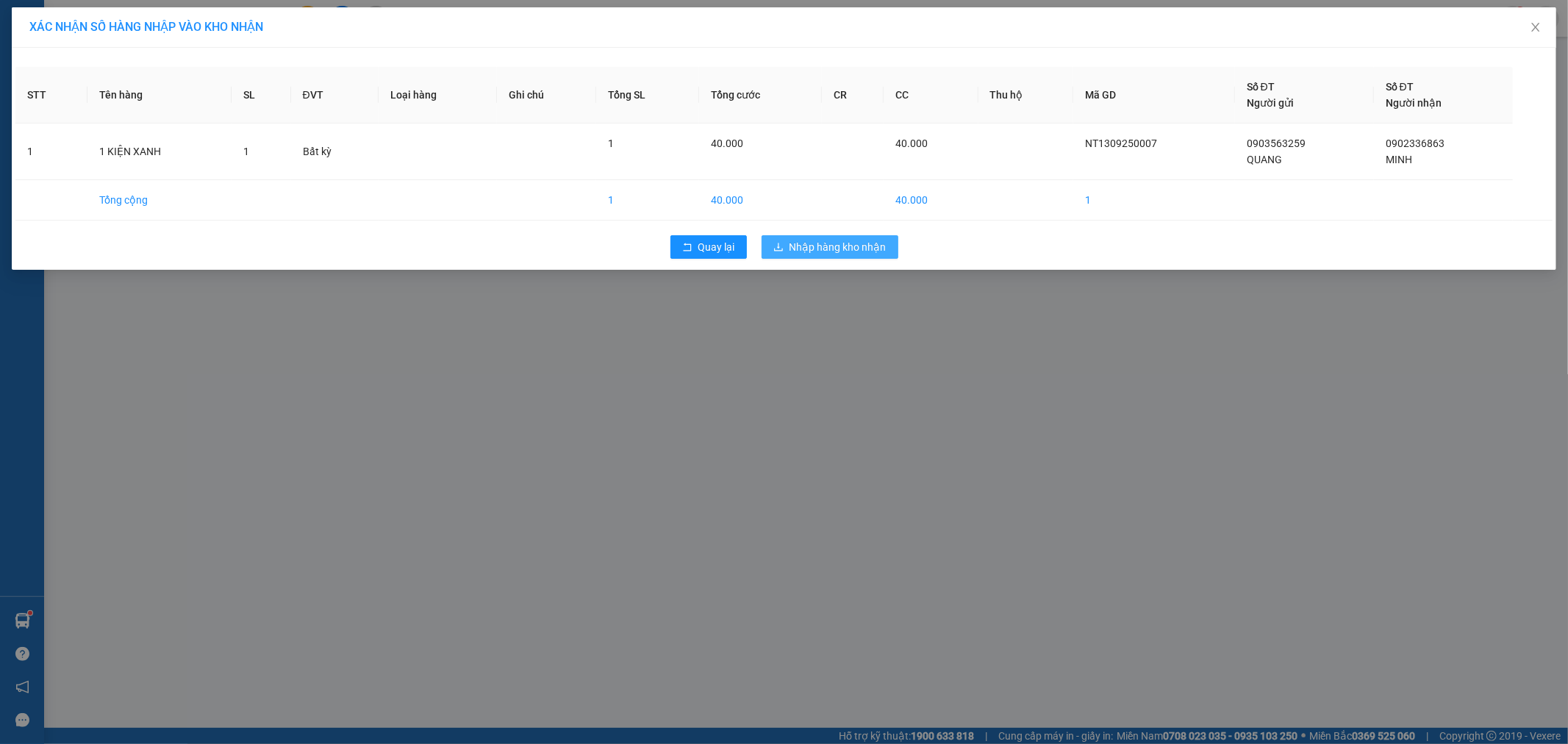
click at [836, 248] on span "Nhập hàng kho nhận" at bounding box center [838, 247] width 97 height 16
